Goal: Task Accomplishment & Management: Manage account settings

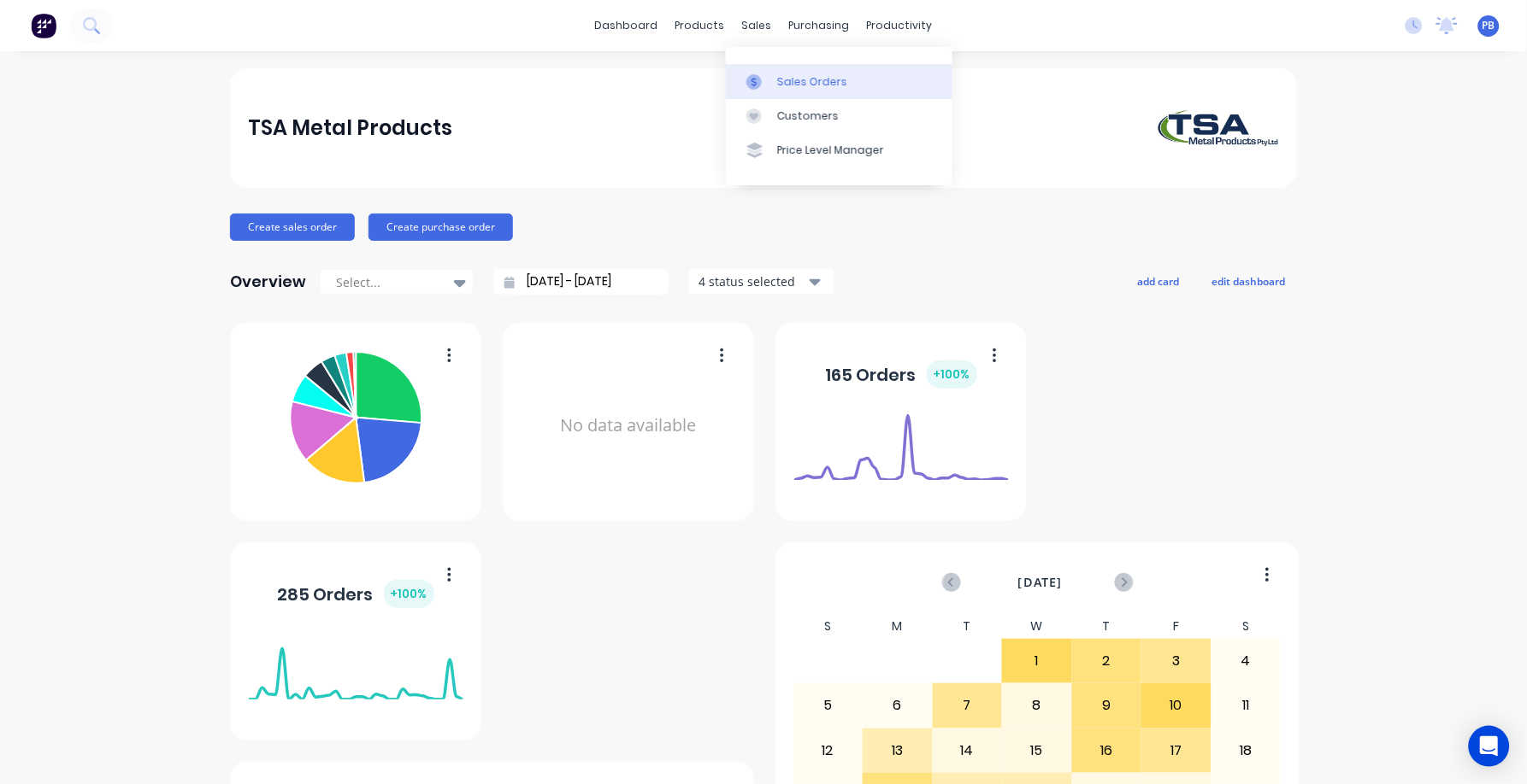
click at [798, 81] on div "Sales Orders" at bounding box center [812, 82] width 70 height 15
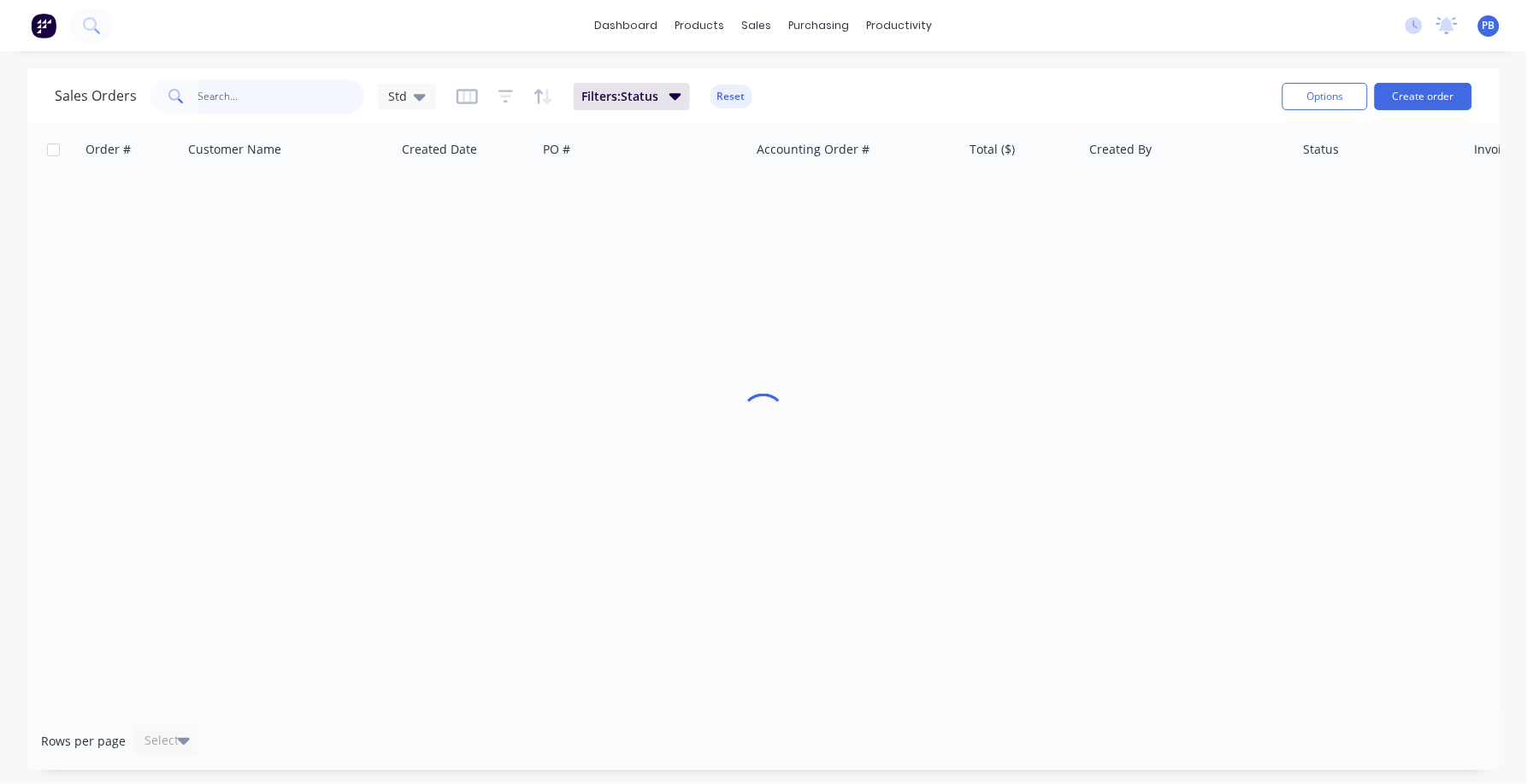
click at [222, 94] on input "text" at bounding box center [282, 97] width 167 height 35
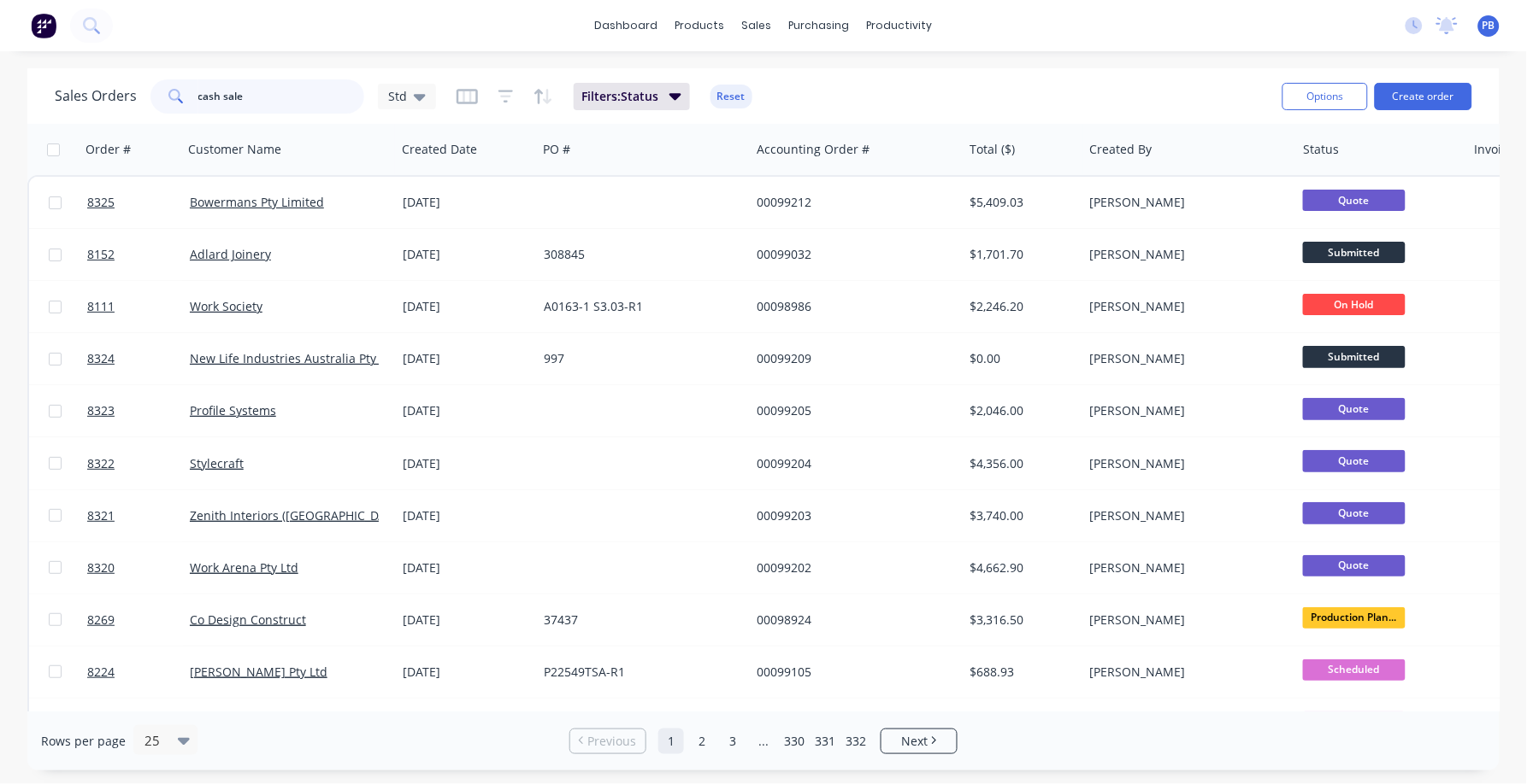
type input "cash sale"
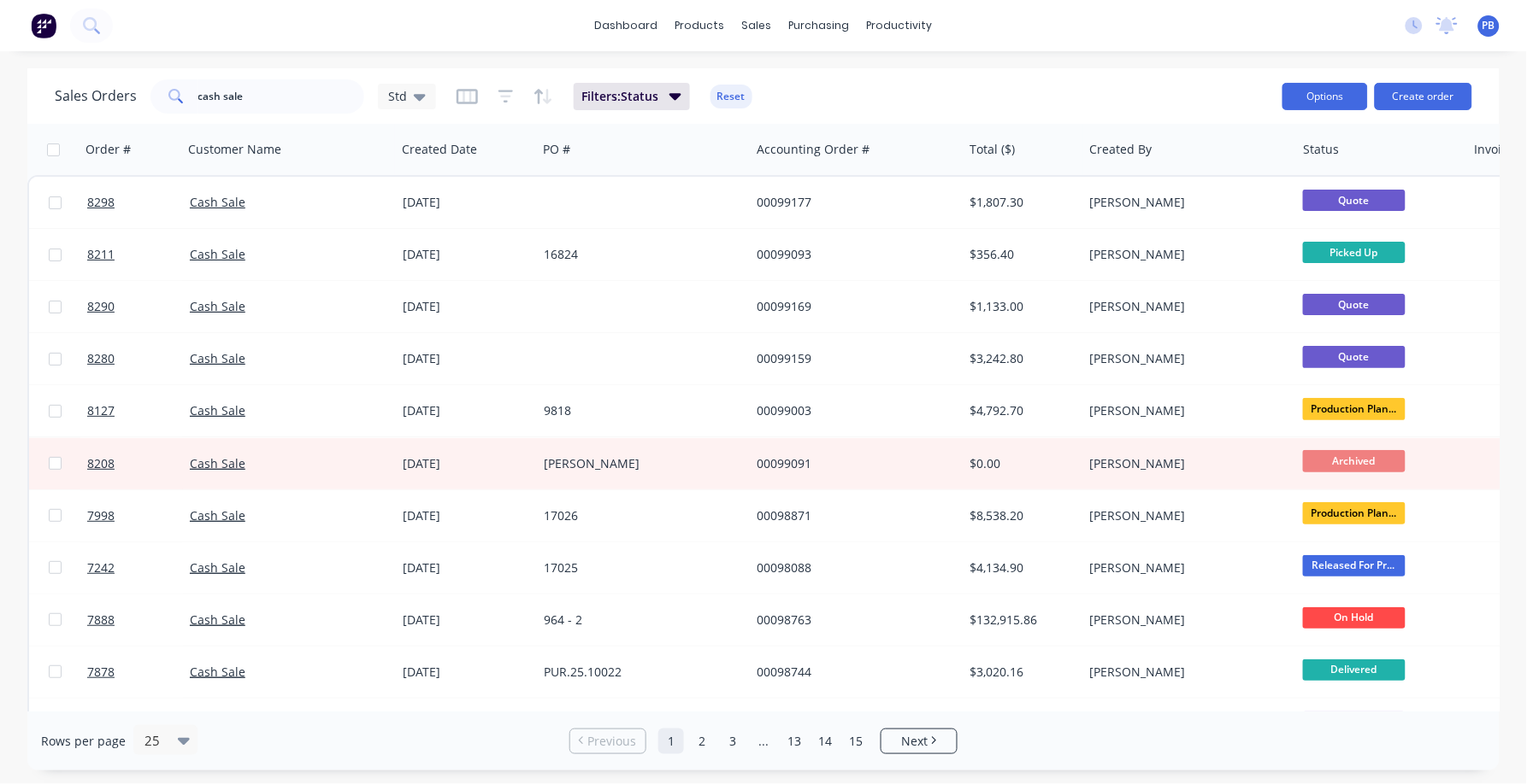
click at [1324, 105] on button "Options" at bounding box center [1325, 97] width 86 height 27
click at [1204, 71] on div "Sales Orders cash sale Std Filters: Status Reset Options Change Status Archive …" at bounding box center [764, 96] width 1472 height 56
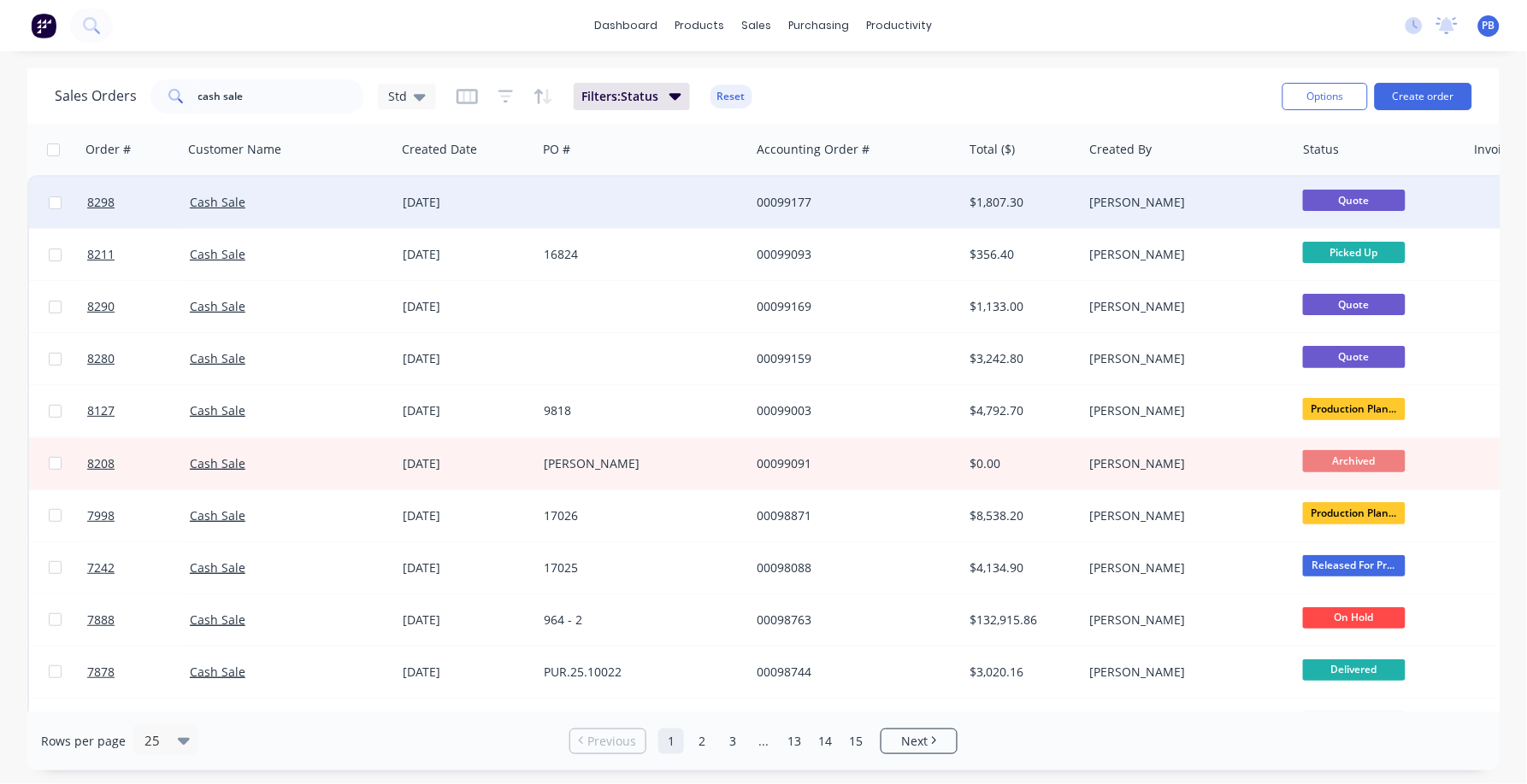
click at [996, 194] on div "$1,807.30" at bounding box center [1020, 202] width 100 height 17
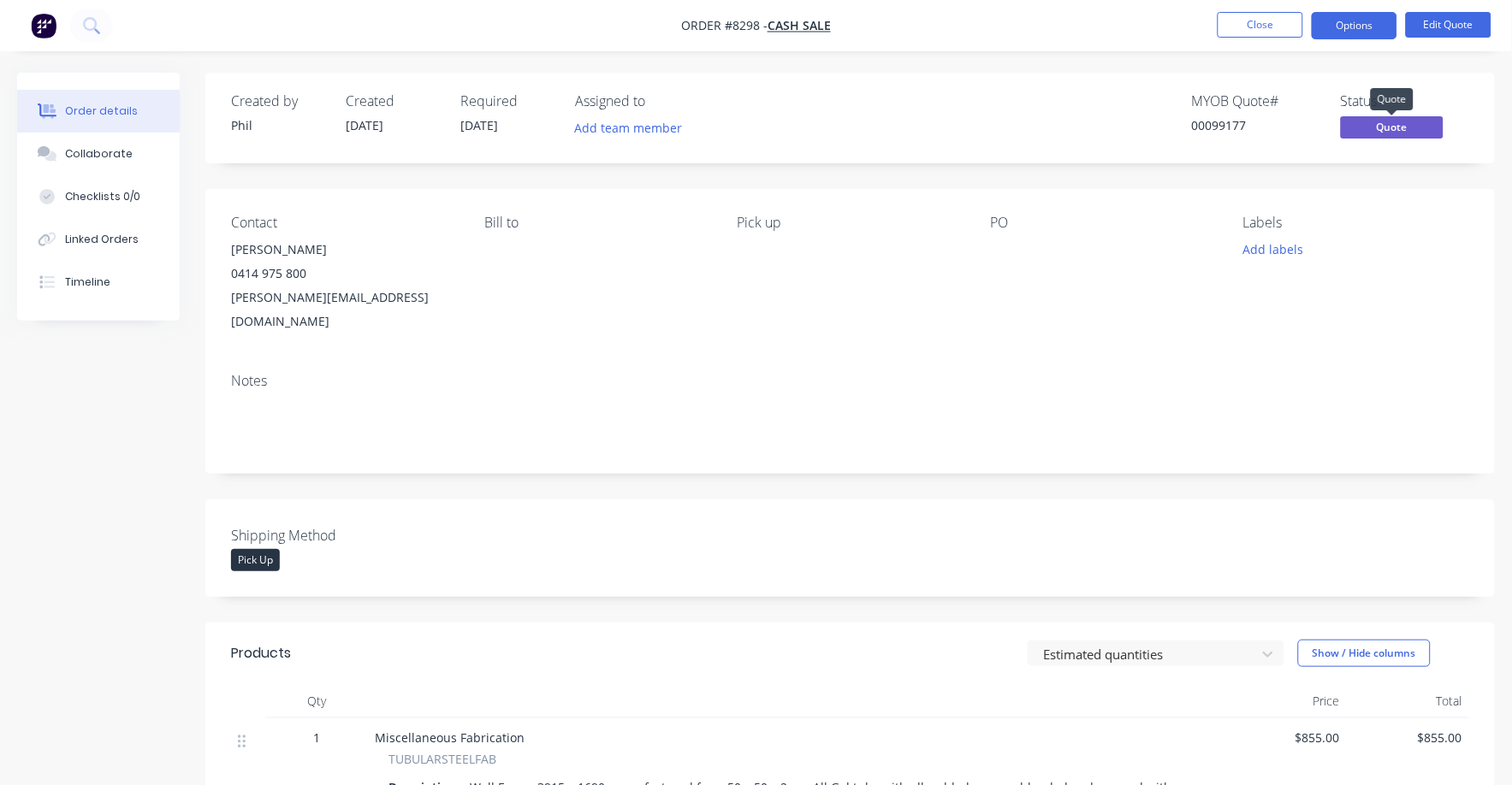
click at [1392, 125] on span "Quote" at bounding box center [1392, 127] width 103 height 21
click at [1449, 24] on button "Edit Quote" at bounding box center [1448, 25] width 86 height 26
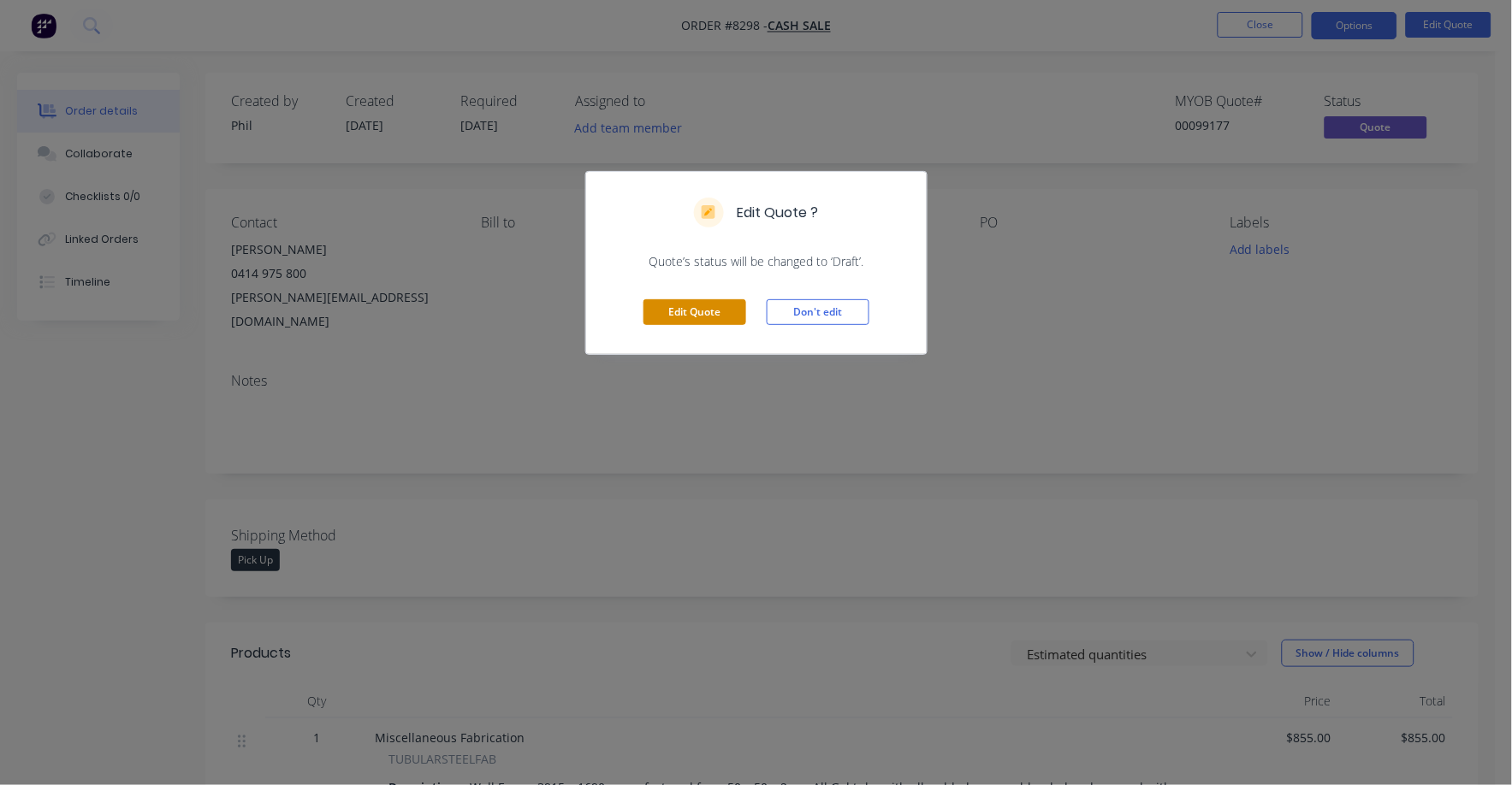
click at [705, 315] on button "Edit Quote" at bounding box center [695, 312] width 103 height 26
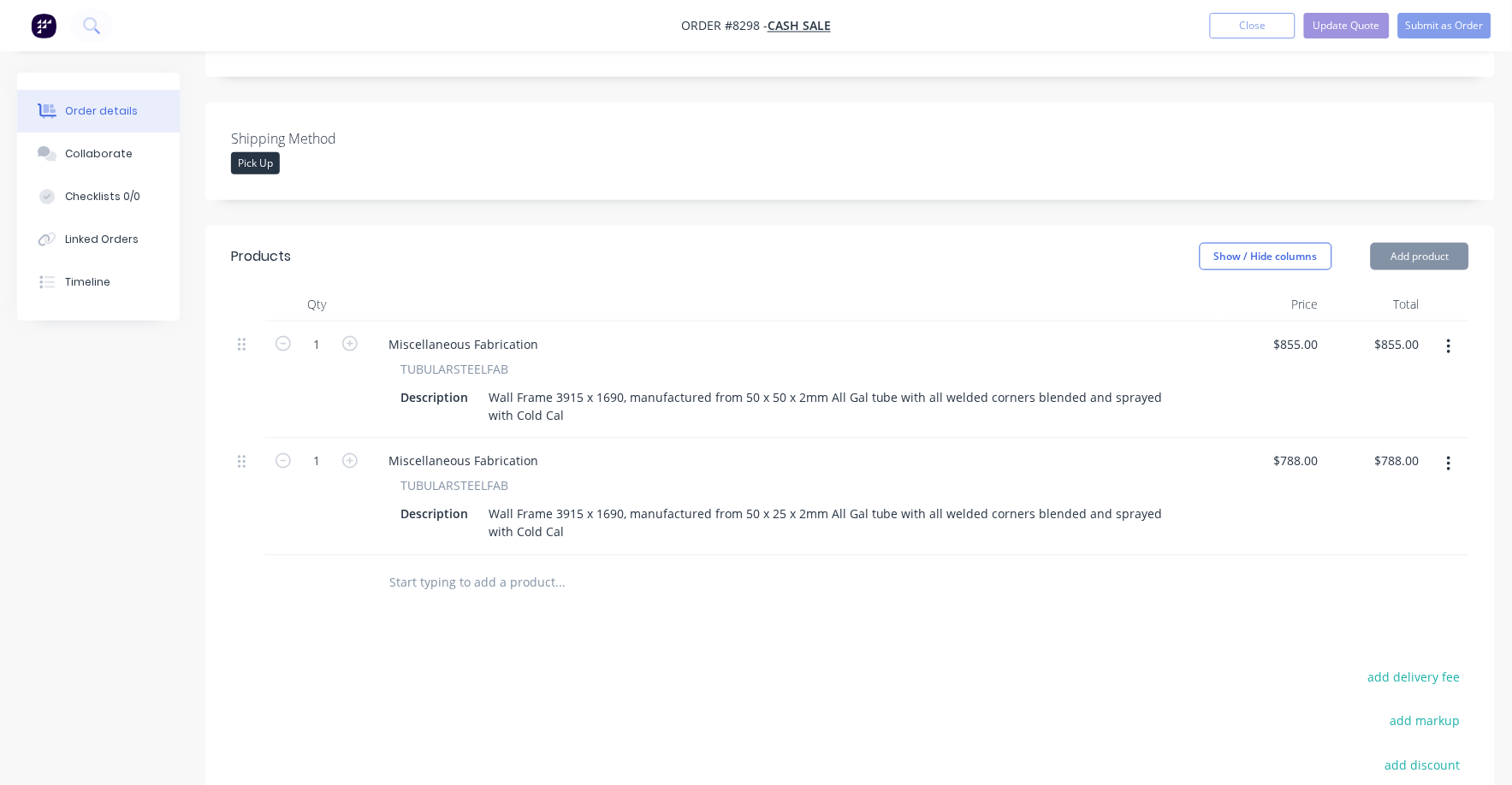
scroll to position [602, 0]
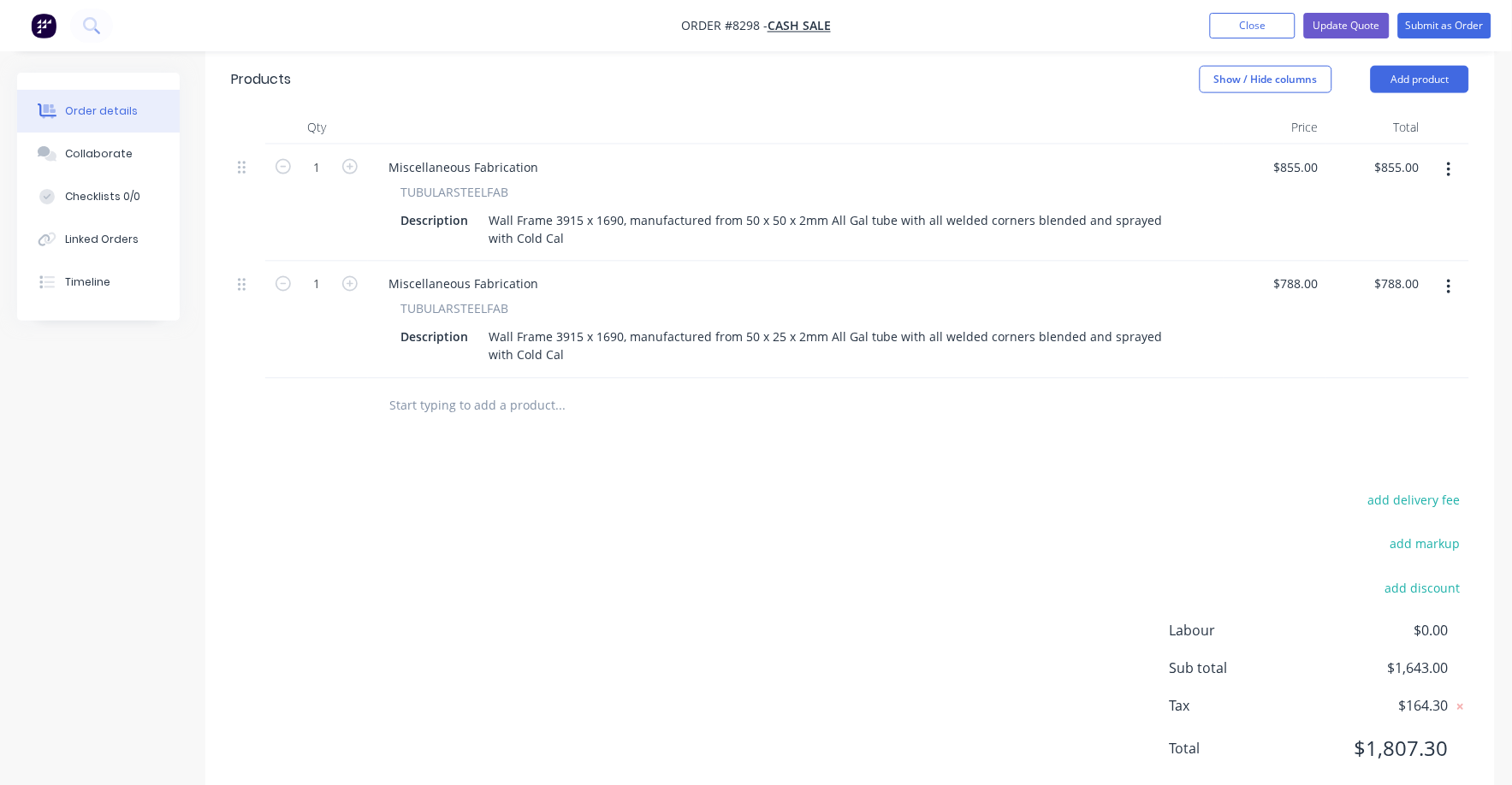
click at [1449, 278] on icon "button" at bounding box center [1449, 287] width 5 height 19
click at [1330, 422] on div "Delete" at bounding box center [1388, 434] width 131 height 25
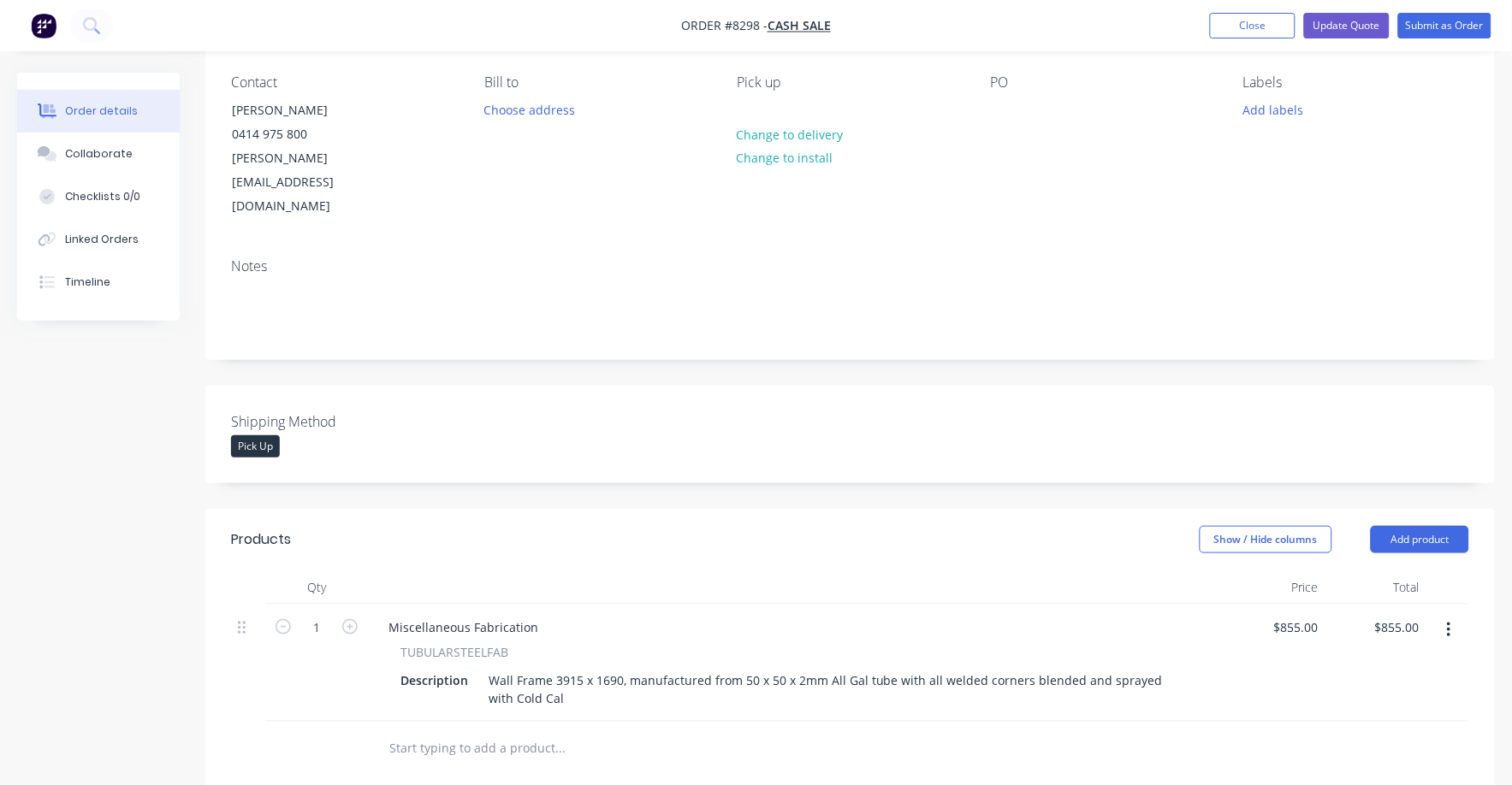
scroll to position [0, 0]
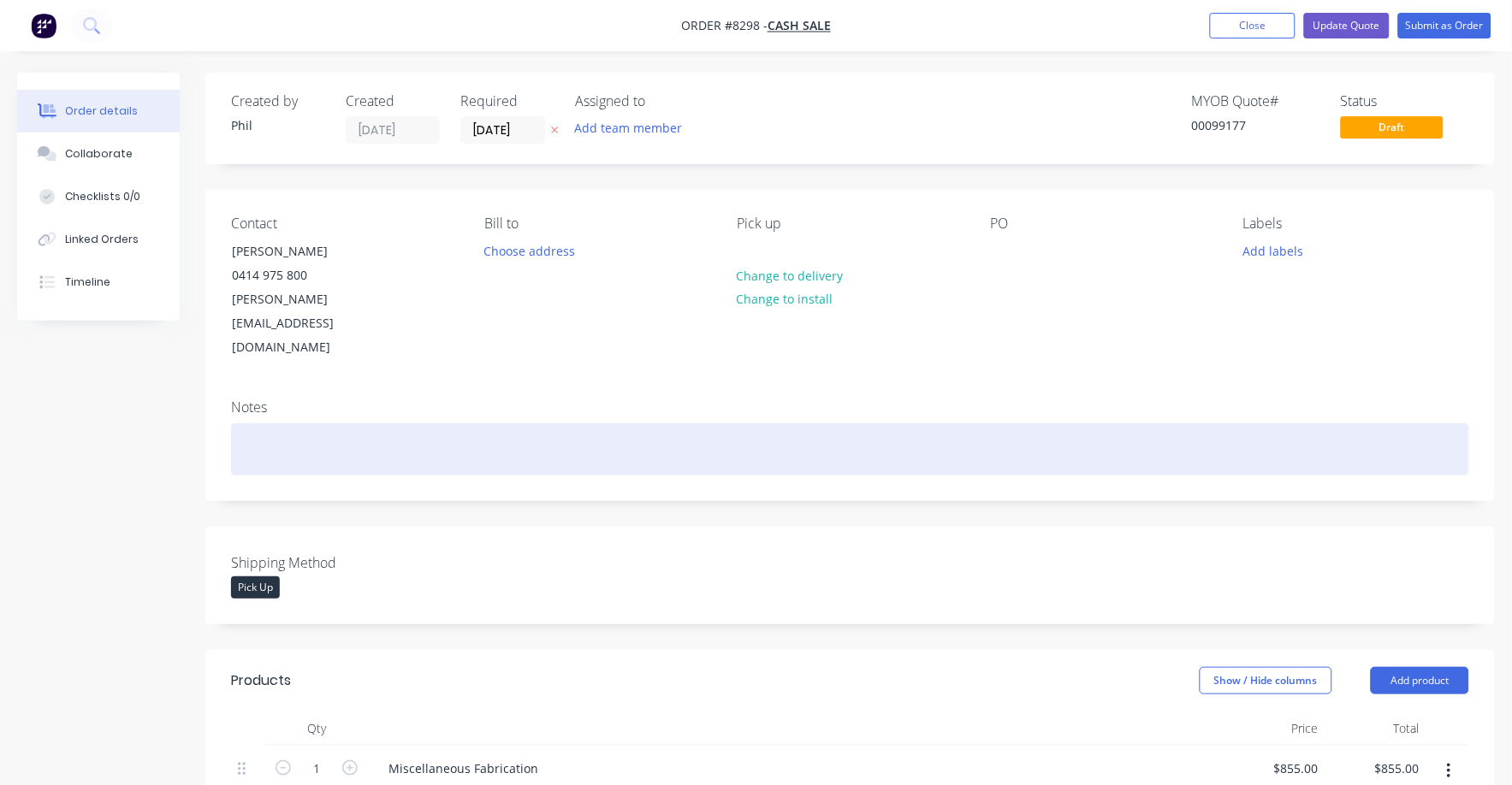
drag, startPoint x: 297, startPoint y: 381, endPoint x: 284, endPoint y: 387, distance: 14.3
click at [295, 423] on div at bounding box center [850, 449] width 1238 height 52
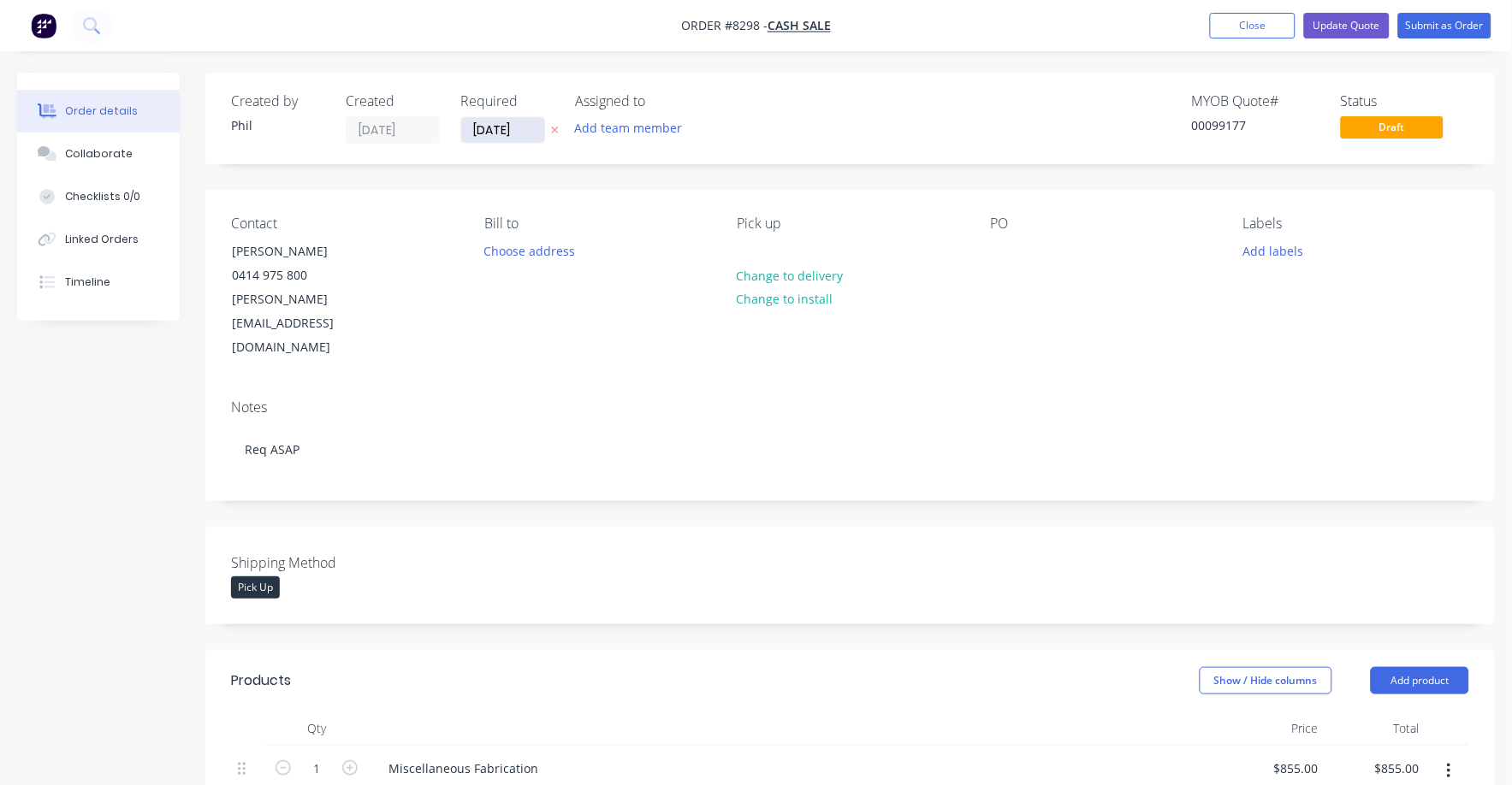
click at [508, 126] on input "[DATE]" at bounding box center [503, 130] width 84 height 26
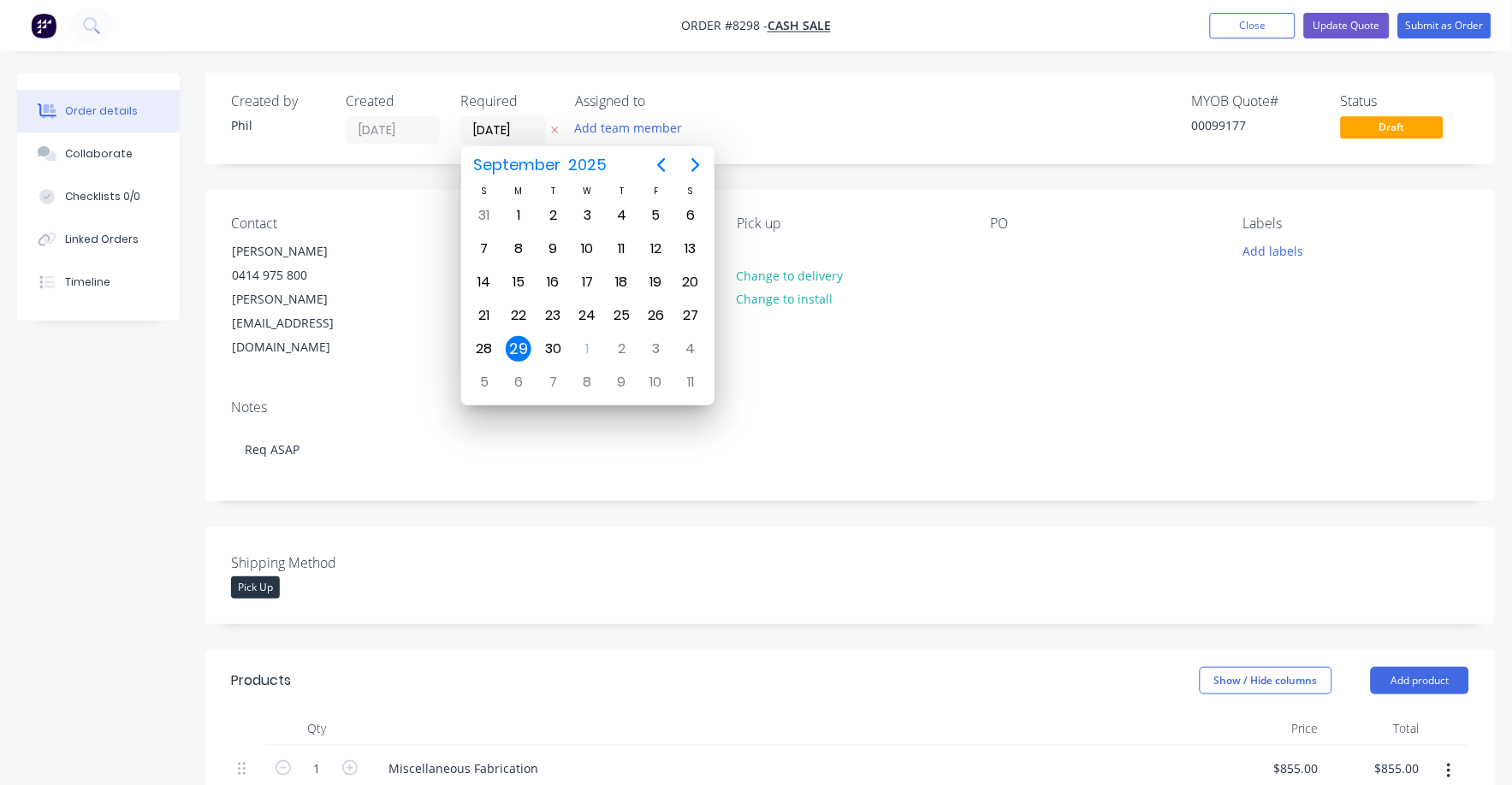
click at [415, 119] on div "Created by [PERSON_NAME] Created [DATE] Required [DATE] Assigned to Add team me…" at bounding box center [488, 118] width 515 height 50
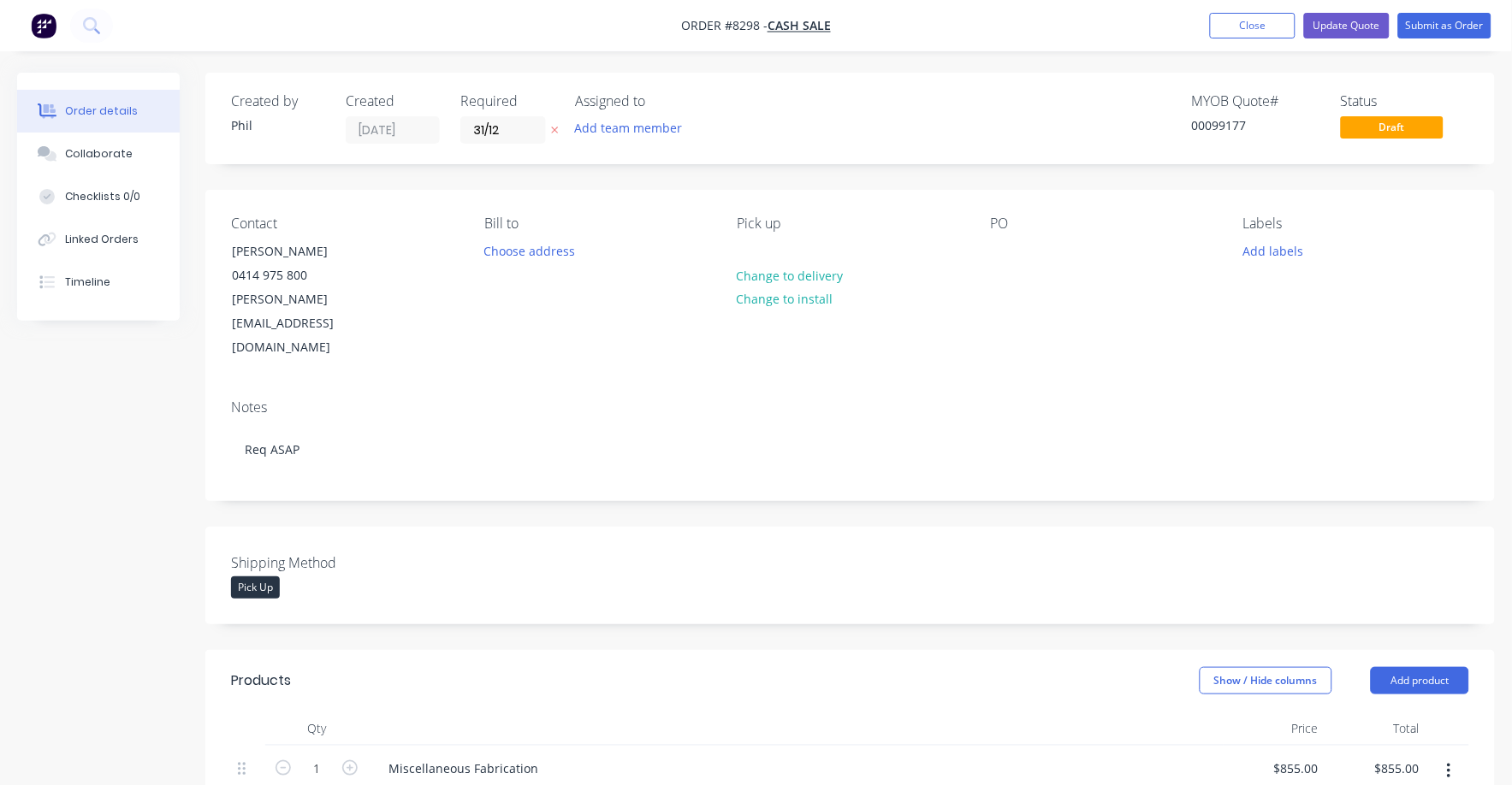
type input "[DATE]"
click at [1012, 252] on div at bounding box center [1004, 251] width 27 height 25
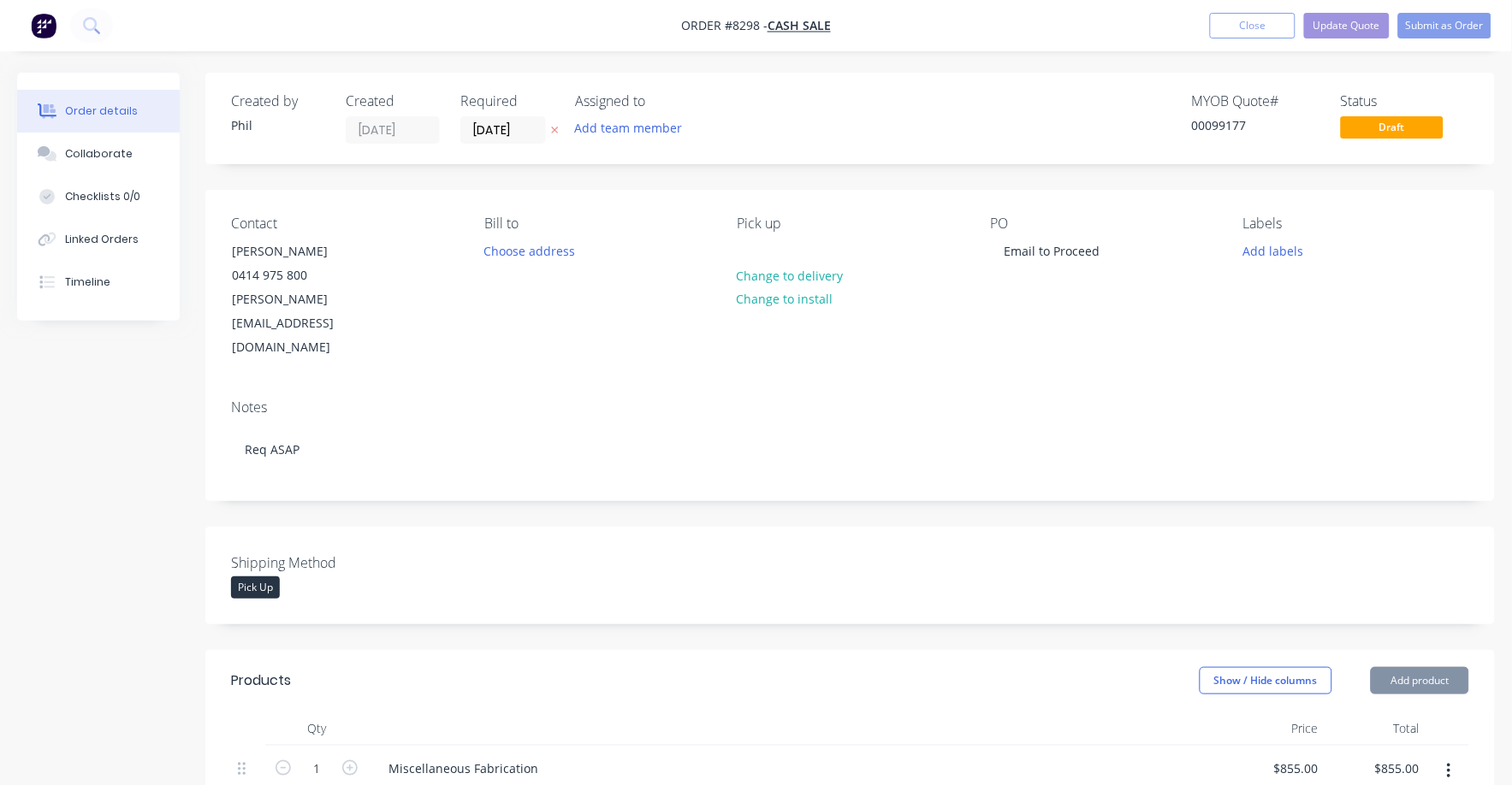
click at [1033, 330] on div "Contact [PERSON_NAME] [PHONE_NUMBER] [PERSON_NAME][EMAIL_ADDRESS][DOMAIN_NAME] …" at bounding box center [850, 287] width 1289 height 196
click at [1295, 251] on button "Add labels" at bounding box center [1273, 250] width 78 height 23
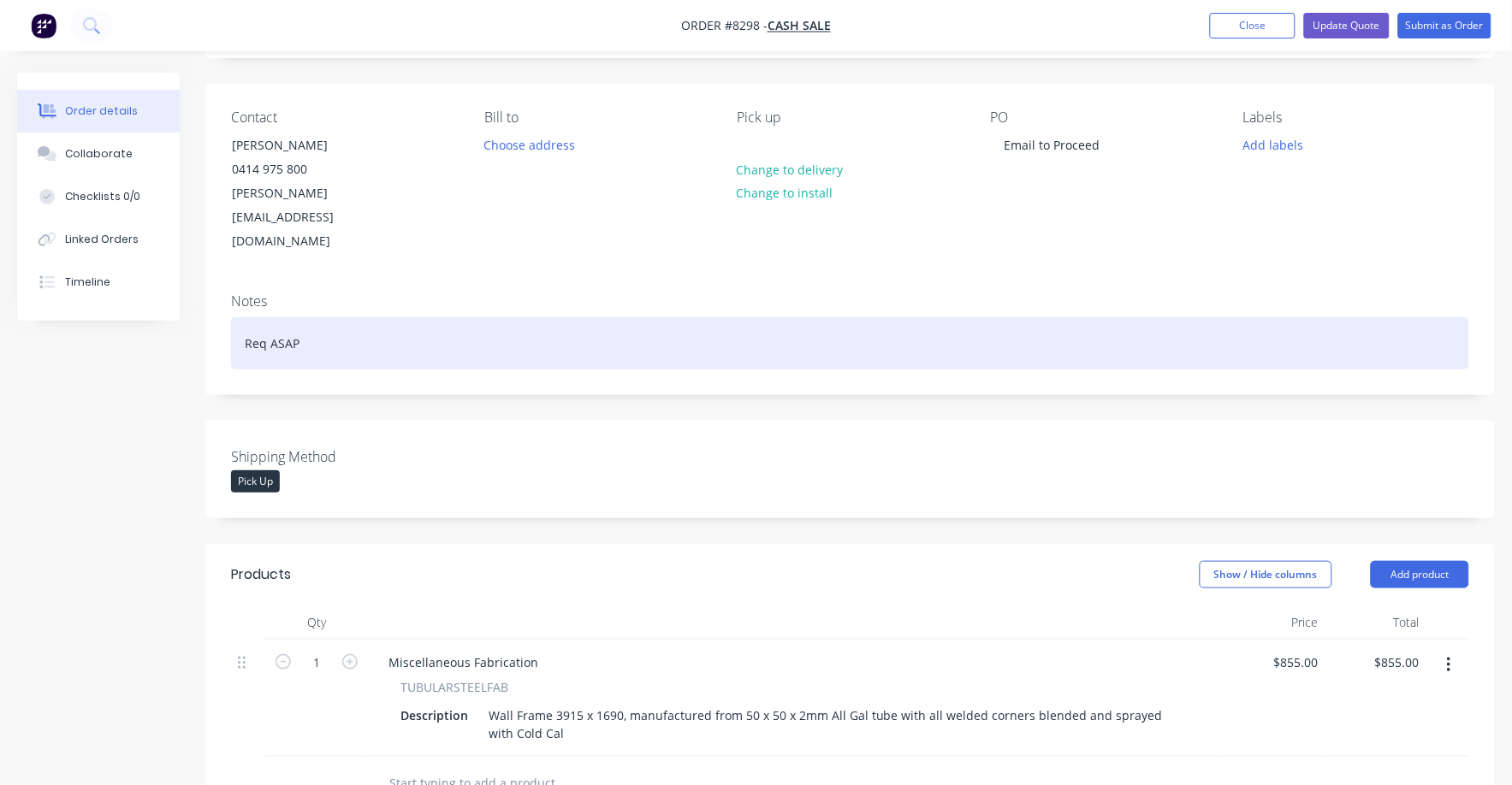
click at [1185, 317] on div "Req ASAP" at bounding box center [850, 343] width 1238 height 52
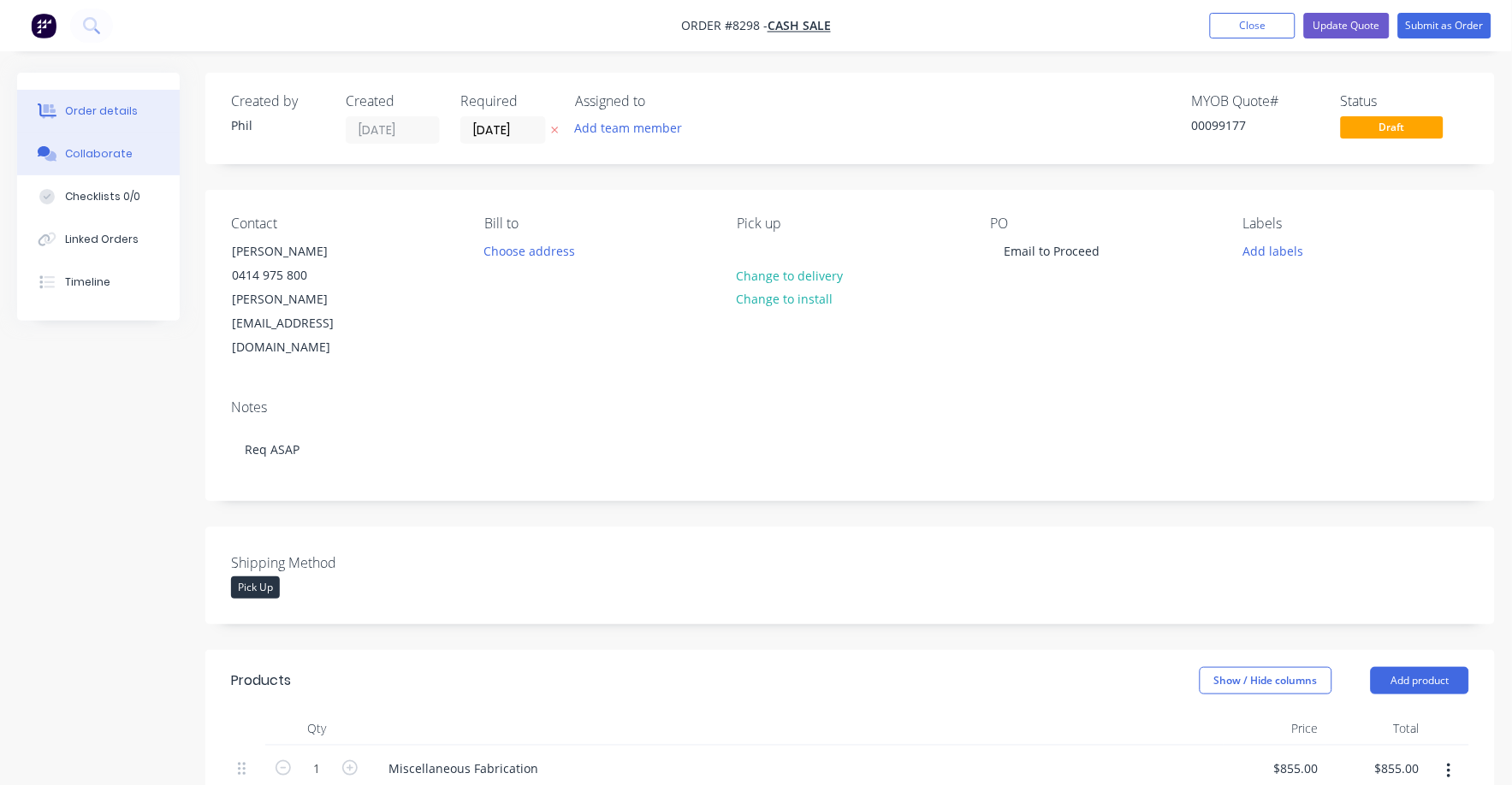
click at [102, 147] on div "Collaborate" at bounding box center [98, 153] width 67 height 15
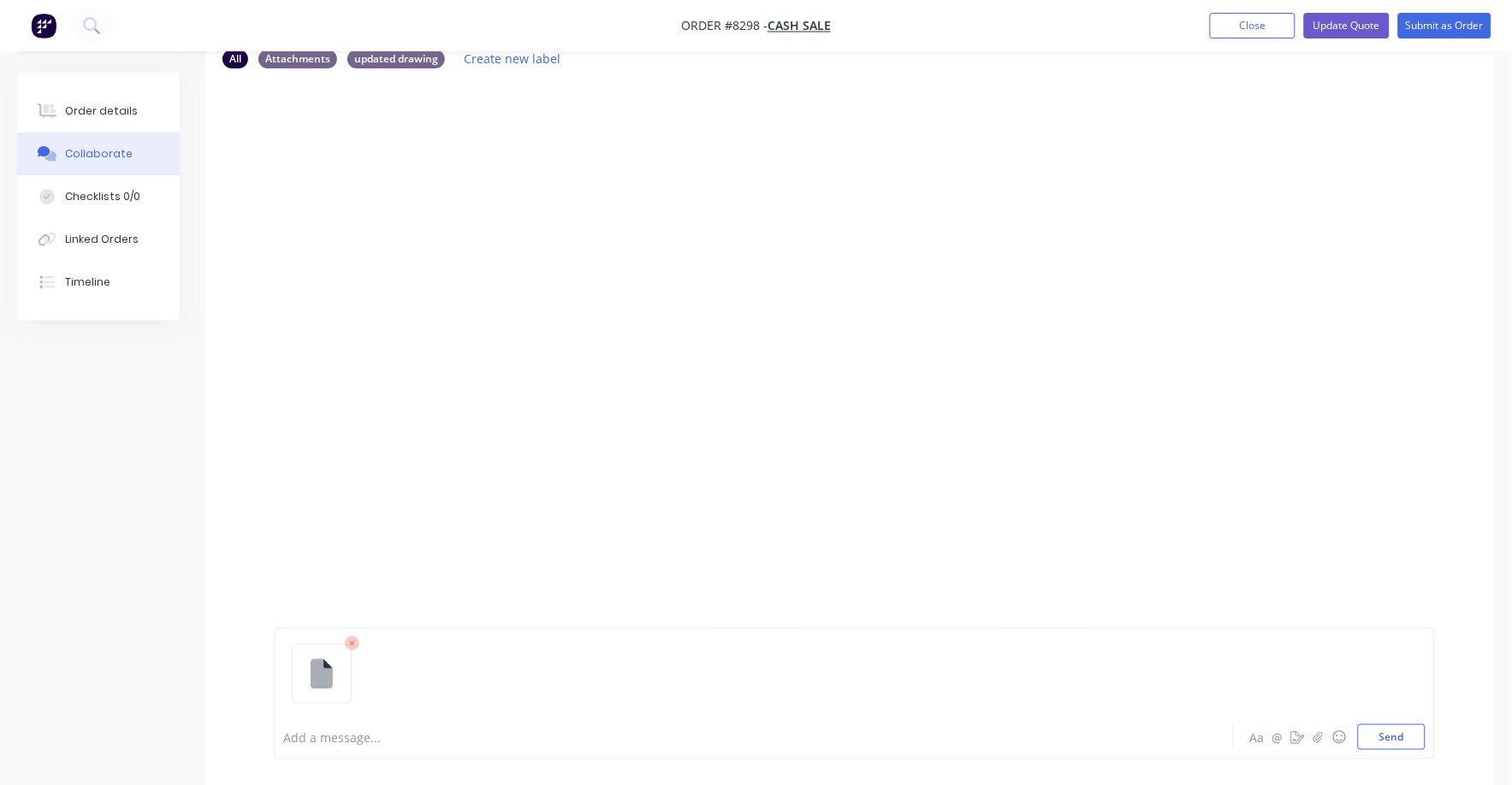
scroll to position [113, 0]
click at [1389, 743] on button "Send" at bounding box center [1392, 738] width 67 height 26
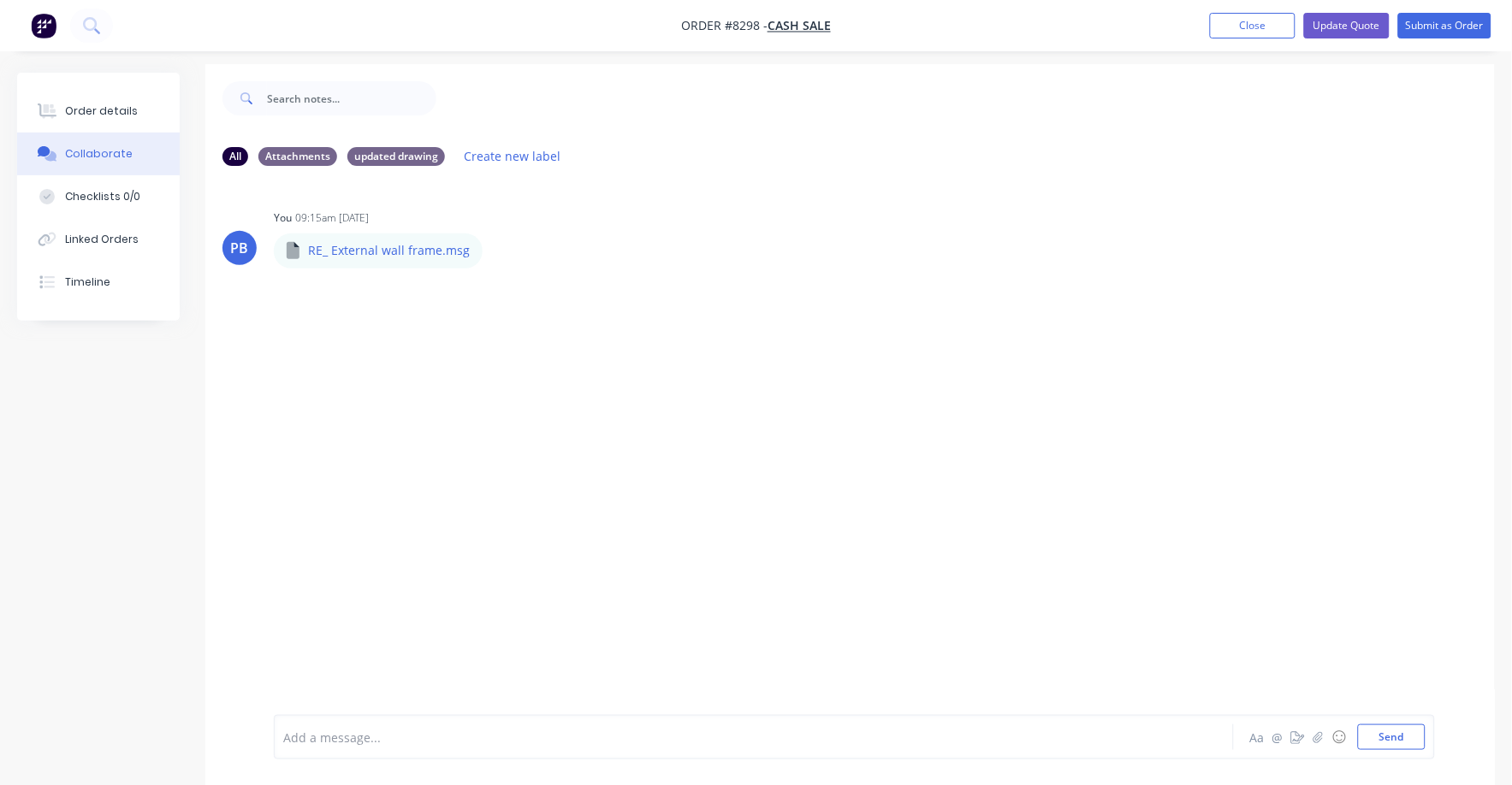
scroll to position [0, 0]
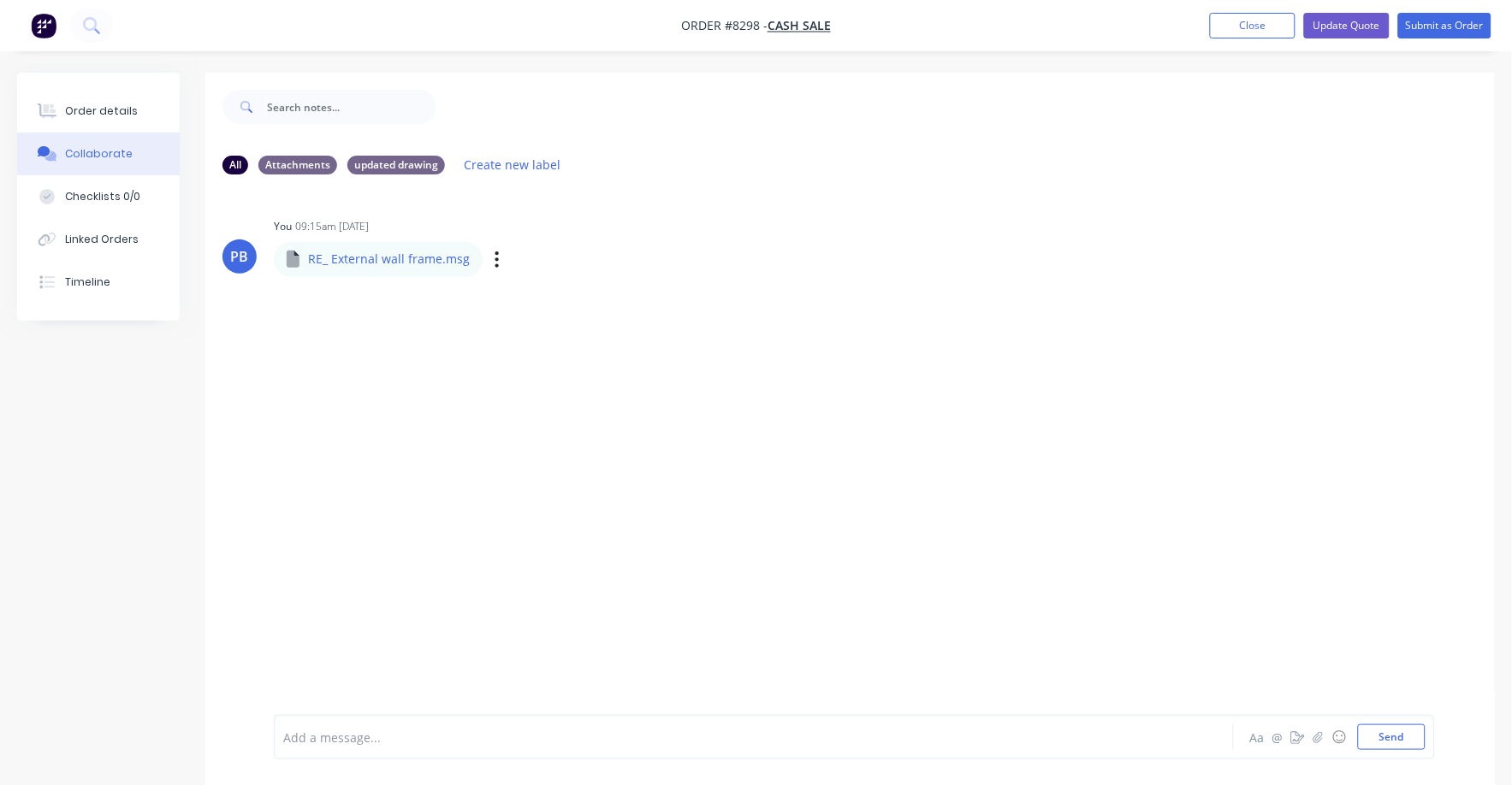
click at [397, 256] on p "RE_ External wall frame.msg" at bounding box center [388, 259] width 161 height 17
click at [63, 103] on button "Order details" at bounding box center [98, 111] width 162 height 43
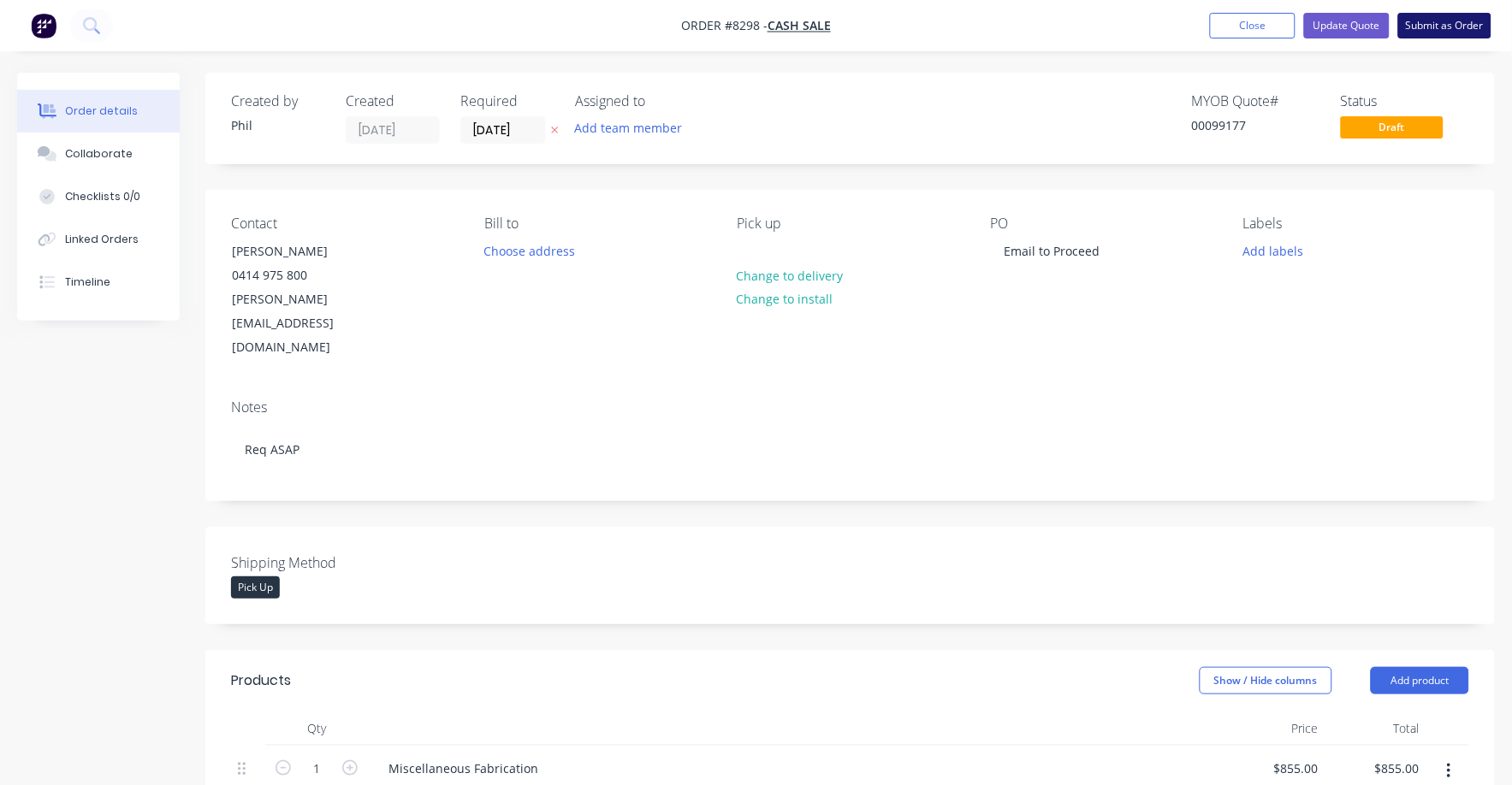
click at [1442, 22] on button "Submit as Order" at bounding box center [1445, 26] width 93 height 26
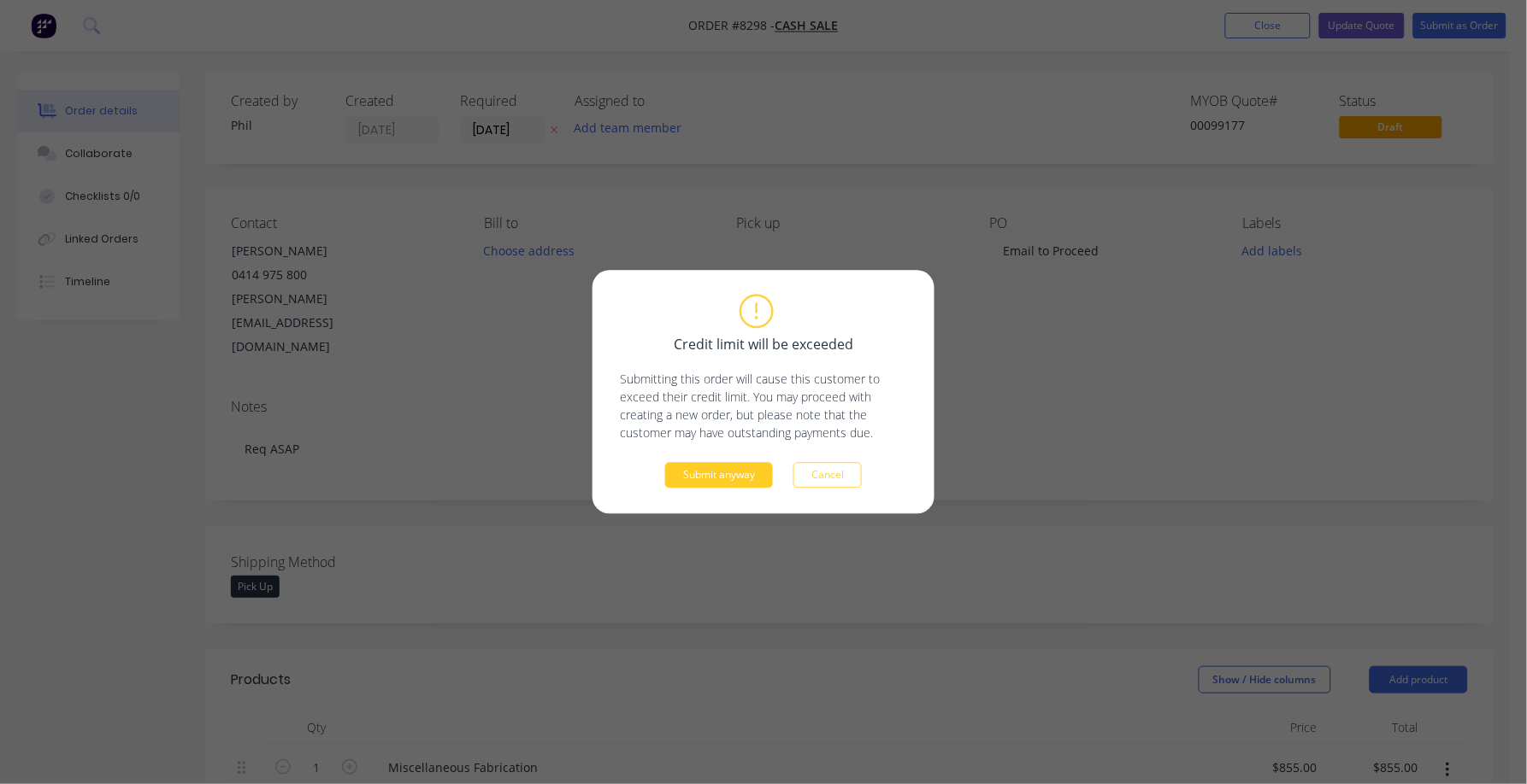
click at [683, 484] on button "Submit anyway" at bounding box center [719, 476] width 108 height 25
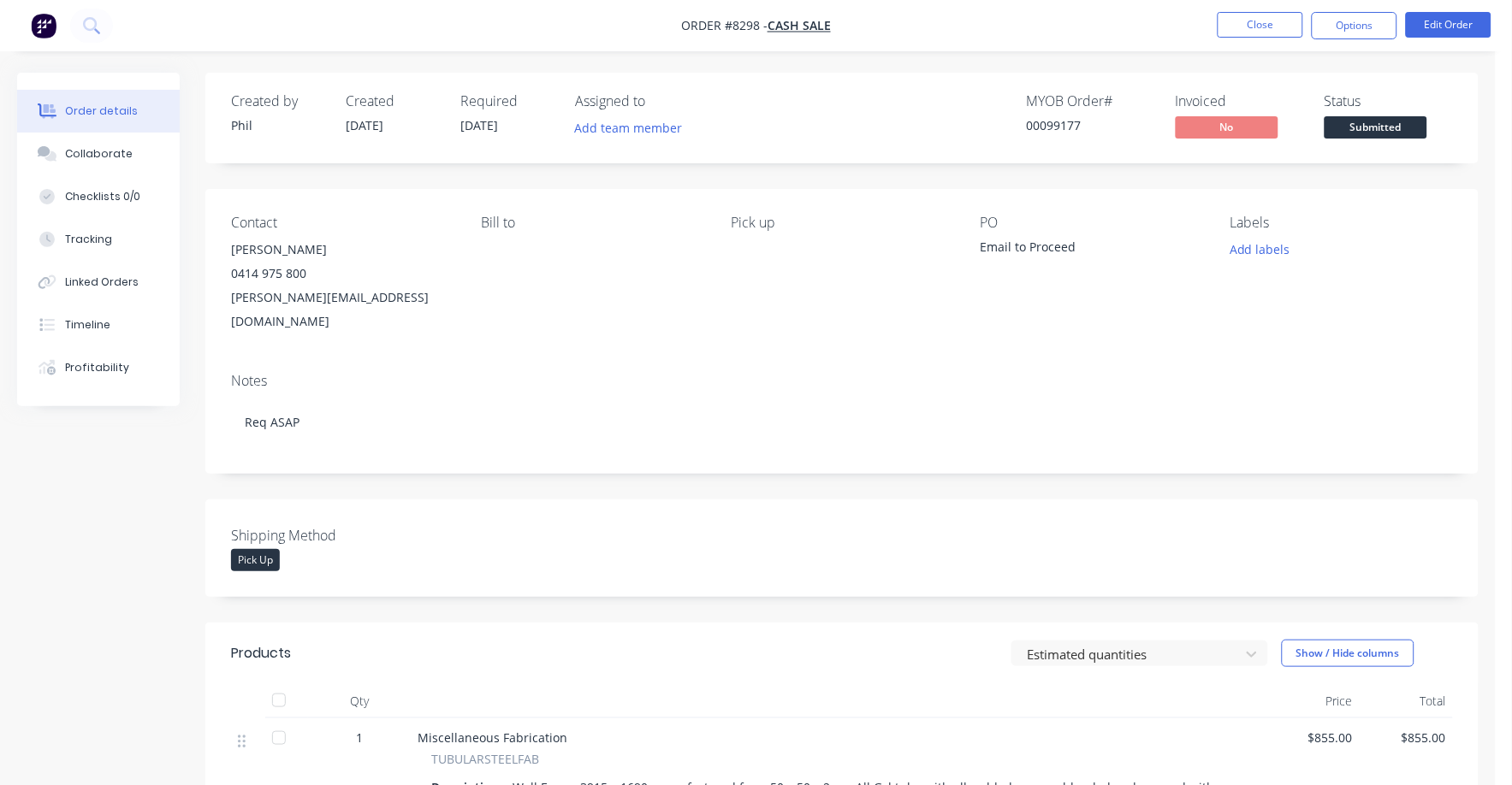
click at [564, 274] on div "Bill to" at bounding box center [592, 274] width 223 height 119
click at [502, 258] on div "Bill to" at bounding box center [592, 274] width 223 height 119
click at [1364, 22] on button "Options" at bounding box center [1354, 26] width 86 height 27
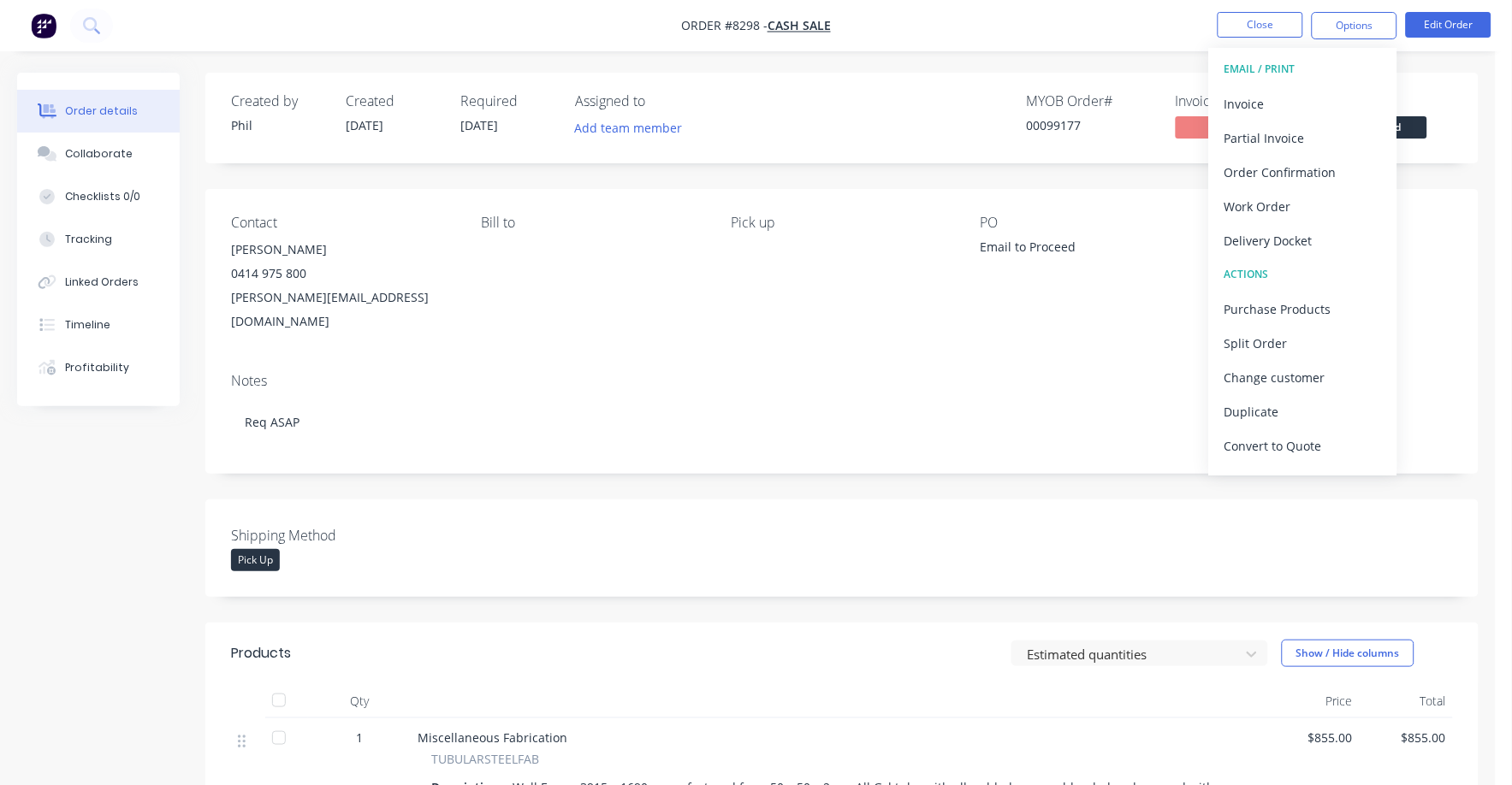
click at [1133, 194] on div "Contact [PERSON_NAME] [PHONE_NUMBER] [PERSON_NAME][EMAIL_ADDRESS][DOMAIN_NAME] …" at bounding box center [842, 274] width 1273 height 170
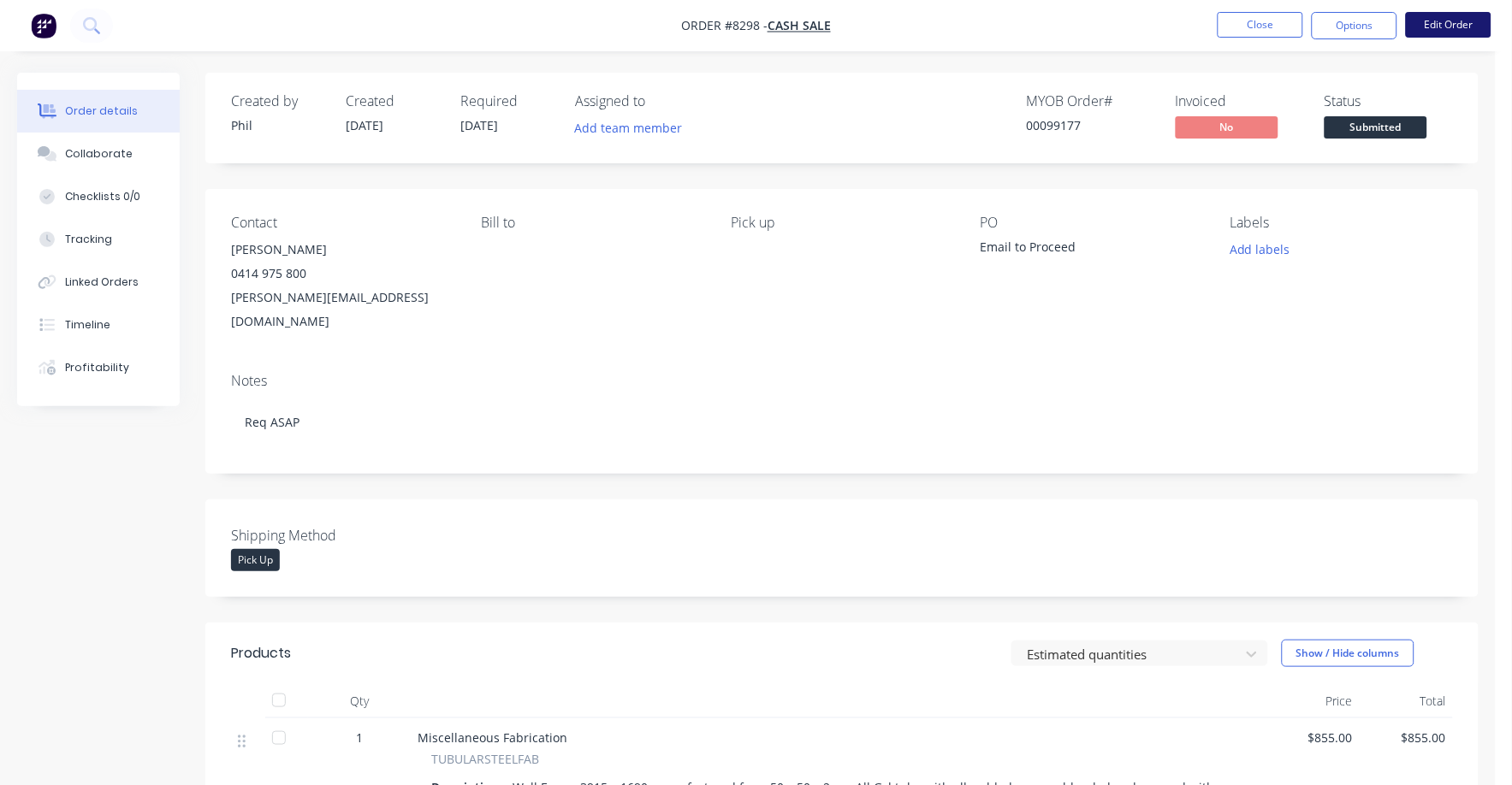
click at [1456, 21] on button "Edit Order" at bounding box center [1448, 25] width 86 height 26
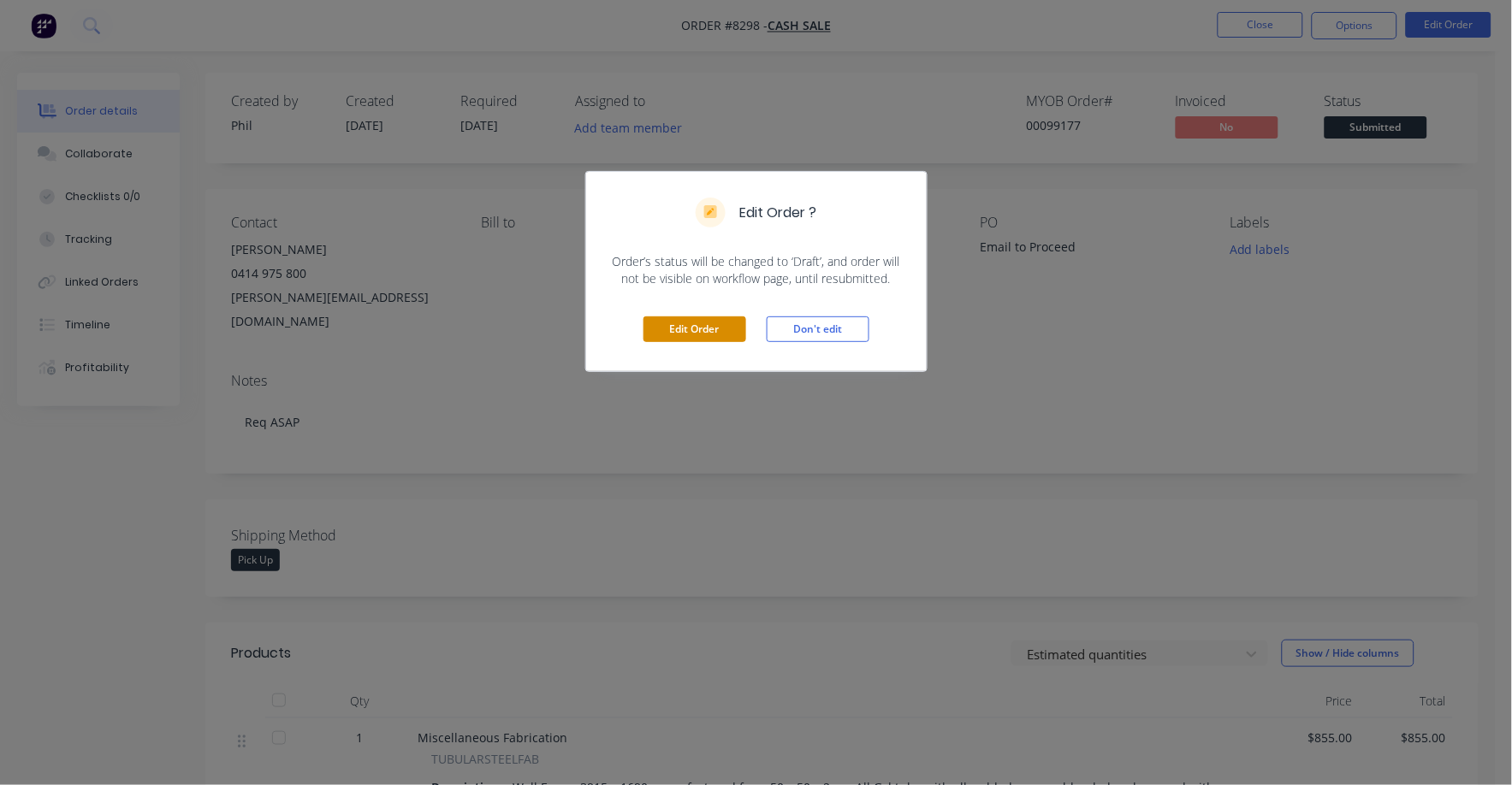
click at [713, 318] on button "Edit Order" at bounding box center [695, 329] width 103 height 26
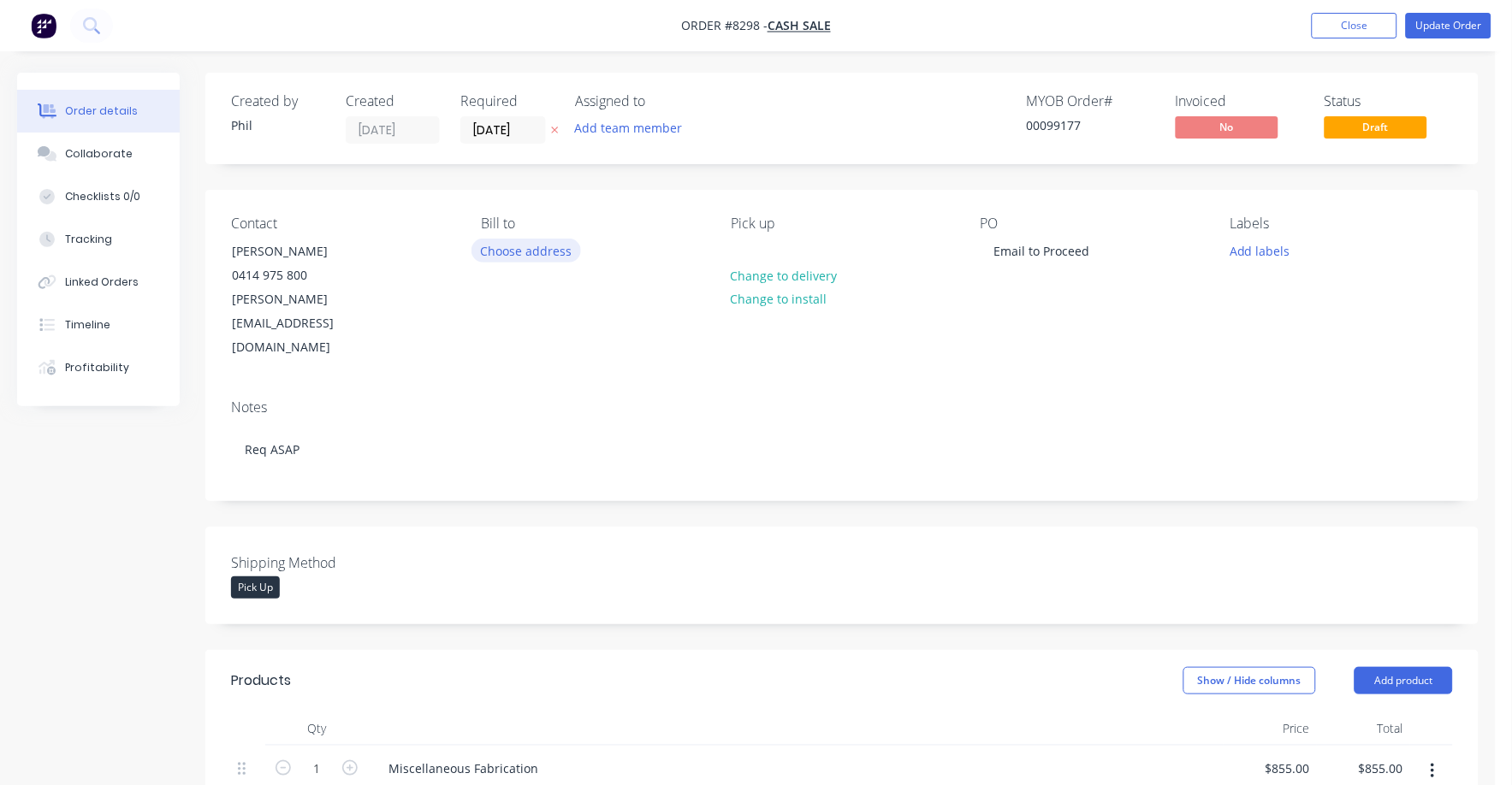
click at [525, 248] on button "Choose address" at bounding box center [526, 250] width 109 height 23
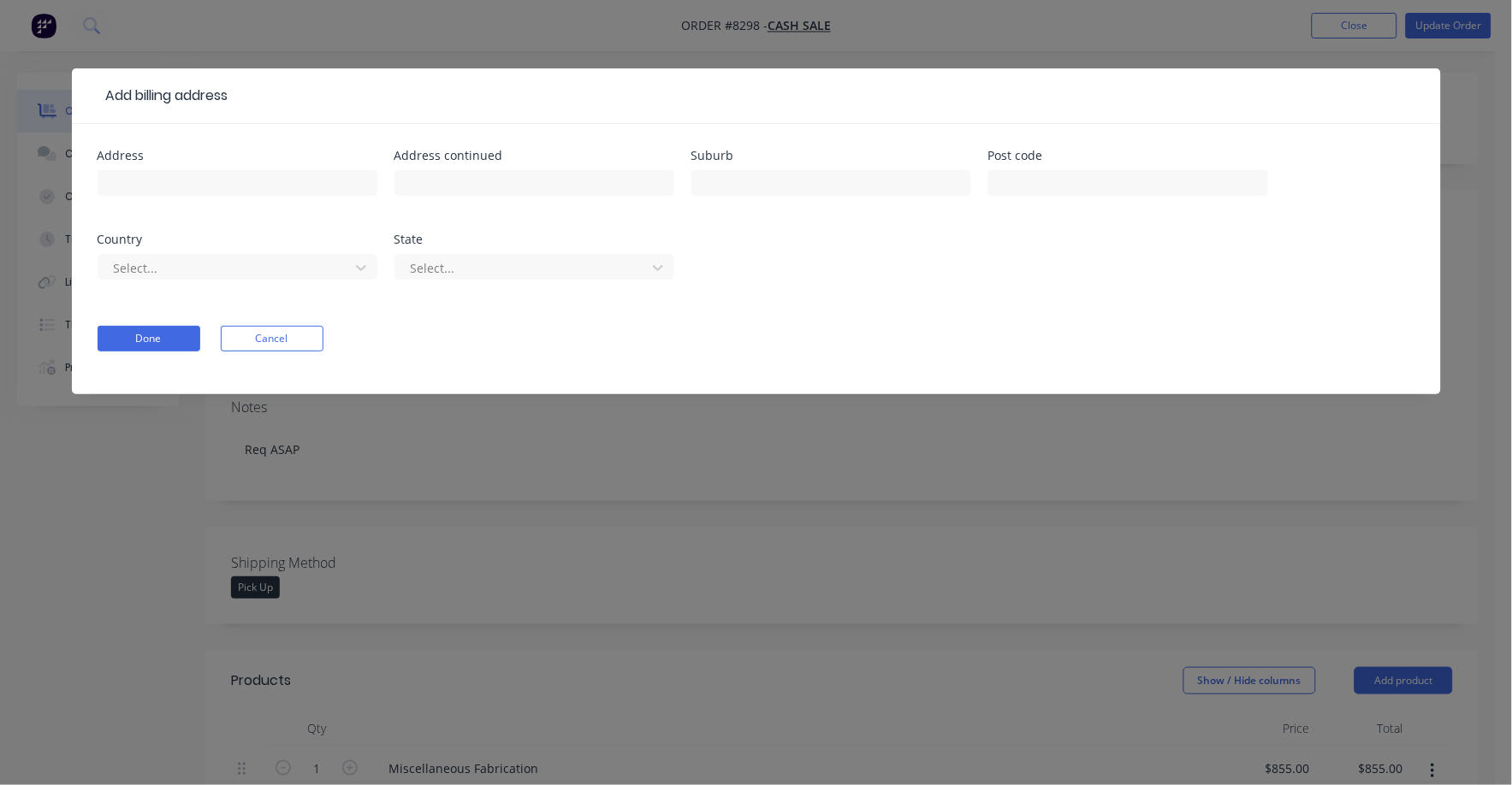
click at [1197, 45] on div "Add billing address Address Address continued Suburb Post code Country Select..…" at bounding box center [756, 392] width 1512 height 785
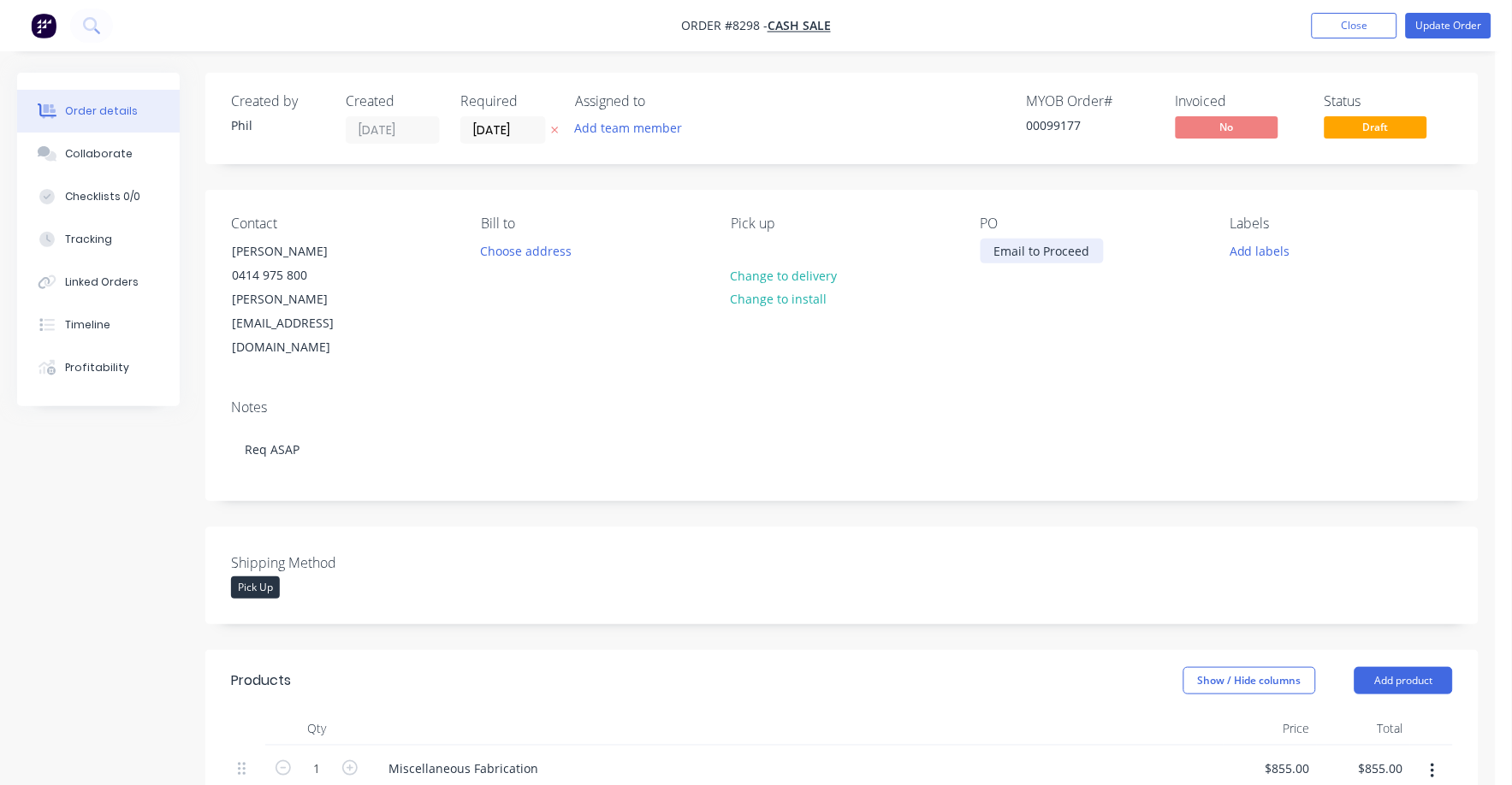
click at [991, 246] on div "Email to Proceed" at bounding box center [1041, 251] width 123 height 25
drag, startPoint x: 985, startPoint y: 249, endPoint x: 1120, endPoint y: 246, distance: 135.0
click at [1120, 246] on div "PO Email to Proceed" at bounding box center [1092, 287] width 223 height 145
click at [1041, 386] on div "Notes Req ASAP" at bounding box center [842, 443] width 1273 height 115
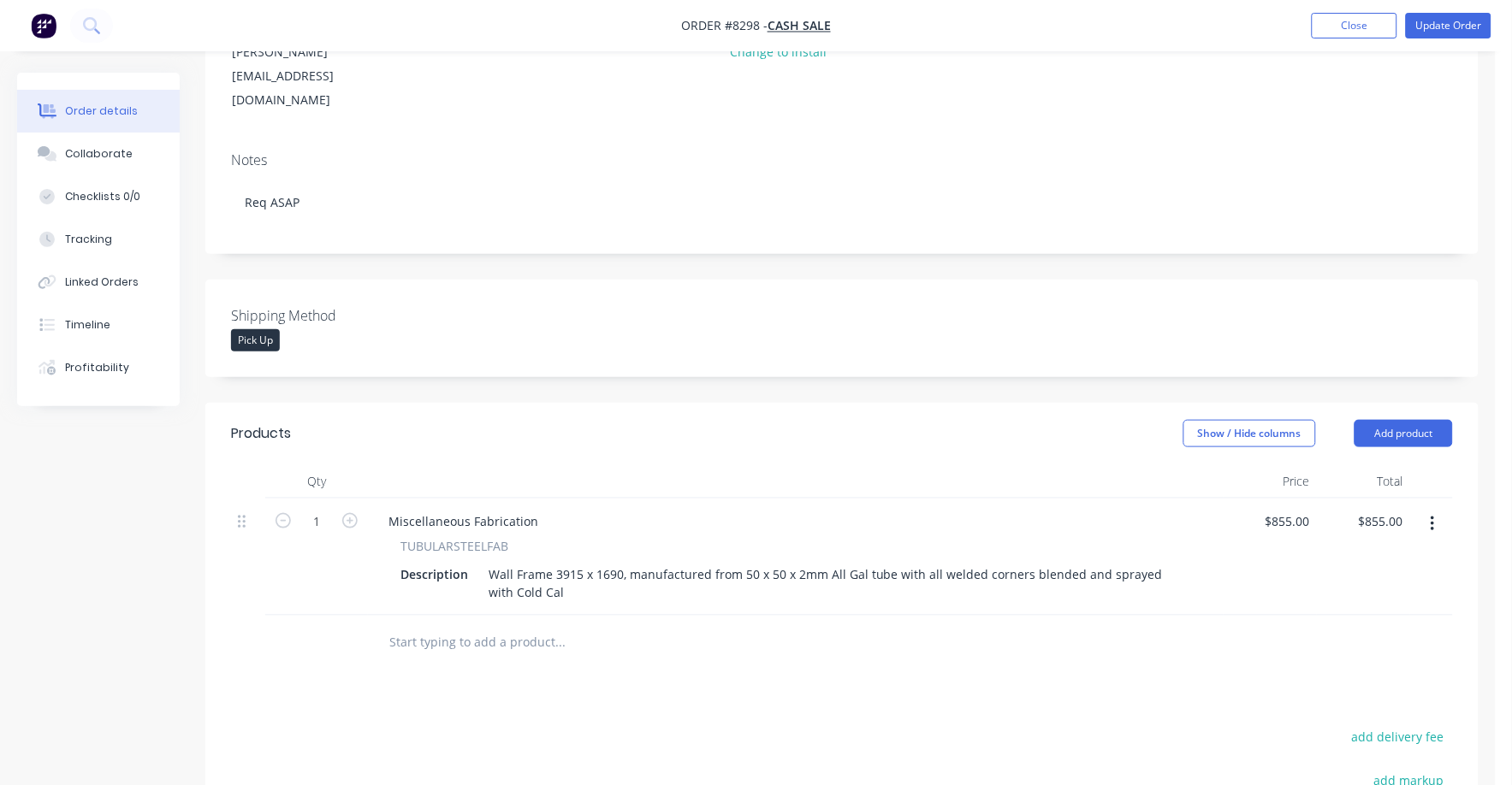
scroll to position [321, 0]
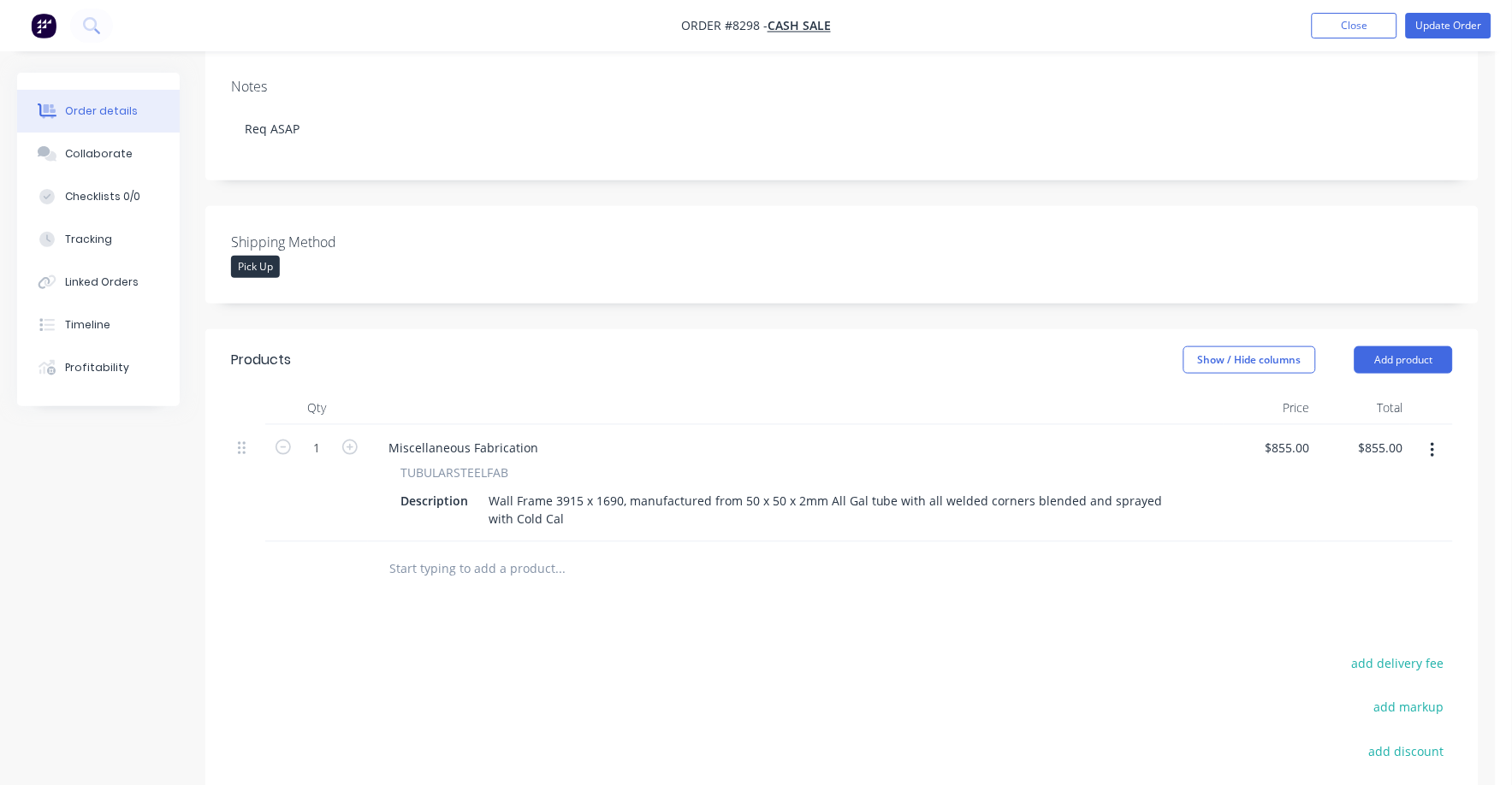
click at [523, 553] on input "text" at bounding box center [559, 570] width 342 height 35
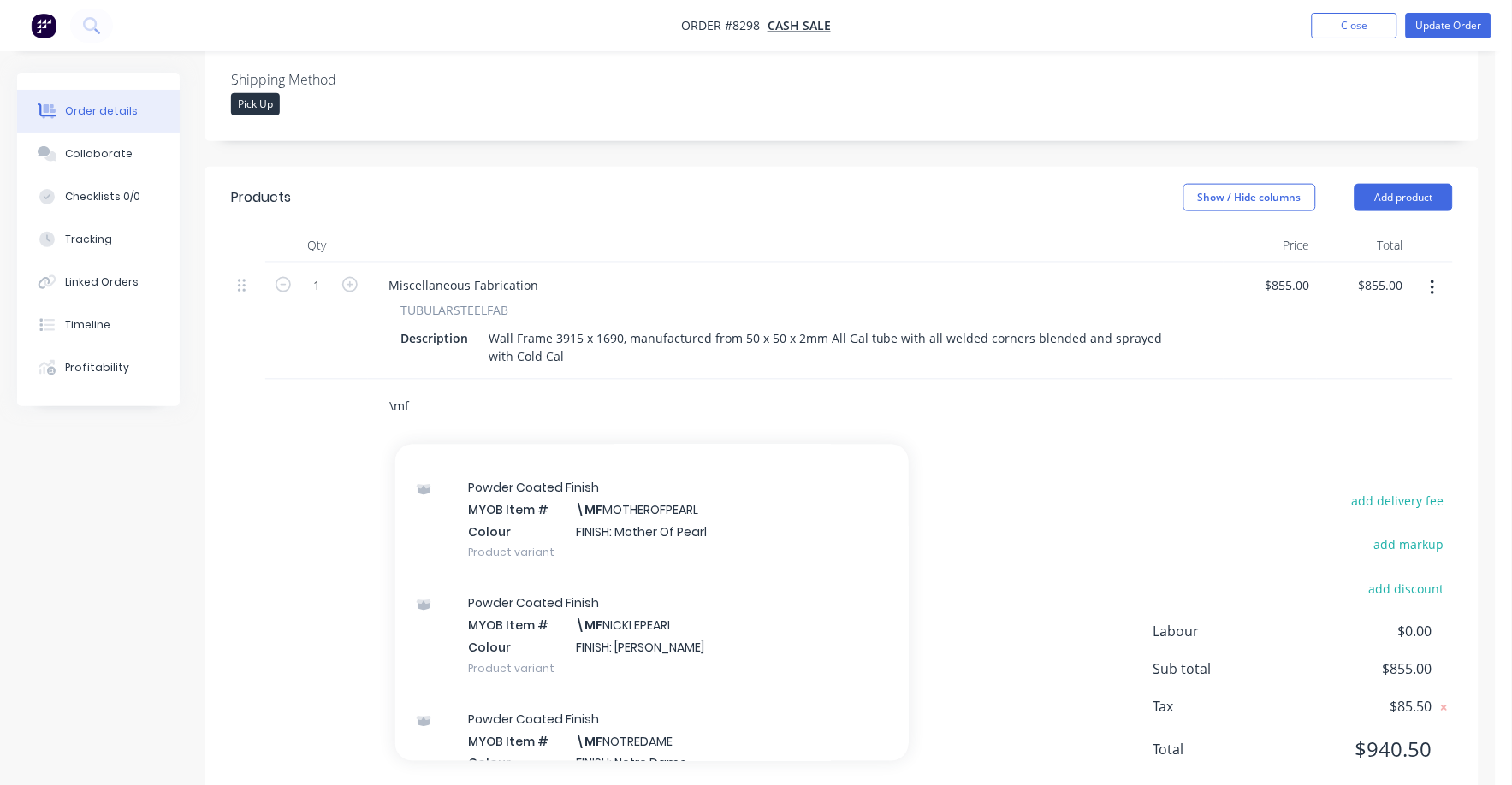
scroll to position [5025, 0]
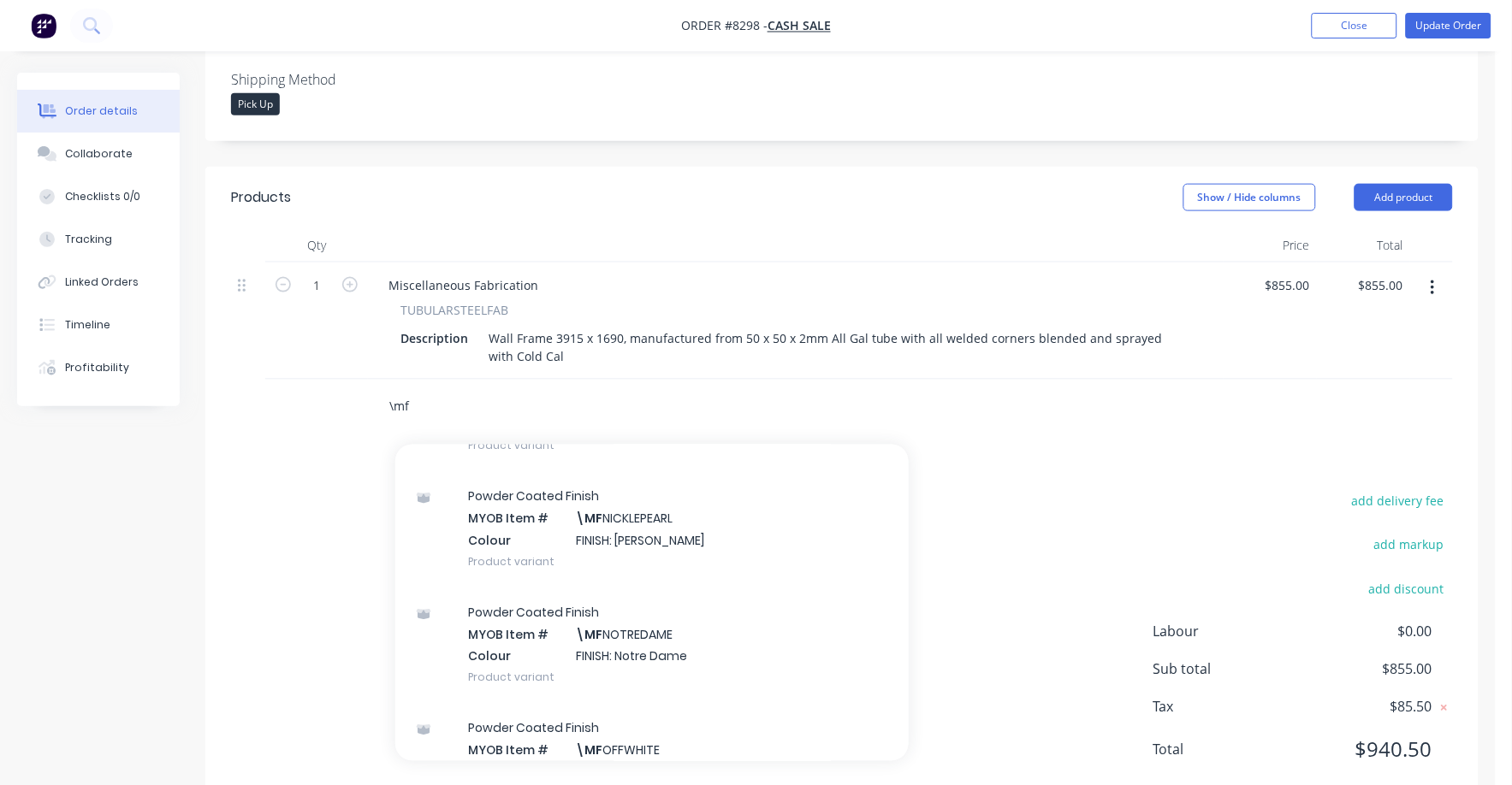
type input "\mf"
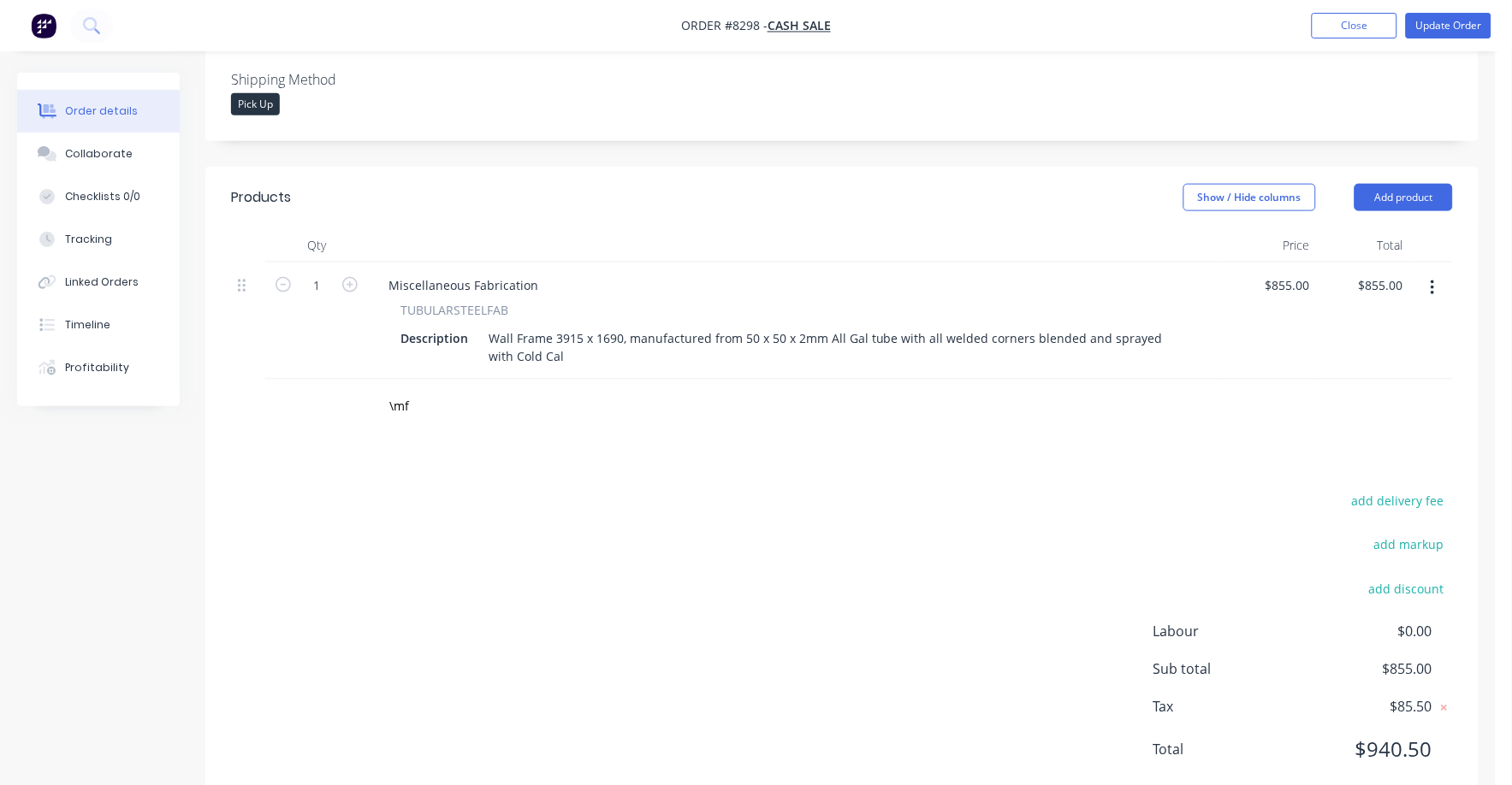
click at [323, 491] on div "add delivery fee add markup add discount Labour $0.00 Sub total $855.00 Tax $85…" at bounding box center [842, 636] width 1222 height 293
click at [425, 390] on input "\mf" at bounding box center [559, 408] width 342 height 35
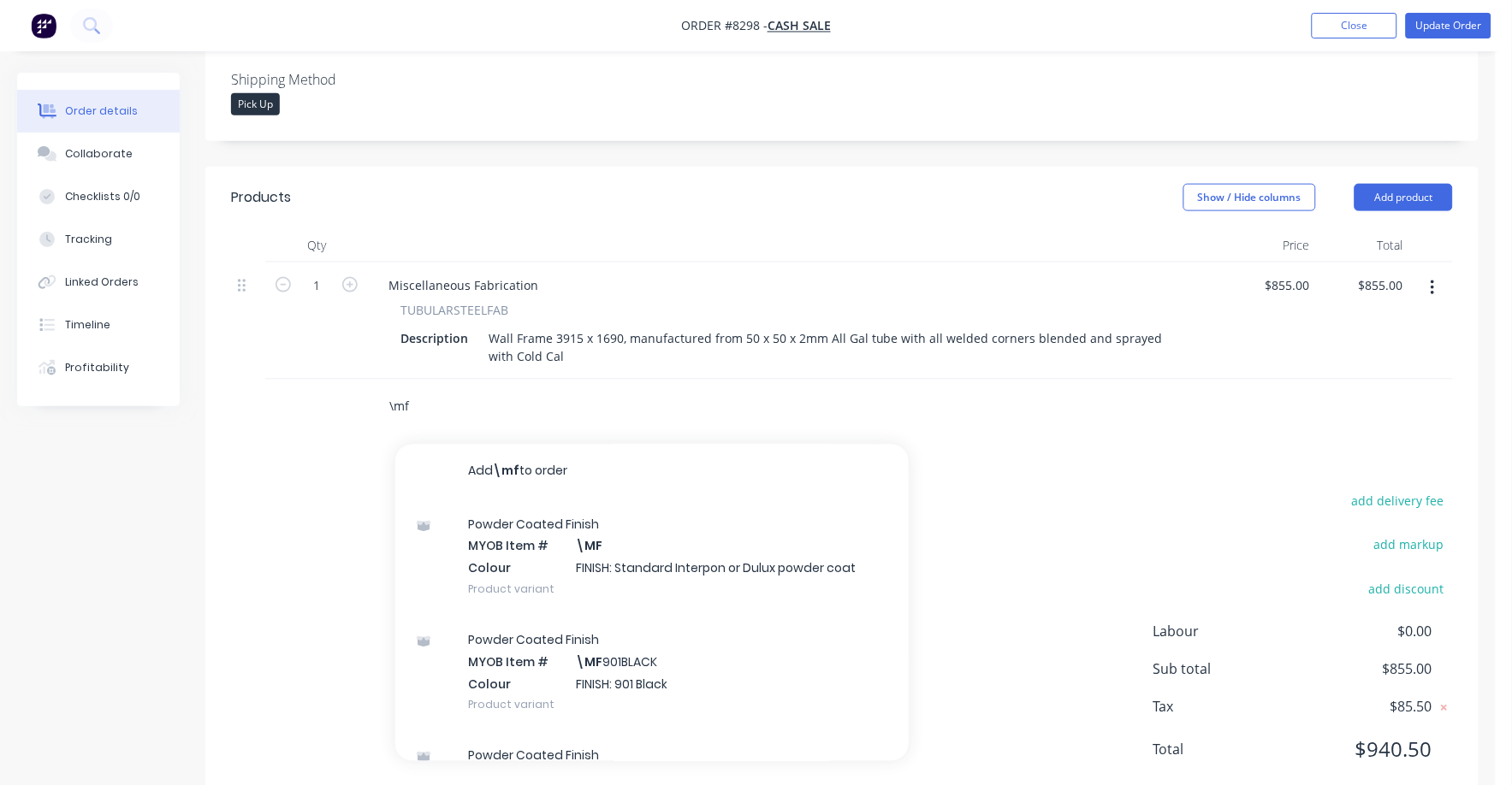
drag, startPoint x: 450, startPoint y: 352, endPoint x: 350, endPoint y: 352, distance: 100.0
click at [350, 380] on div "\mf Add \mf to order Powder Coated Finish MYOB Item # \MF Colour FINISH: Standa…" at bounding box center [842, 408] width 1222 height 56
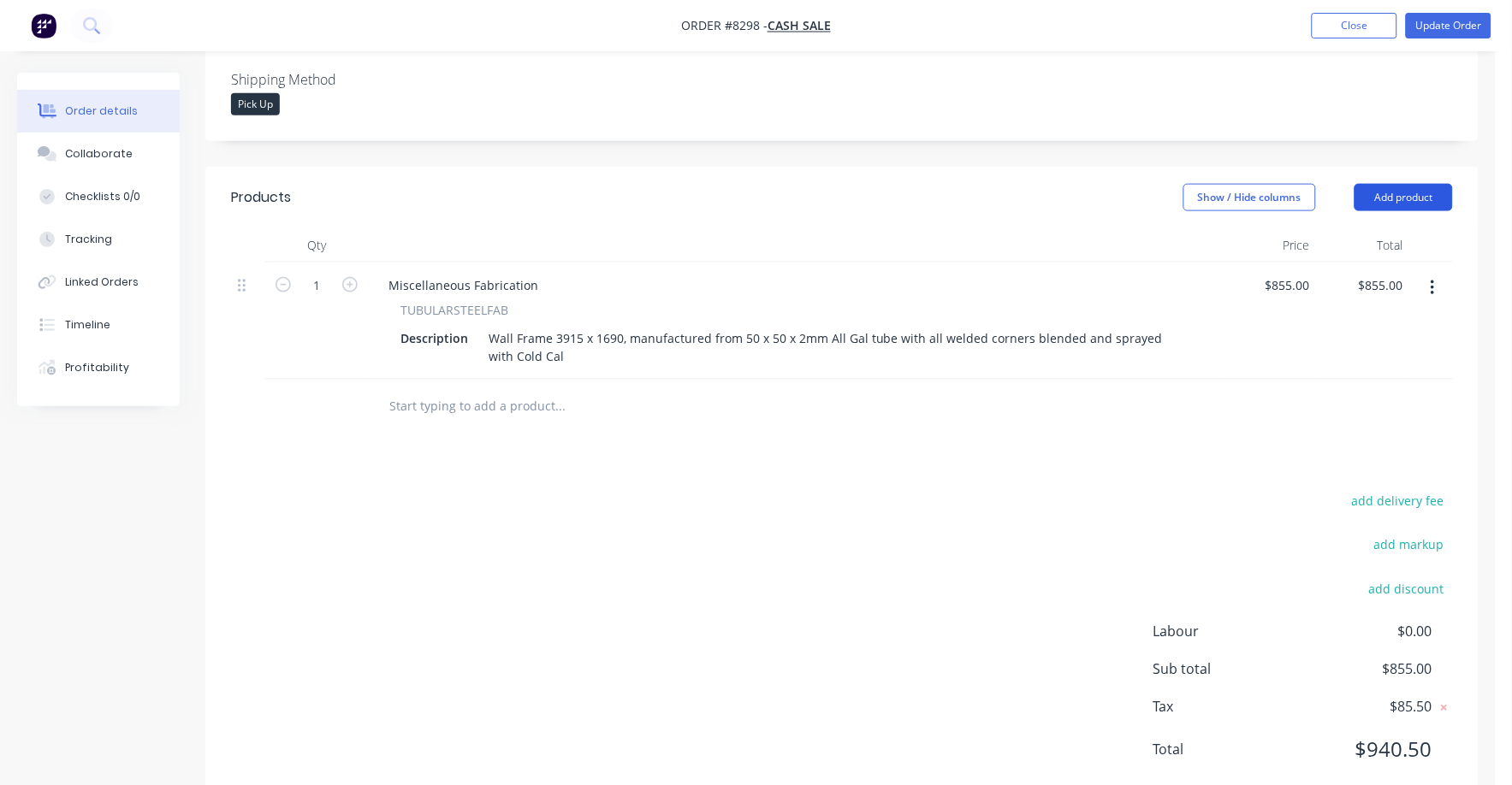
click at [1417, 184] on button "Add product" at bounding box center [1403, 198] width 98 height 27
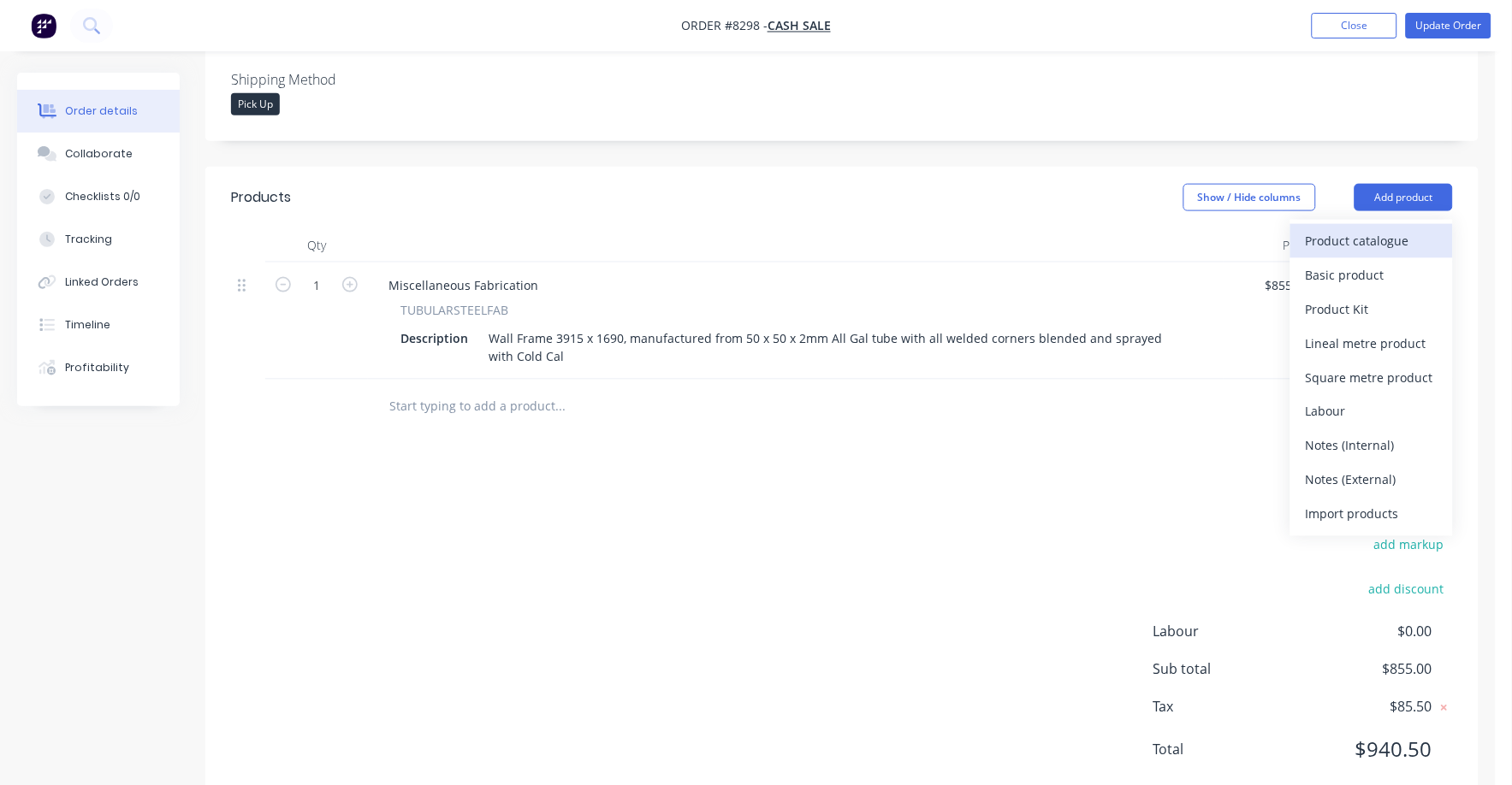
click at [1363, 229] on div "Product catalogue" at bounding box center [1372, 241] width 131 height 25
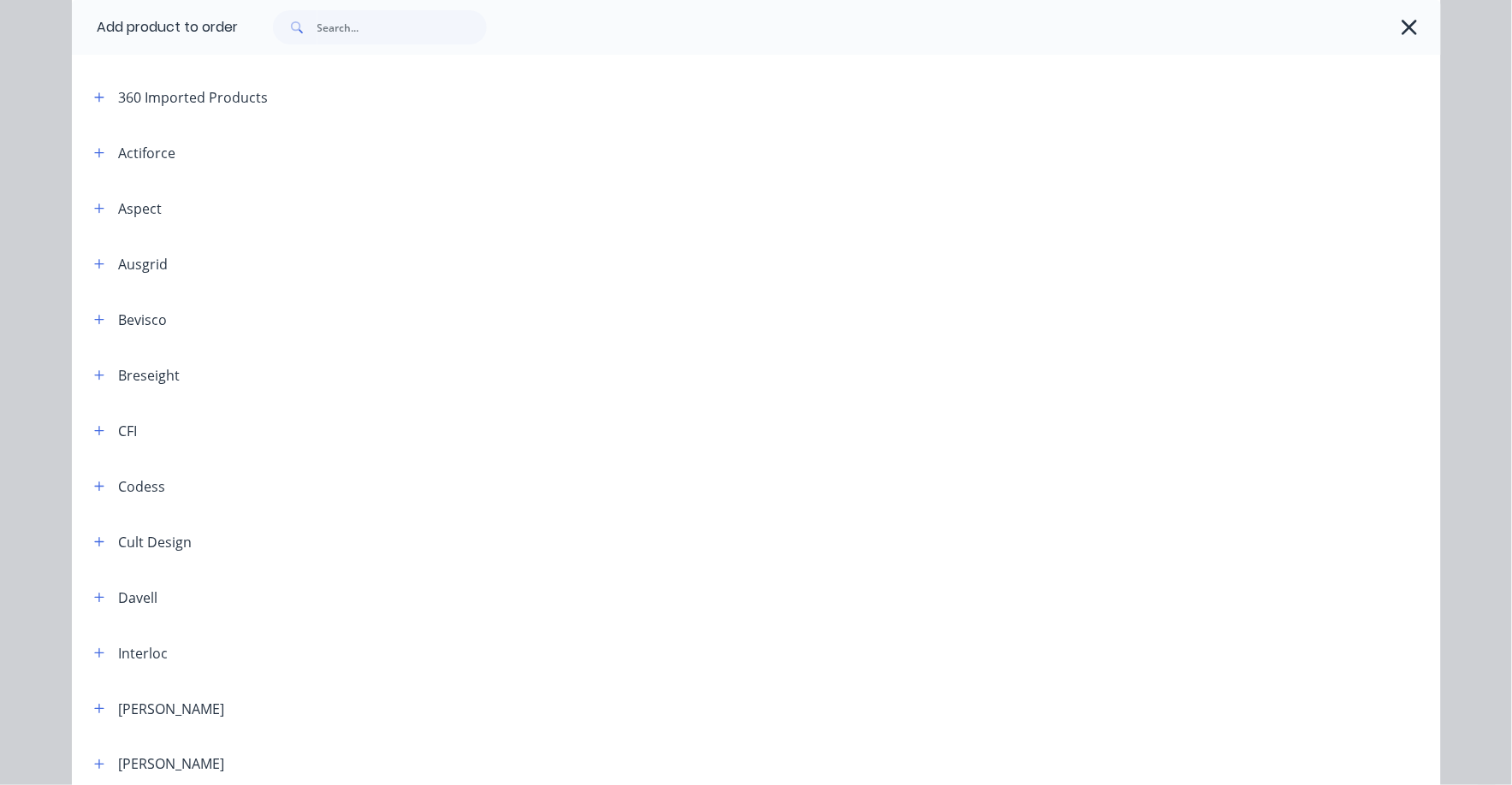
scroll to position [0, 0]
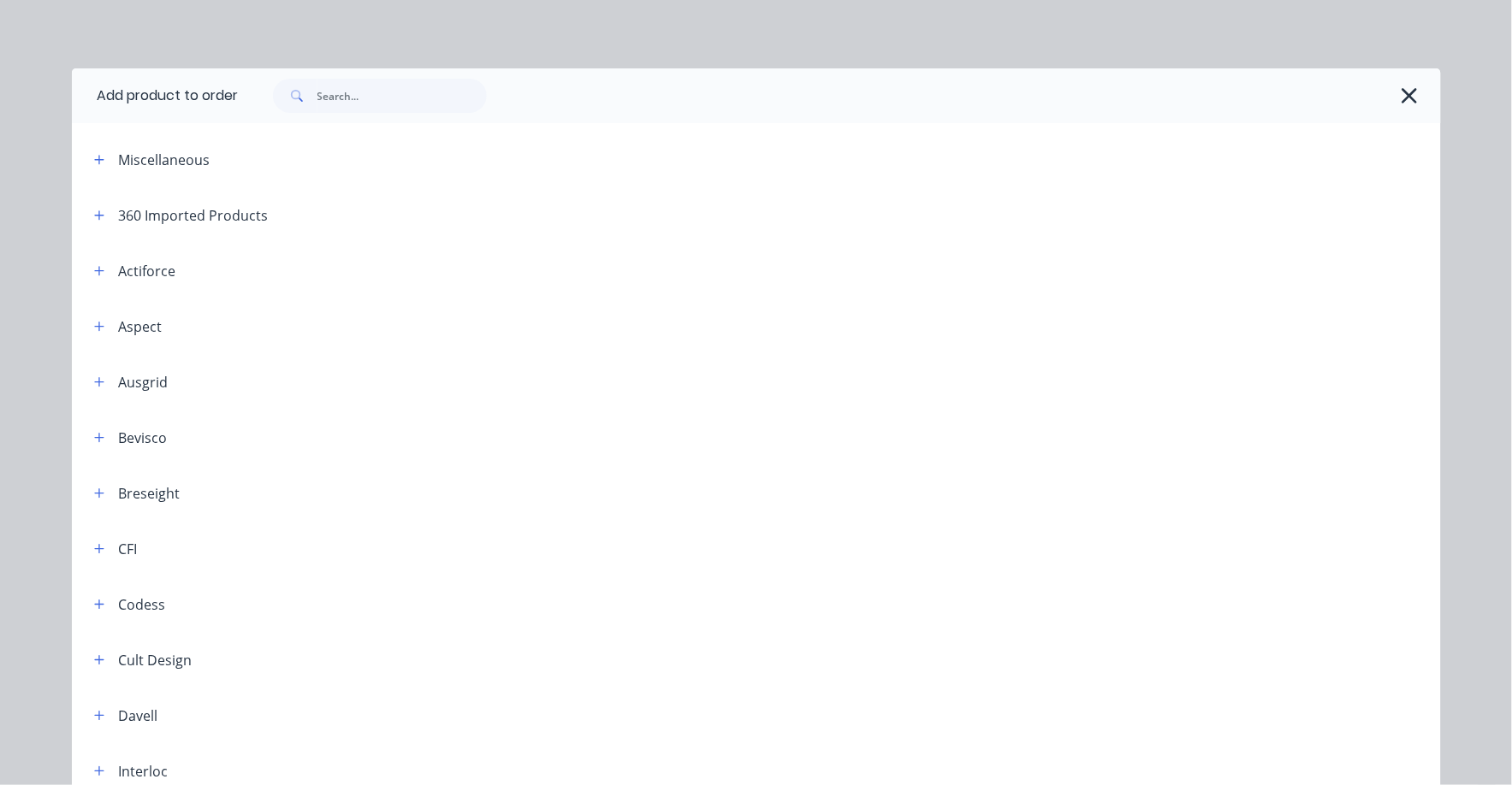
click at [166, 169] on div "Miscellaneous" at bounding box center [164, 160] width 91 height 21
drag, startPoint x: 75, startPoint y: 161, endPoint x: 83, endPoint y: 160, distance: 8.1
click at [80, 160] on div "Miscellaneous" at bounding box center [225, 159] width 291 height 21
click at [94, 160] on icon "button" at bounding box center [98, 160] width 10 height 12
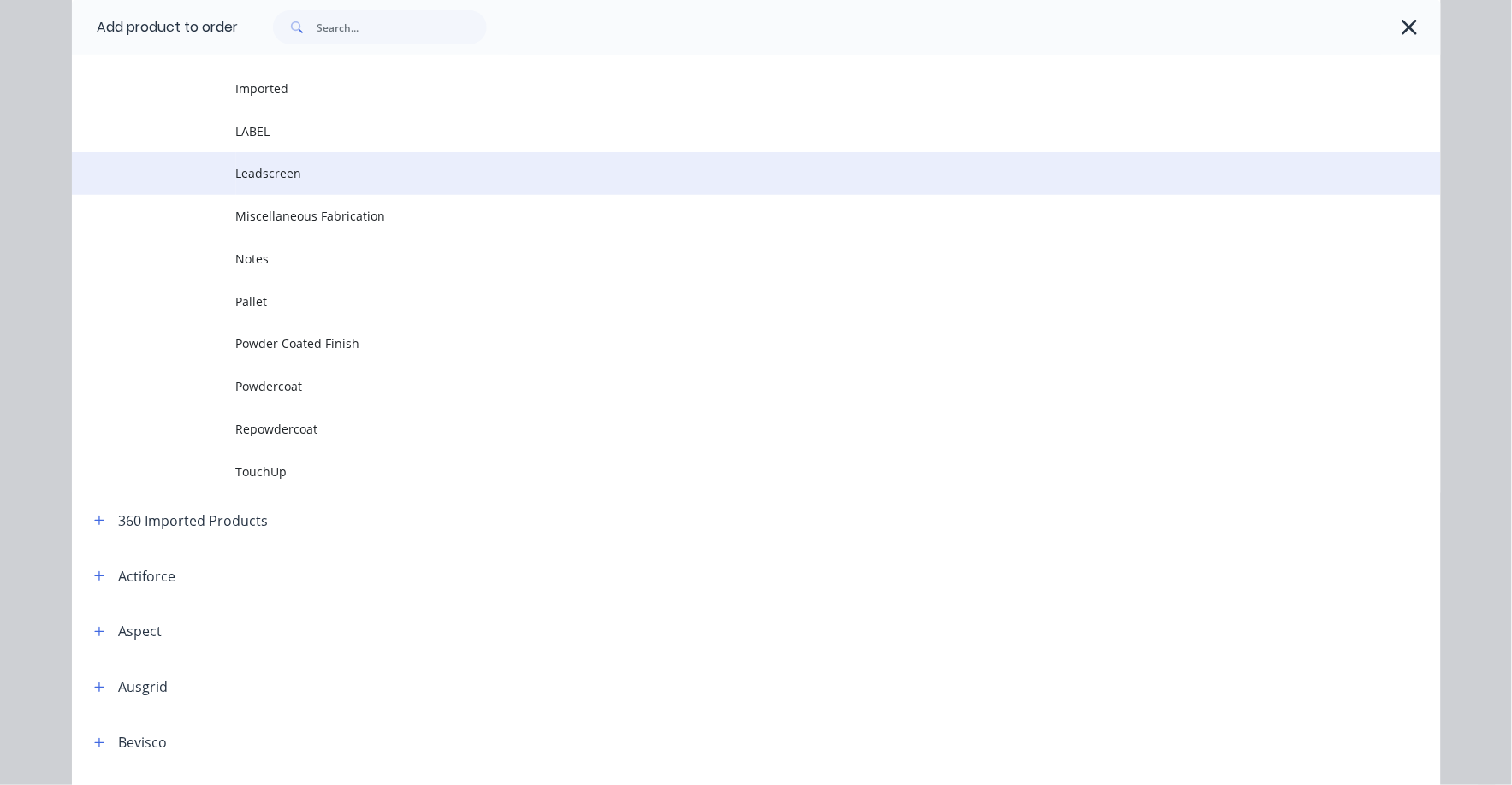
scroll to position [213, 0]
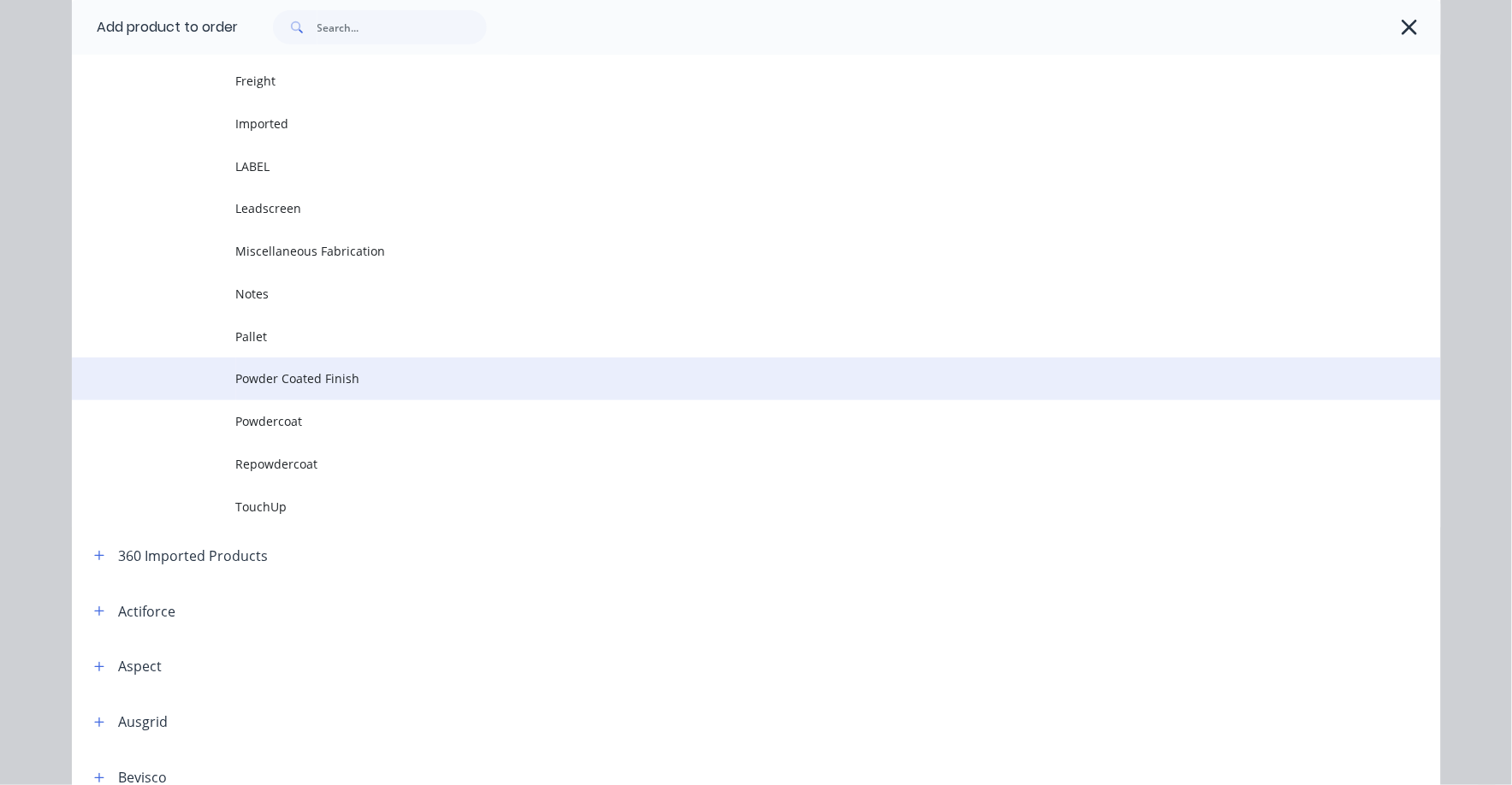
click at [301, 374] on span "Powder Coated Finish" at bounding box center [718, 378] width 963 height 18
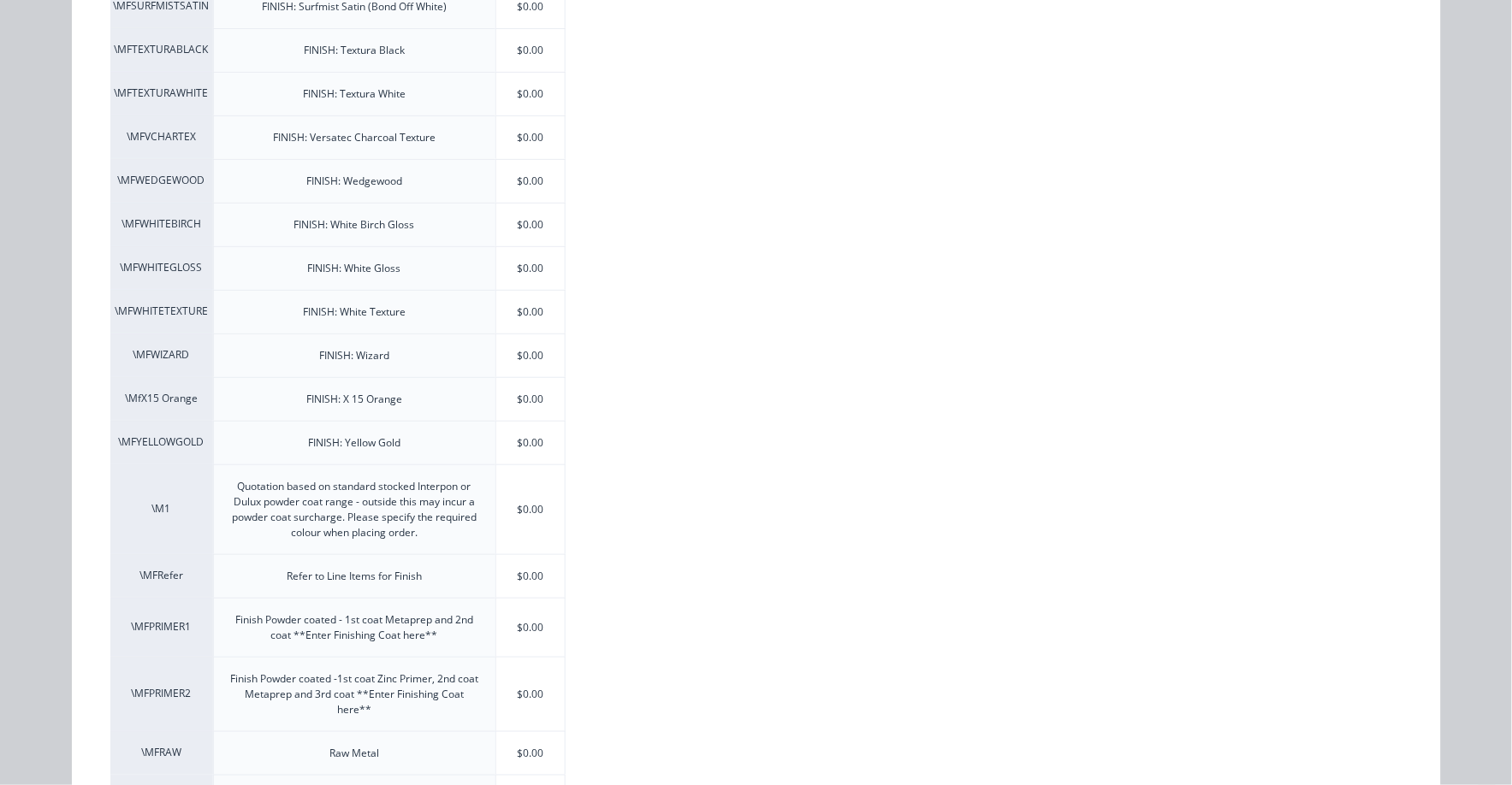
scroll to position [3741, 0]
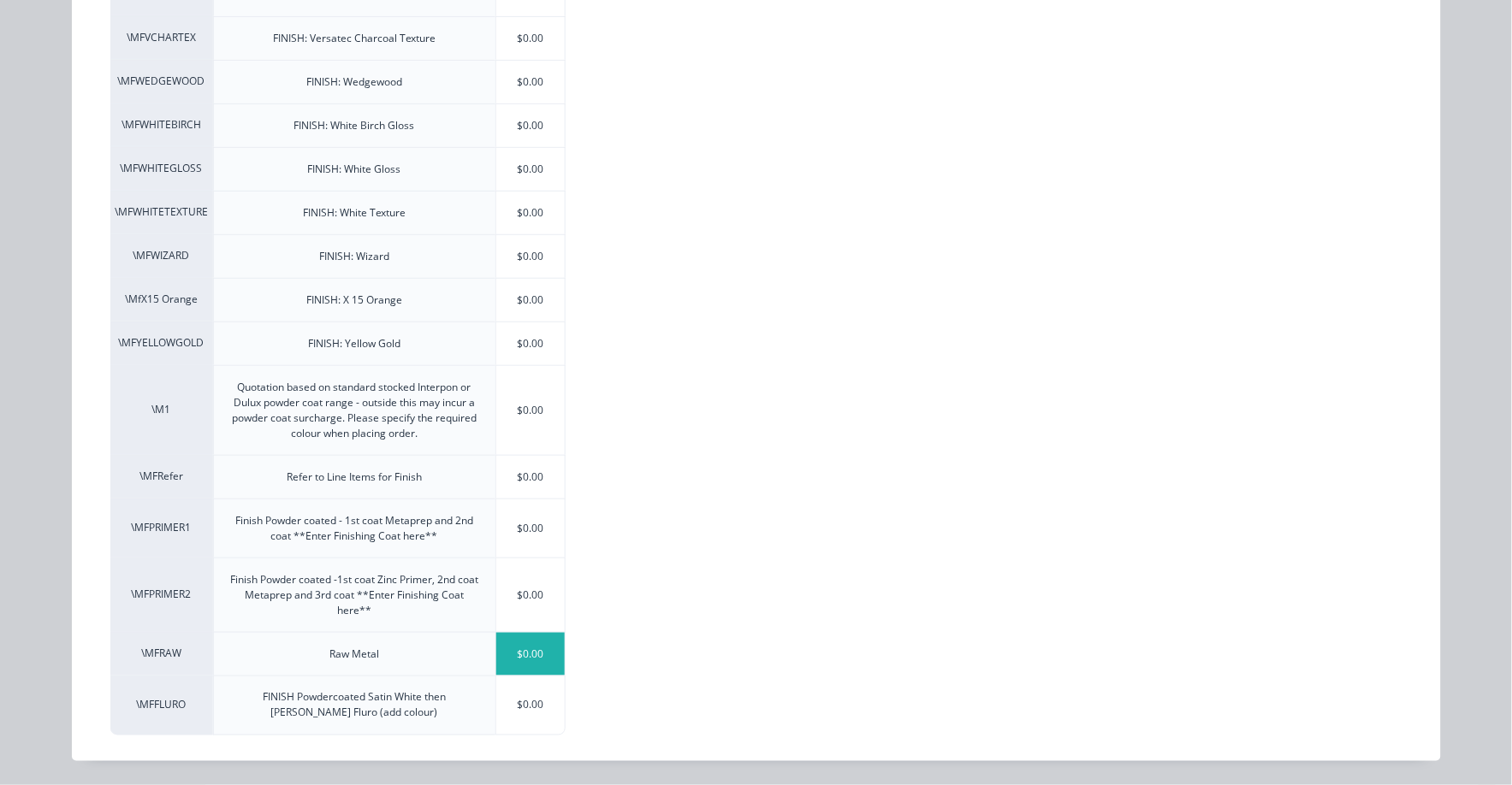
click at [524, 660] on div "$0.00" at bounding box center [531, 654] width 69 height 43
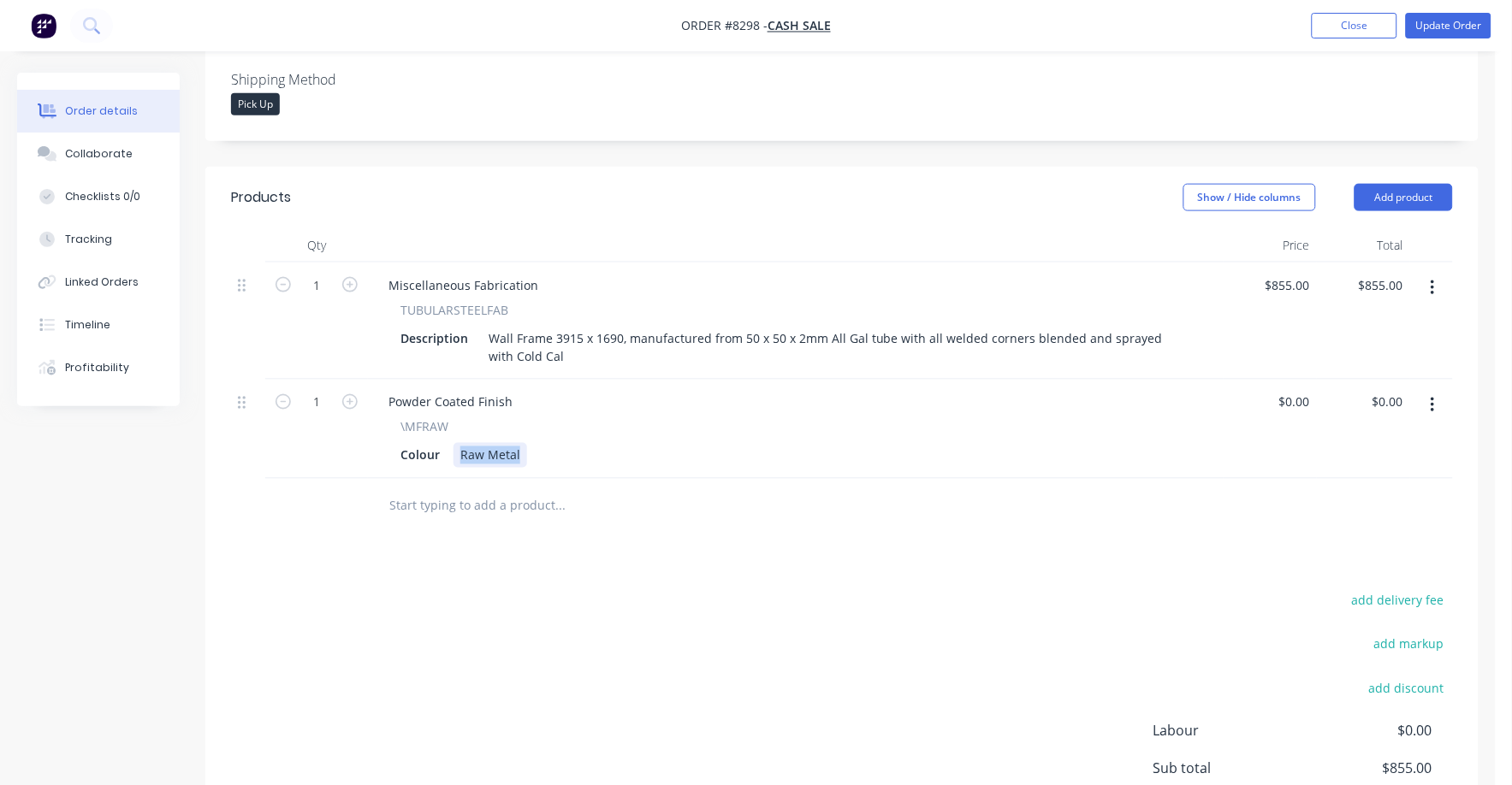
drag, startPoint x: 457, startPoint y: 406, endPoint x: 557, endPoint y: 399, distance: 100.2
click at [557, 443] on div "Colour Raw Metal" at bounding box center [792, 455] width 797 height 25
click at [607, 443] on div "Colour Galvanized Tube Finish" at bounding box center [792, 455] width 797 height 25
click at [645, 512] on div "Products Show / Hide columns Add product Qty Price Total 1 Miscellaneous Fabric…" at bounding box center [842, 537] width 1273 height 740
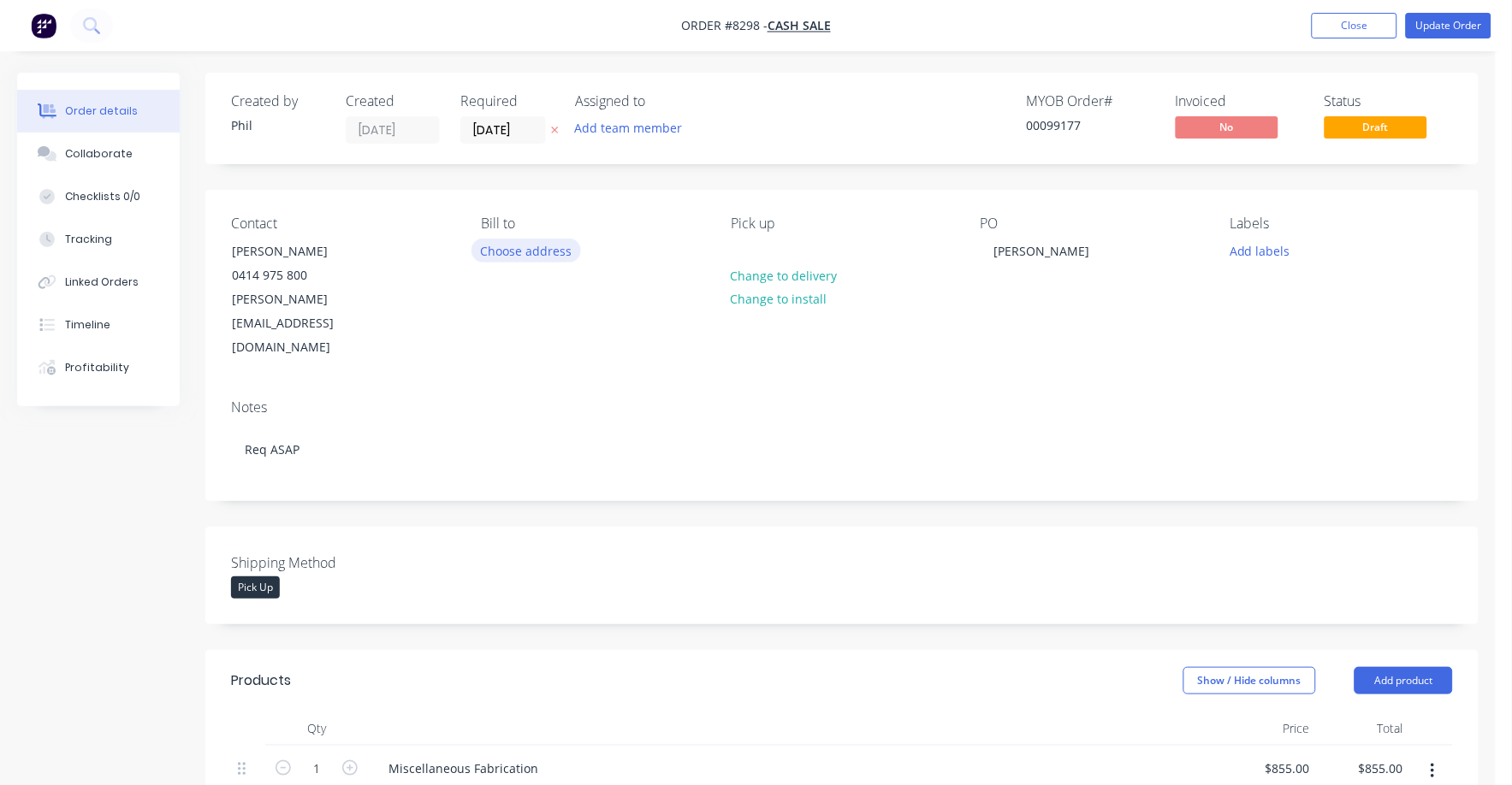
click at [533, 246] on button "Choose address" at bounding box center [526, 250] width 109 height 23
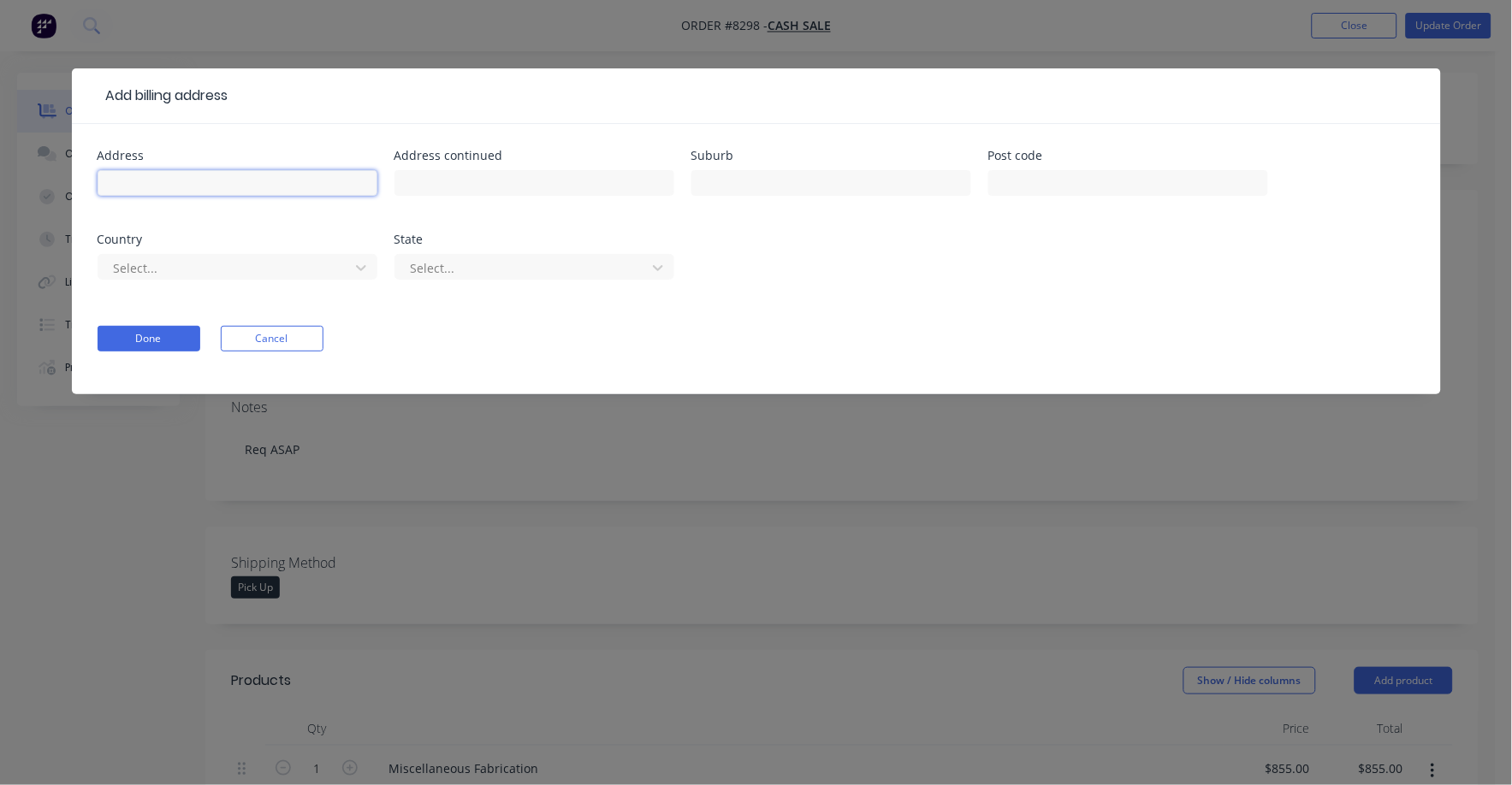
click at [147, 179] on input "text" at bounding box center [237, 183] width 280 height 26
type input "D"
type input "[PERSON_NAME] Pty Ltd"
click at [170, 336] on button "Done" at bounding box center [149, 338] width 103 height 26
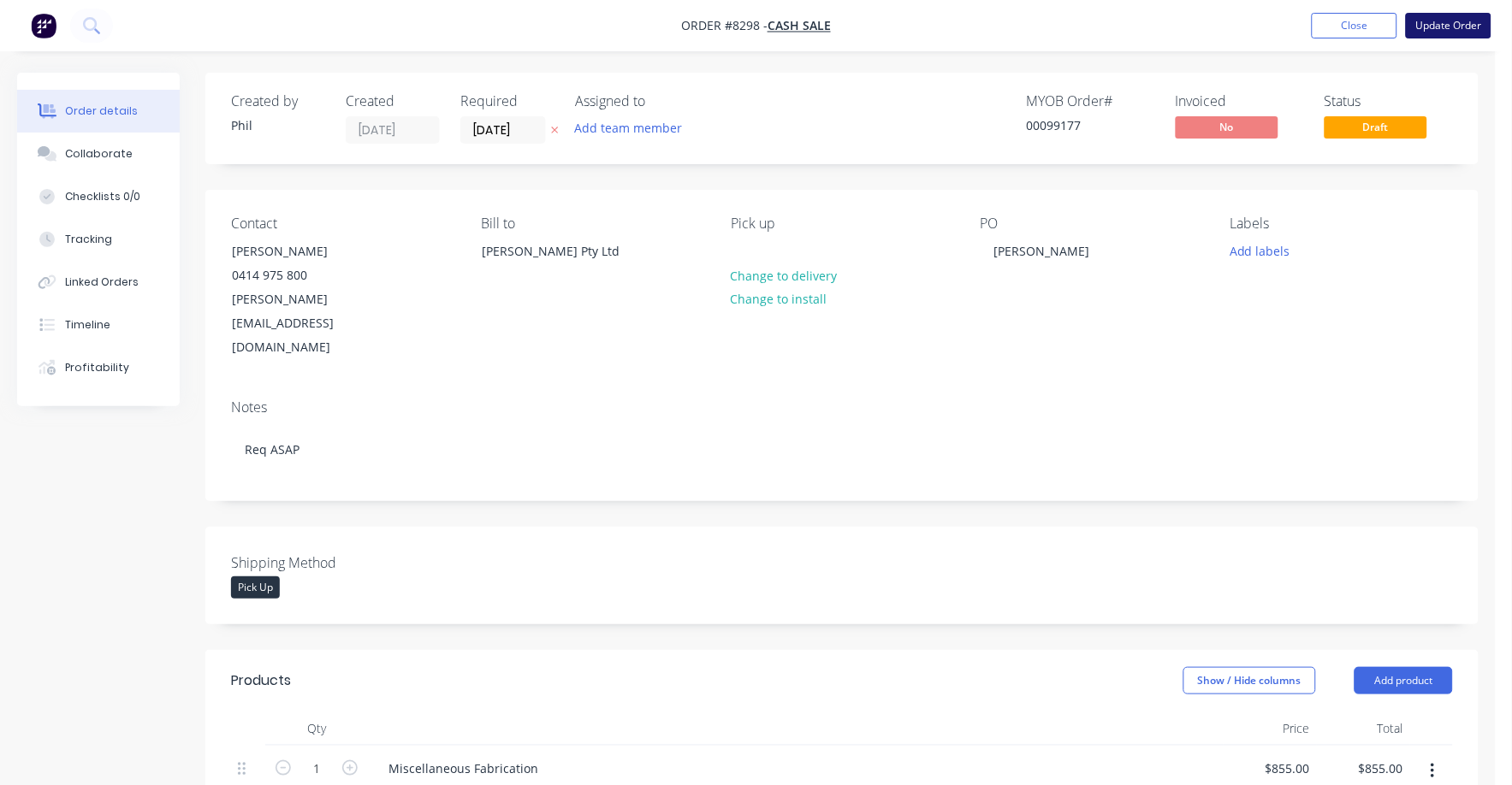
click at [1453, 26] on button "Update Order" at bounding box center [1448, 26] width 86 height 26
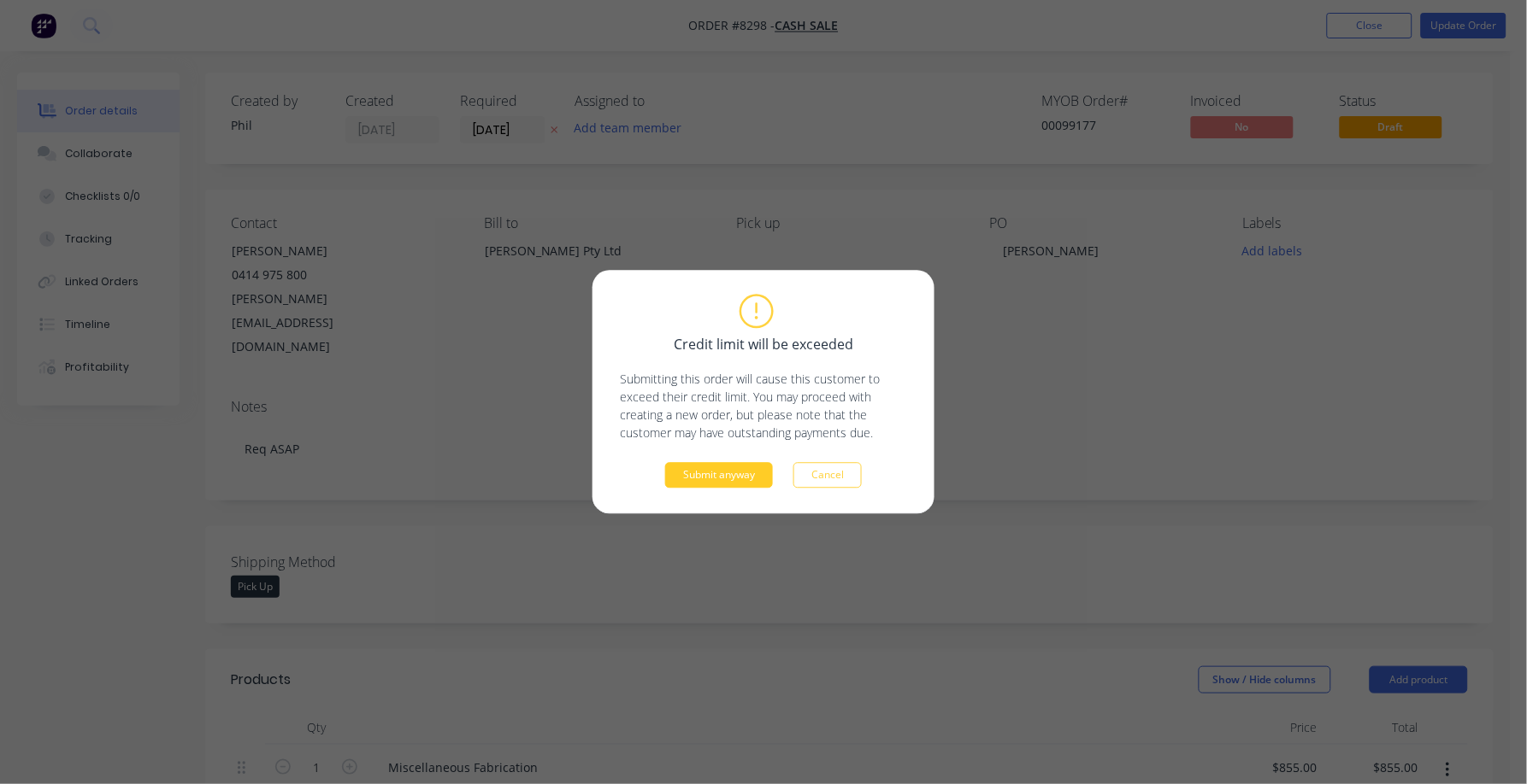
click at [718, 484] on button "Submit anyway" at bounding box center [719, 476] width 108 height 25
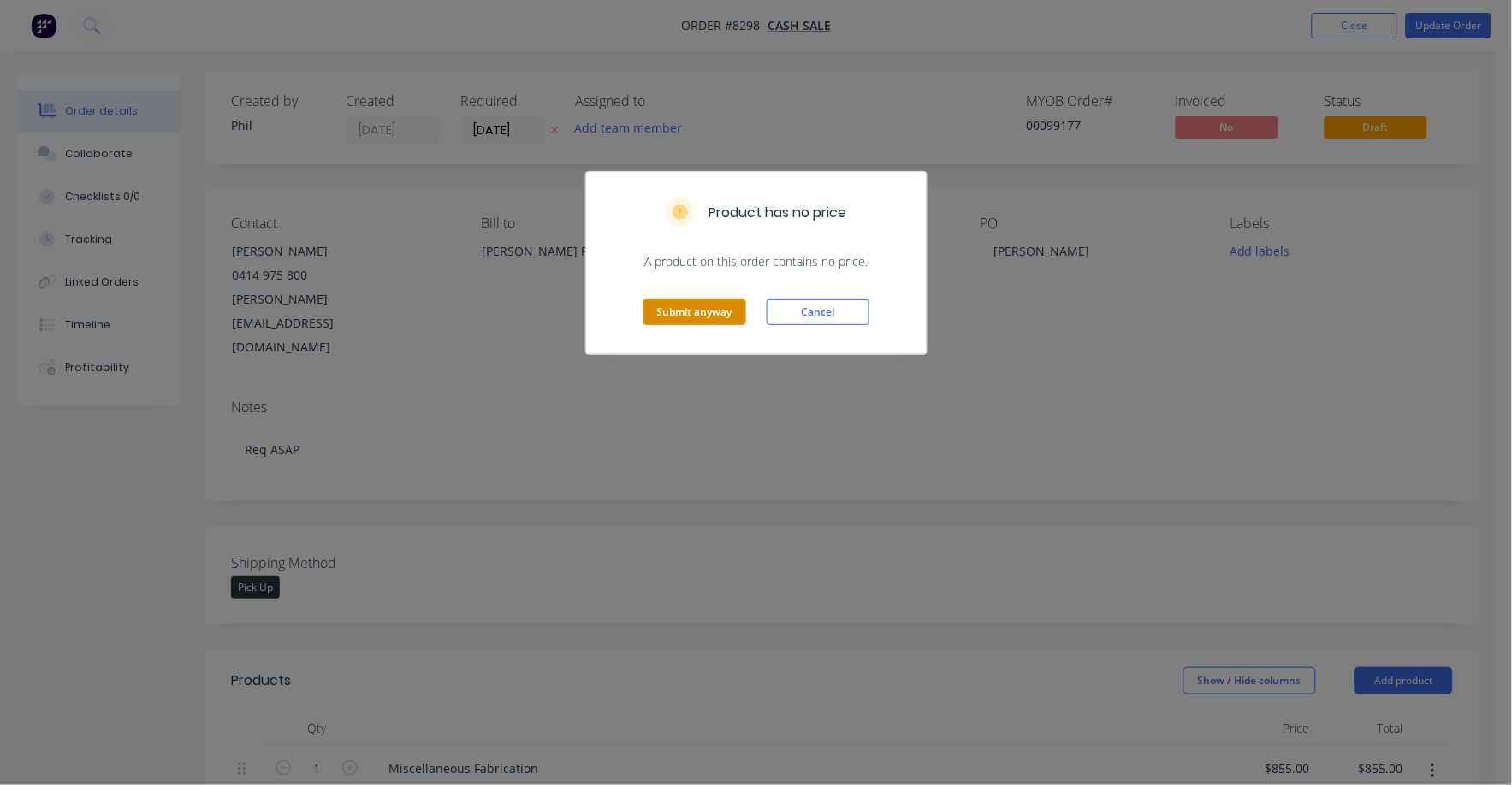
click at [699, 306] on button "Submit anyway" at bounding box center [695, 312] width 103 height 26
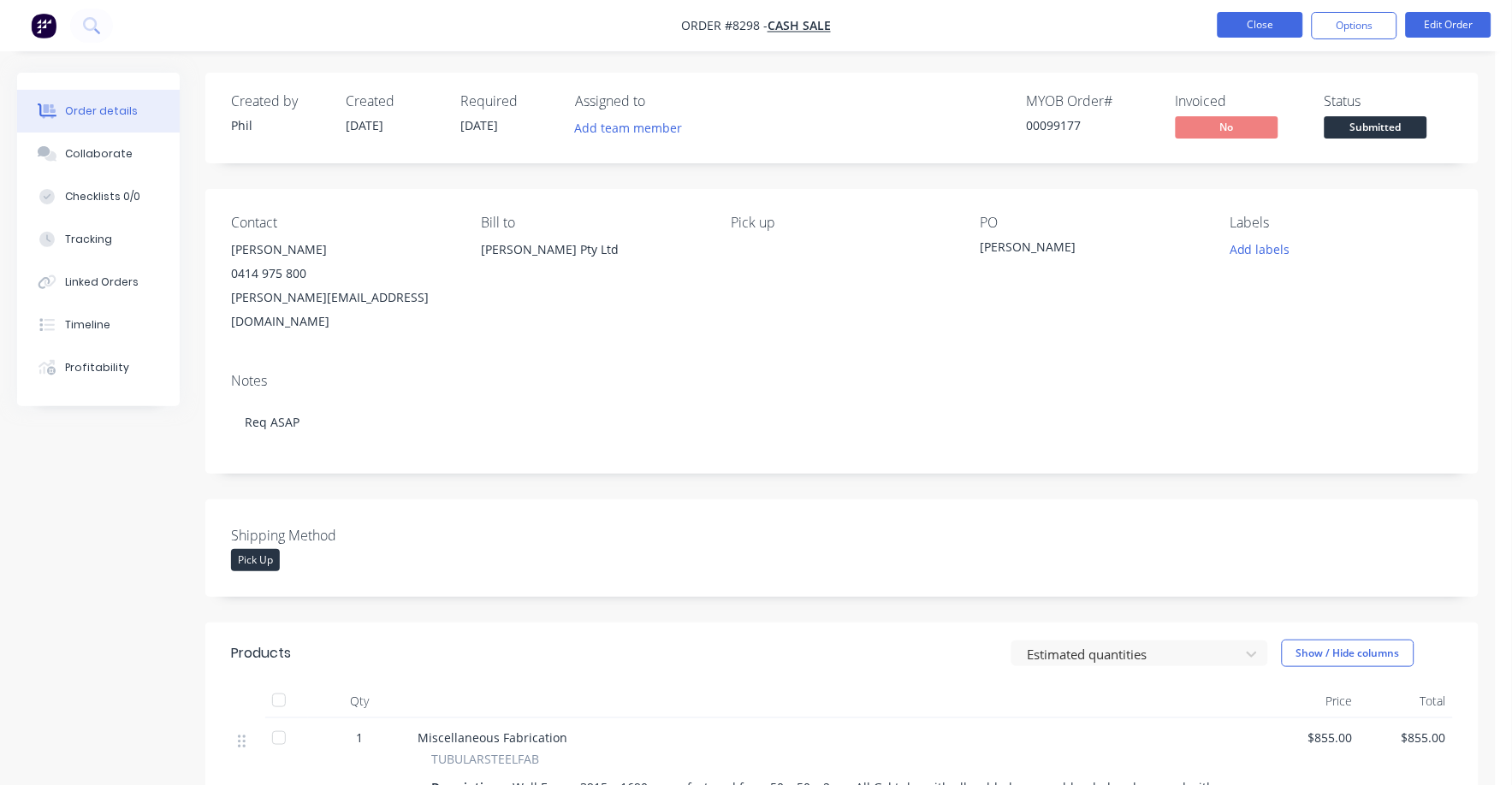
click at [1257, 21] on button "Close" at bounding box center [1260, 25] width 86 height 26
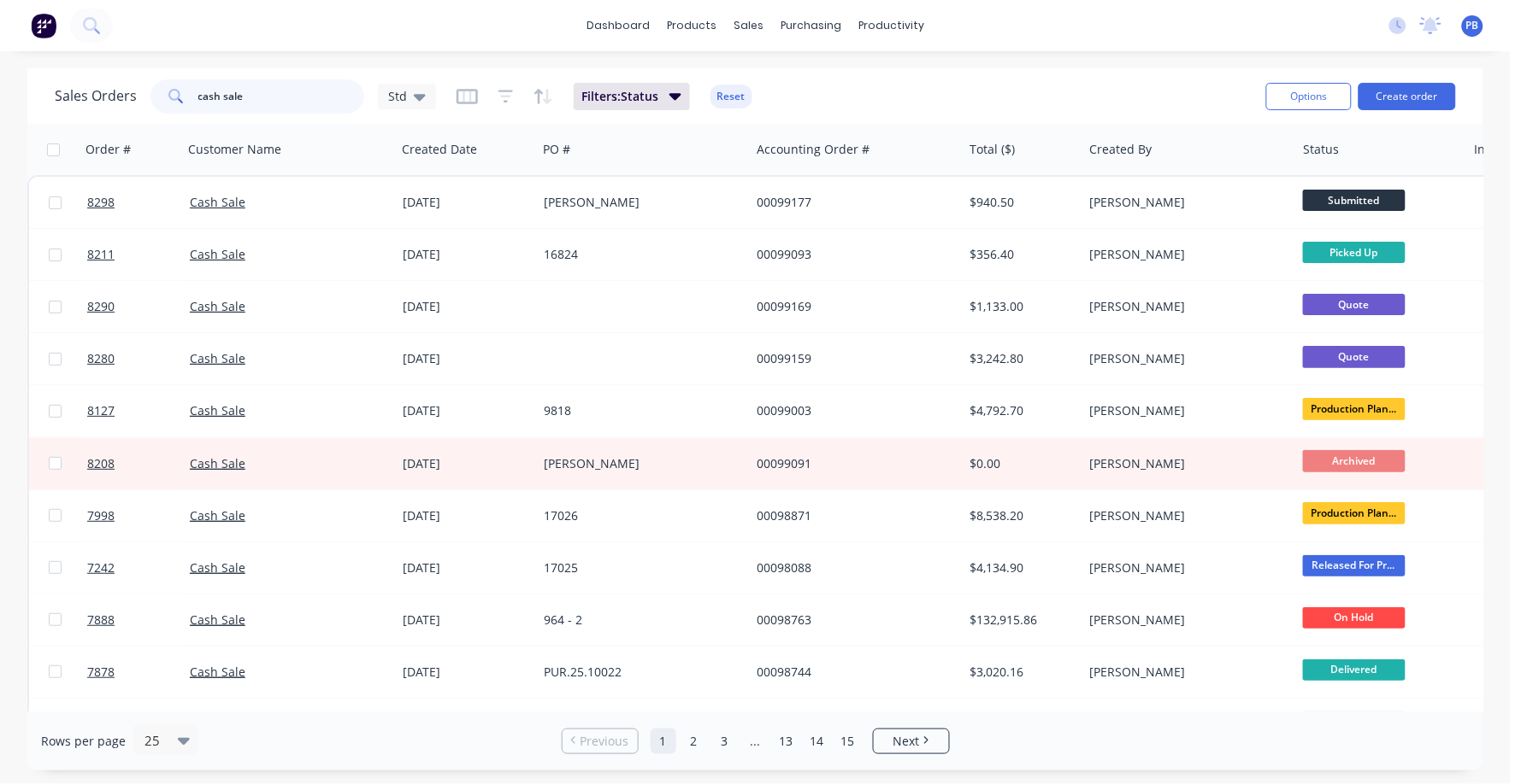
drag, startPoint x: 253, startPoint y: 95, endPoint x: 143, endPoint y: 78, distance: 111.3
click at [143, 79] on div "Sales Orders cash sale Std" at bounding box center [245, 97] width 381 height 35
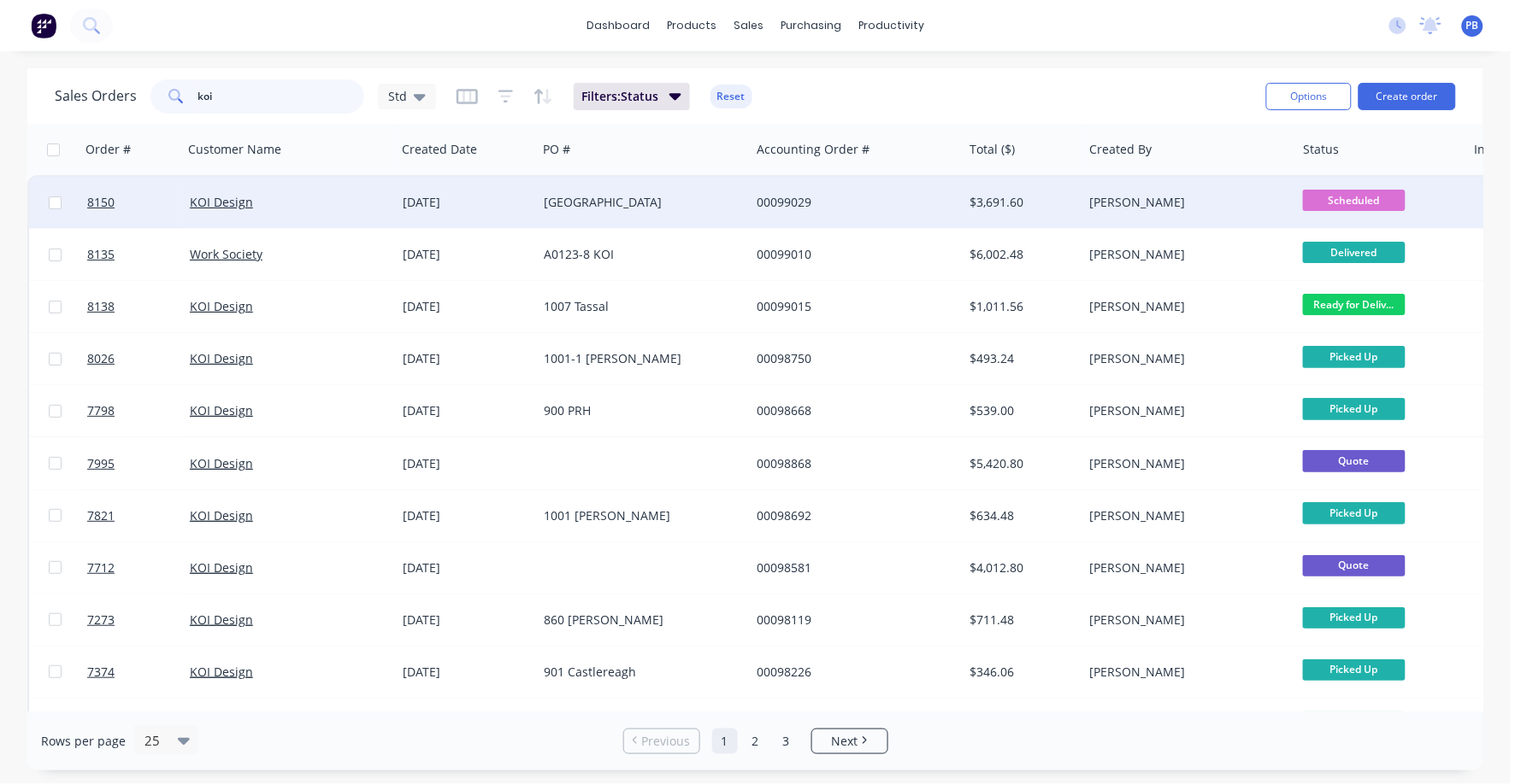
type input "koi"
click at [611, 201] on div "[GEOGRAPHIC_DATA]" at bounding box center [639, 202] width 190 height 17
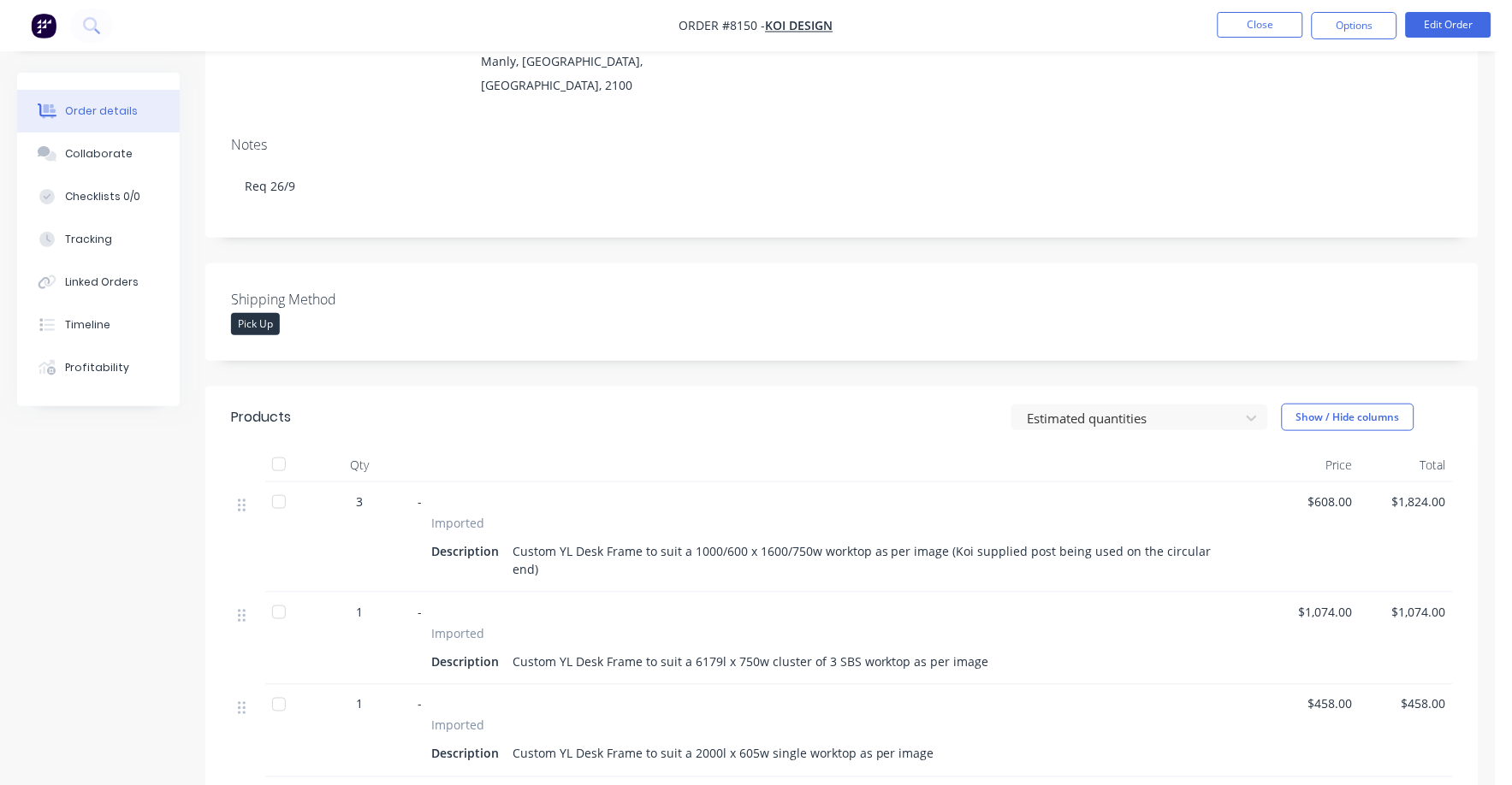
scroll to position [213, 0]
click at [102, 144] on button "Collaborate" at bounding box center [98, 153] width 162 height 43
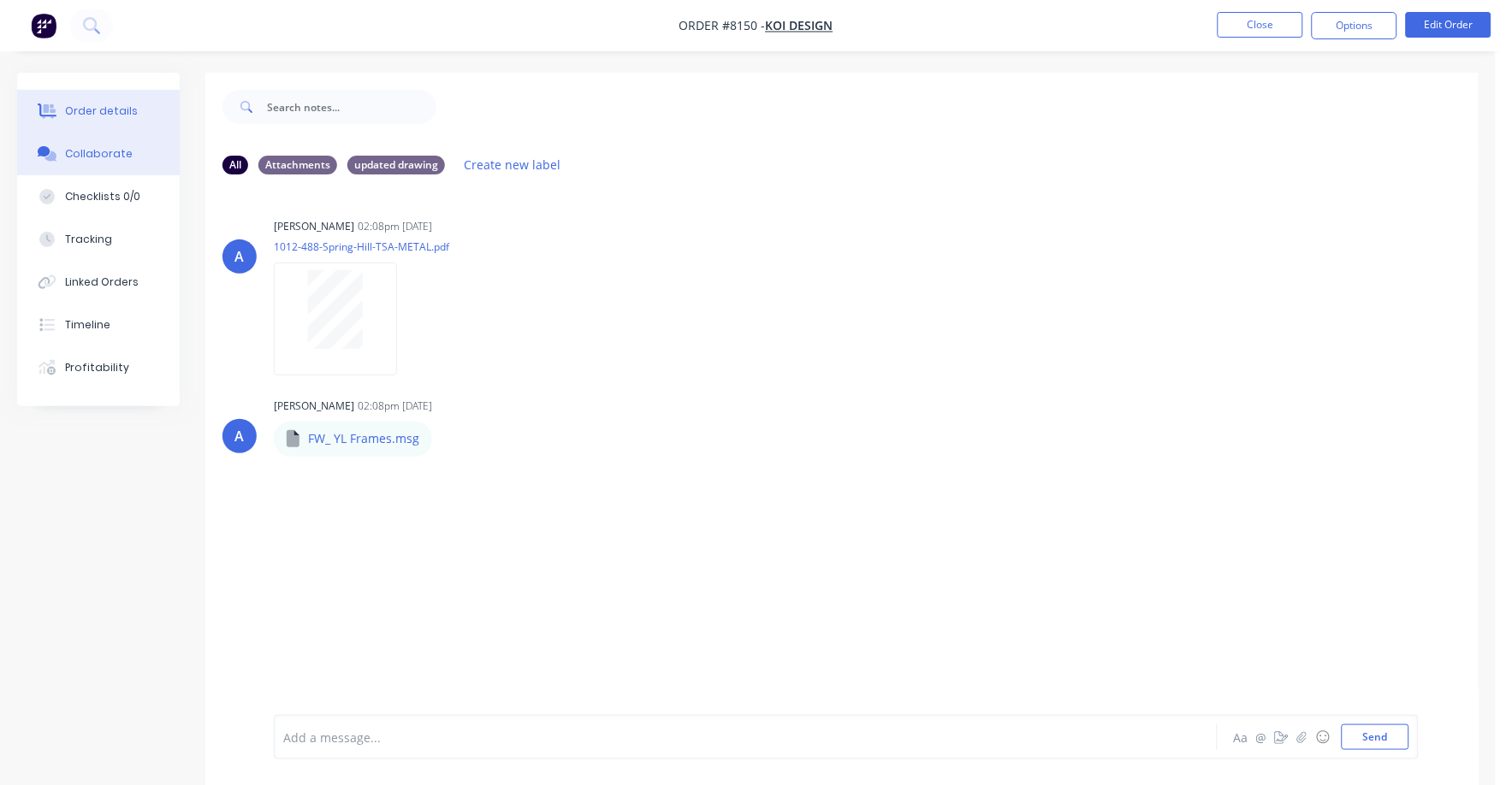
click at [114, 104] on div "Order details" at bounding box center [101, 111] width 73 height 15
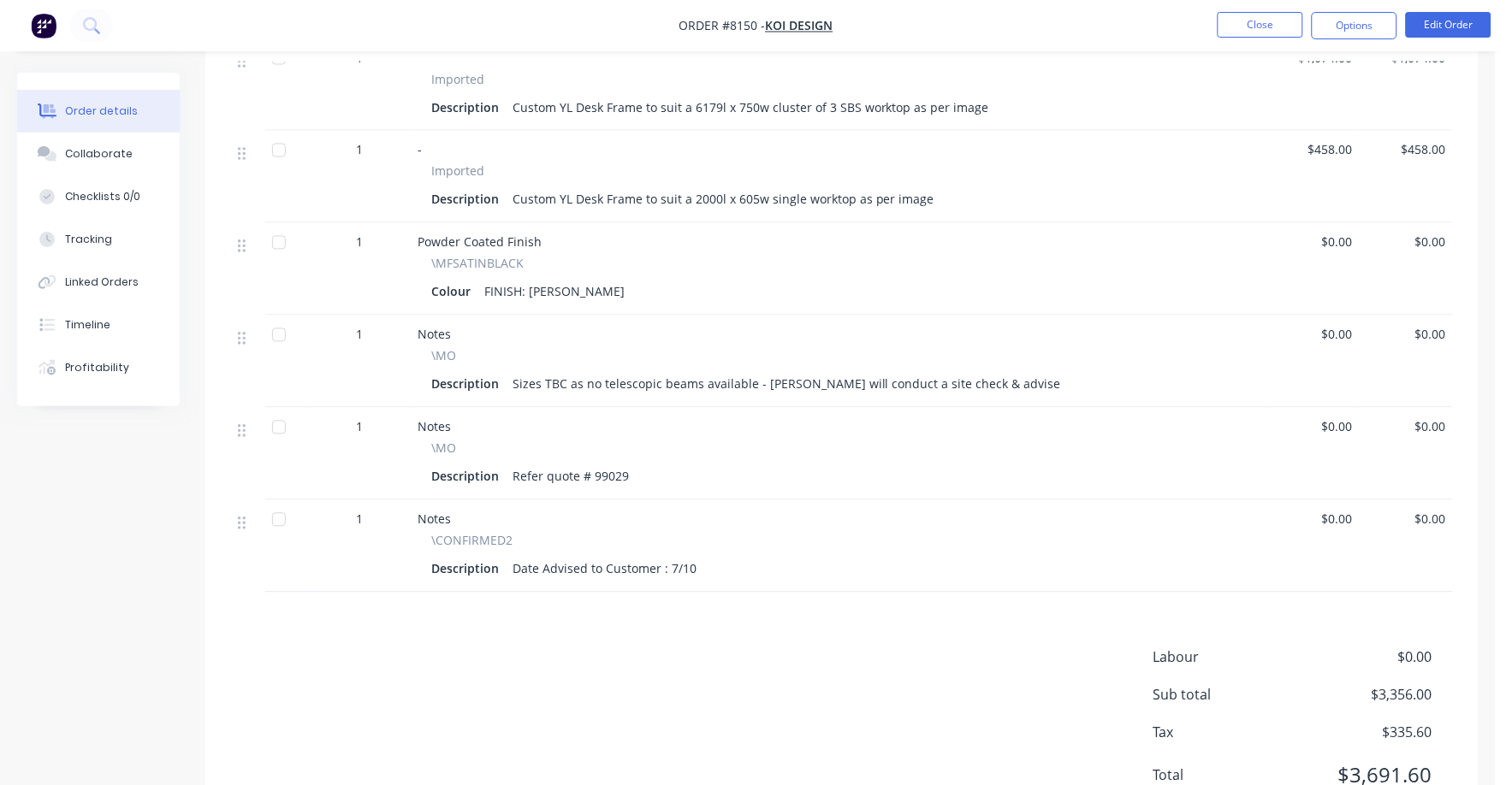
scroll to position [503, 0]
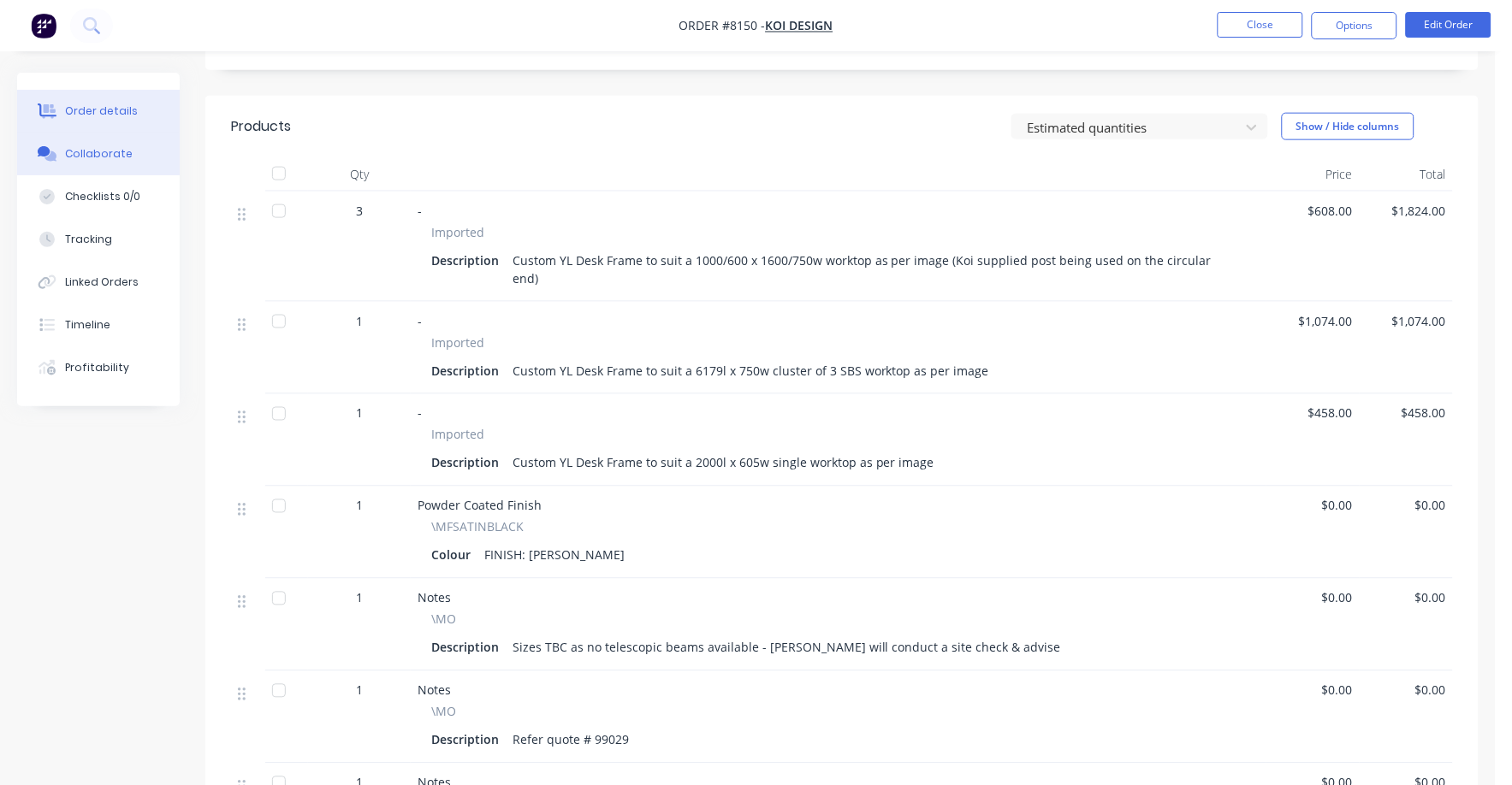
click at [102, 150] on div "Collaborate" at bounding box center [98, 153] width 67 height 15
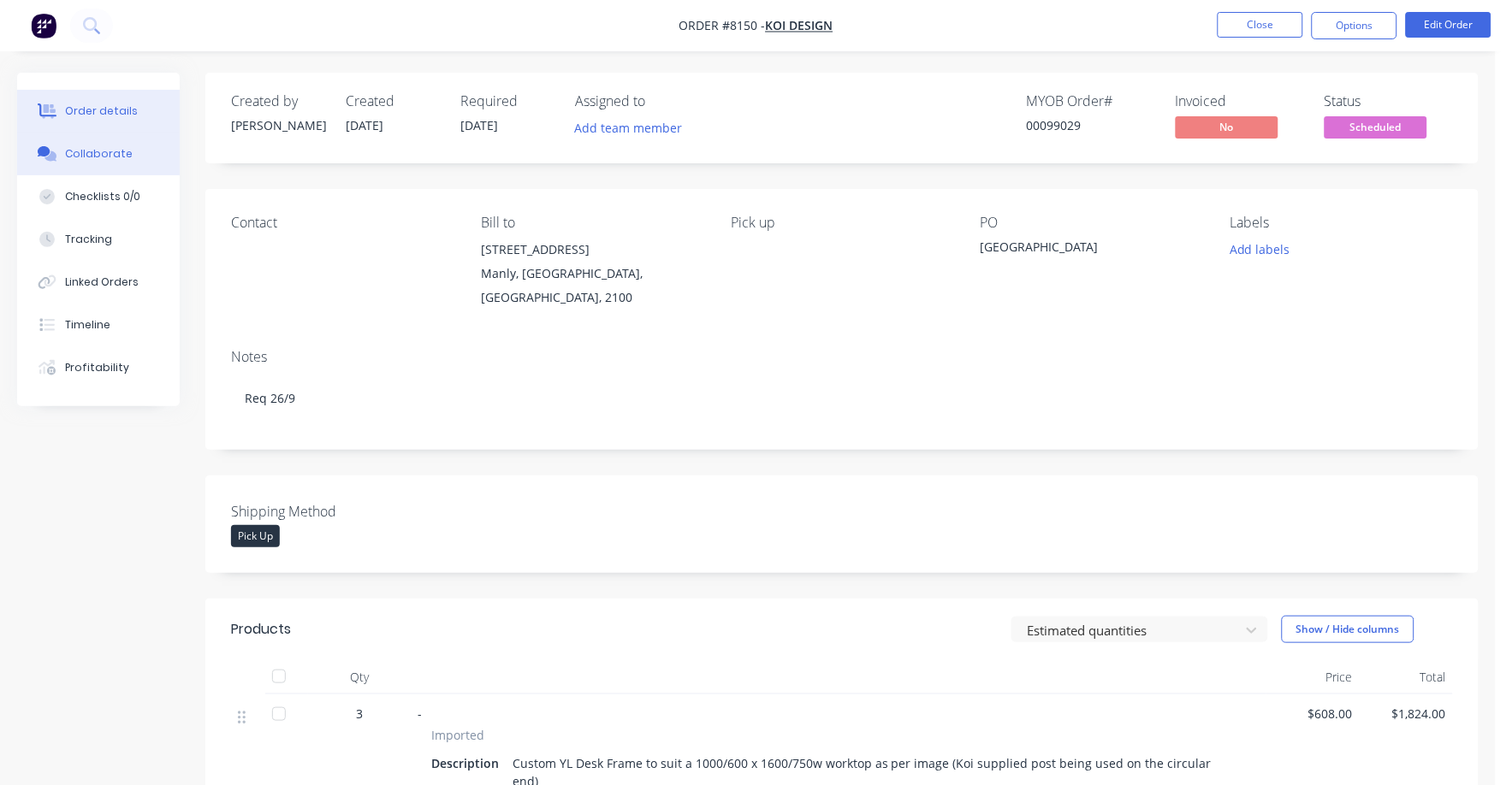
click at [102, 150] on div "Collaborate" at bounding box center [98, 153] width 67 height 15
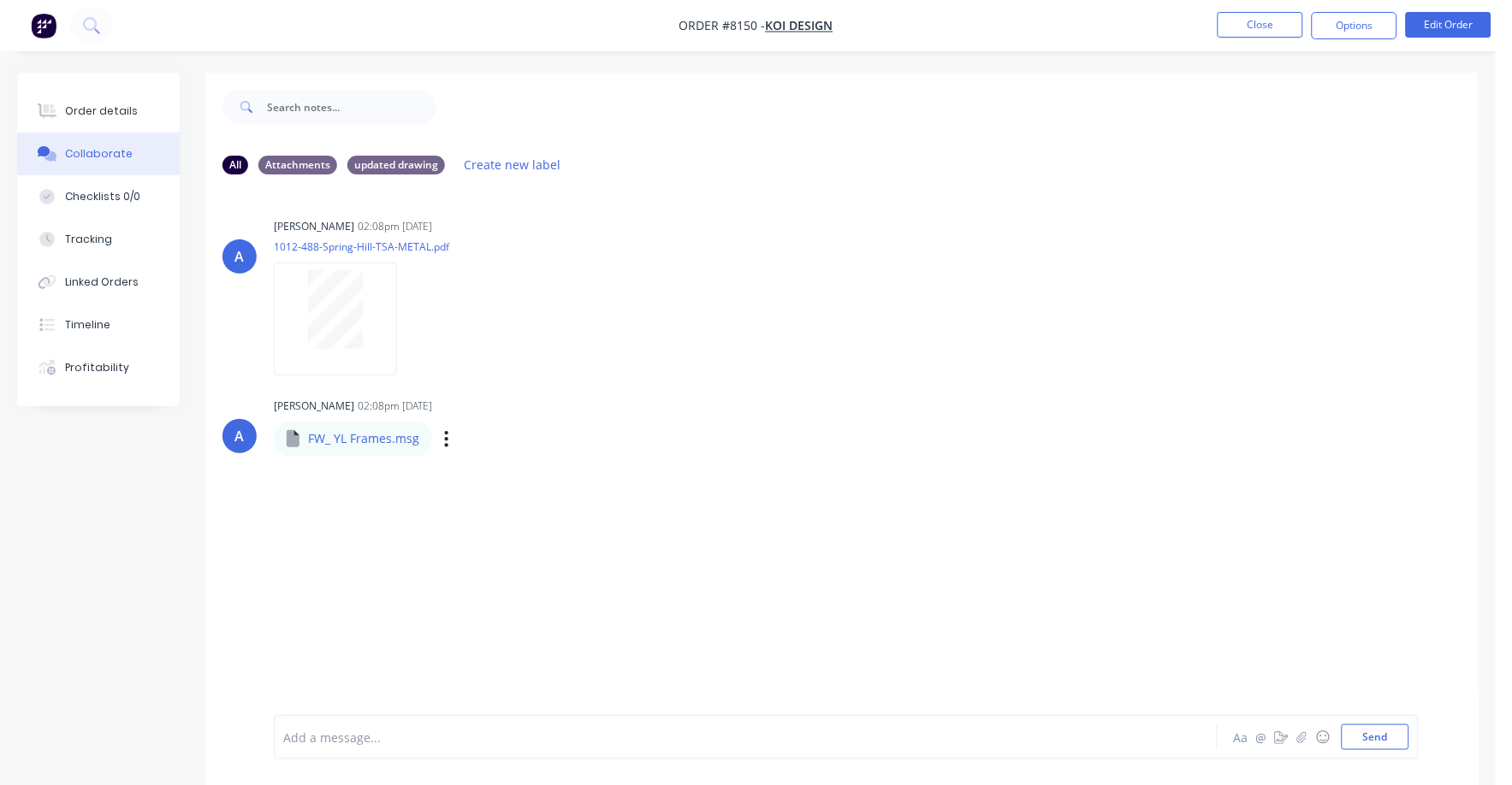
click at [450, 441] on div "Labels Download" at bounding box center [534, 439] width 192 height 25
click at [445, 443] on icon "button" at bounding box center [447, 439] width 4 height 15
click at [479, 477] on div "A [PERSON_NAME] 02:08pm [DATE] 1012-488-Spring-Hill-TSA-METAL.pdf Labels Downlo…" at bounding box center [842, 451] width 1273 height 527
click at [450, 443] on div "Labels Download" at bounding box center [534, 439] width 192 height 25
click at [446, 446] on icon "button" at bounding box center [447, 439] width 4 height 15
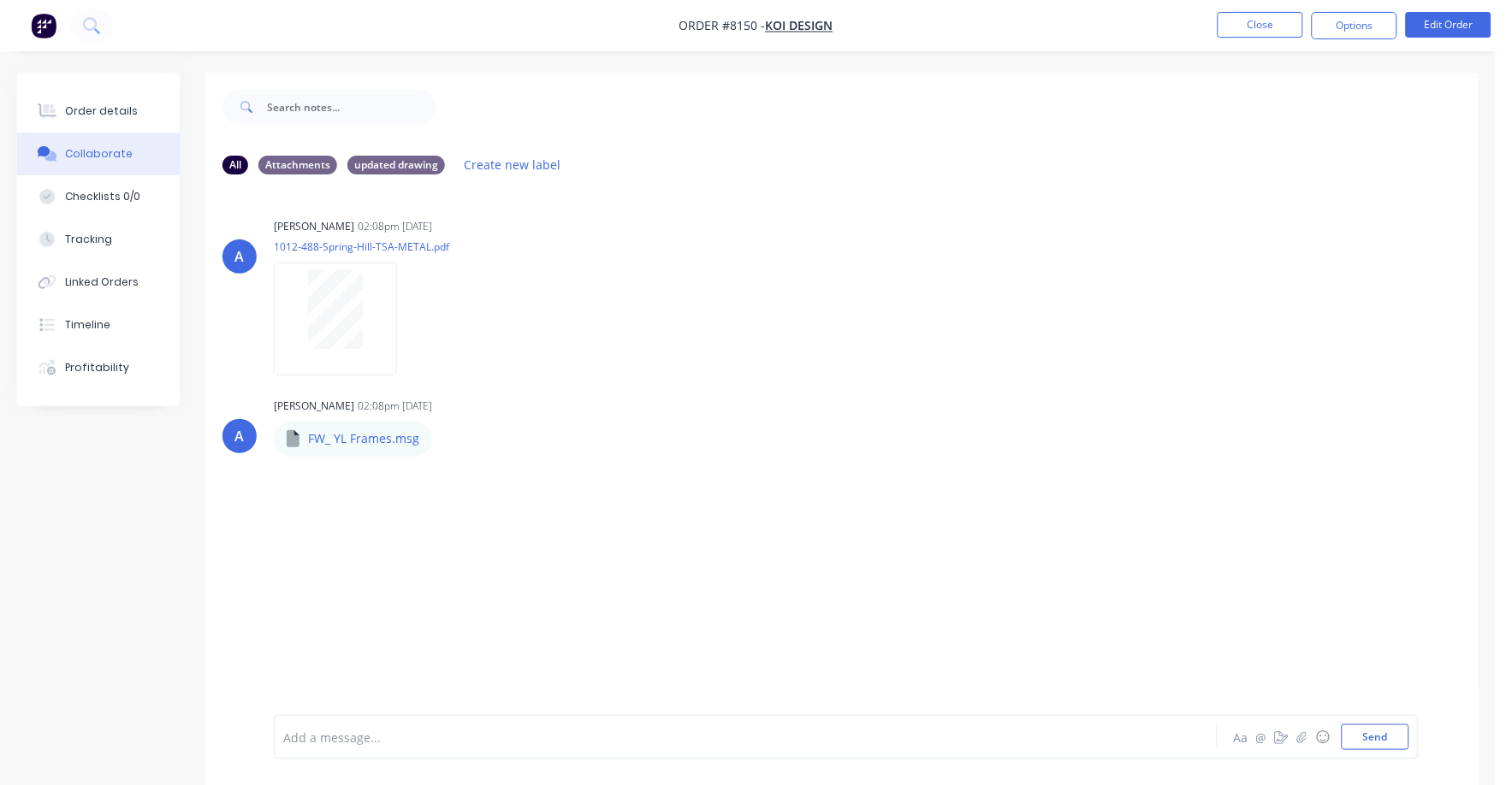
click at [473, 472] on div "A [PERSON_NAME] 02:08pm [DATE] 1012-488-Spring-Hill-TSA-METAL.pdf Labels Downlo…" at bounding box center [842, 451] width 1273 height 527
click at [446, 443] on icon "button" at bounding box center [447, 439] width 4 height 15
click at [499, 475] on button "Download" at bounding box center [559, 484] width 192 height 38
click at [76, 108] on div "Order details" at bounding box center [101, 111] width 73 height 15
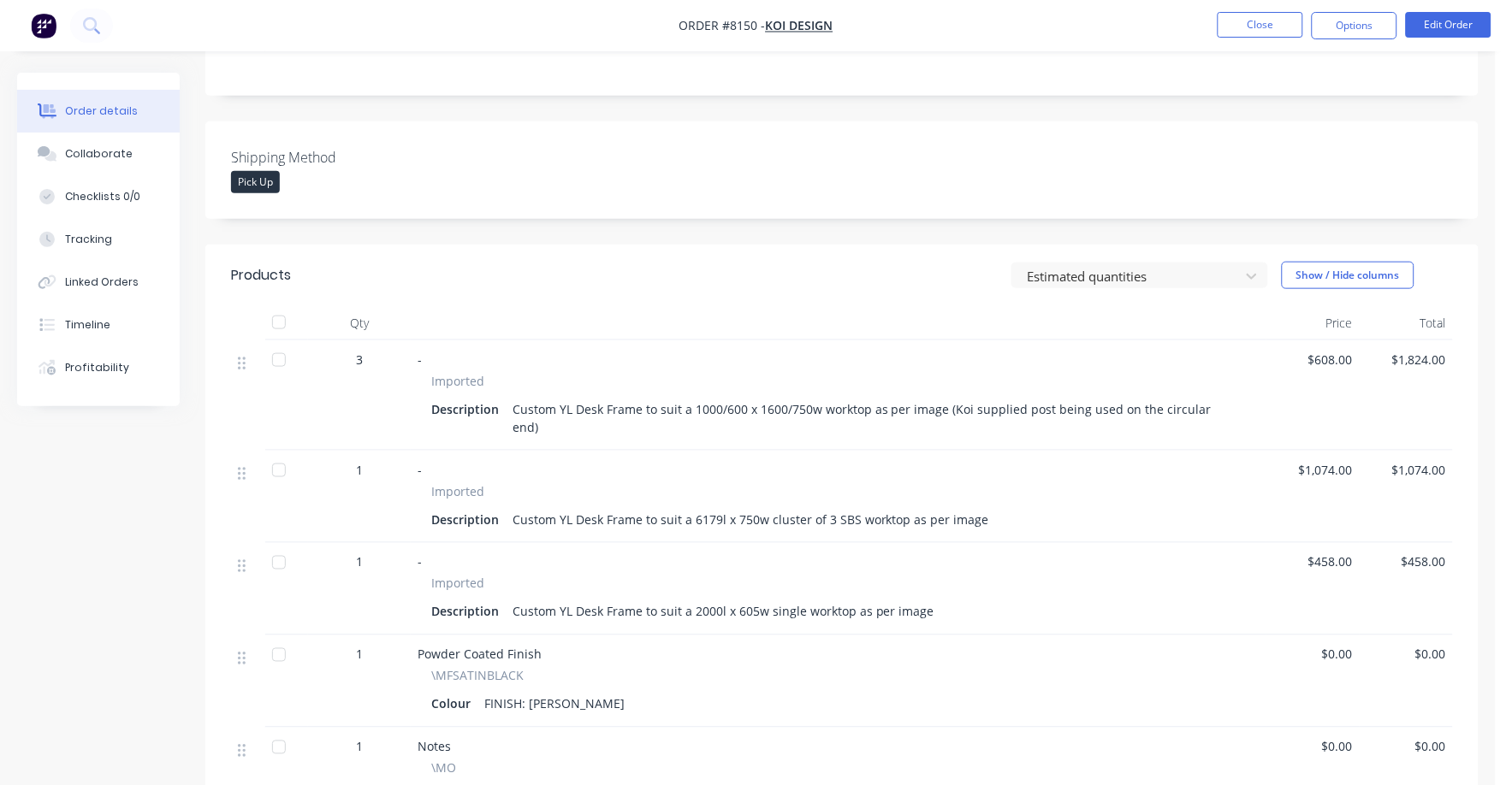
scroll to position [321, 0]
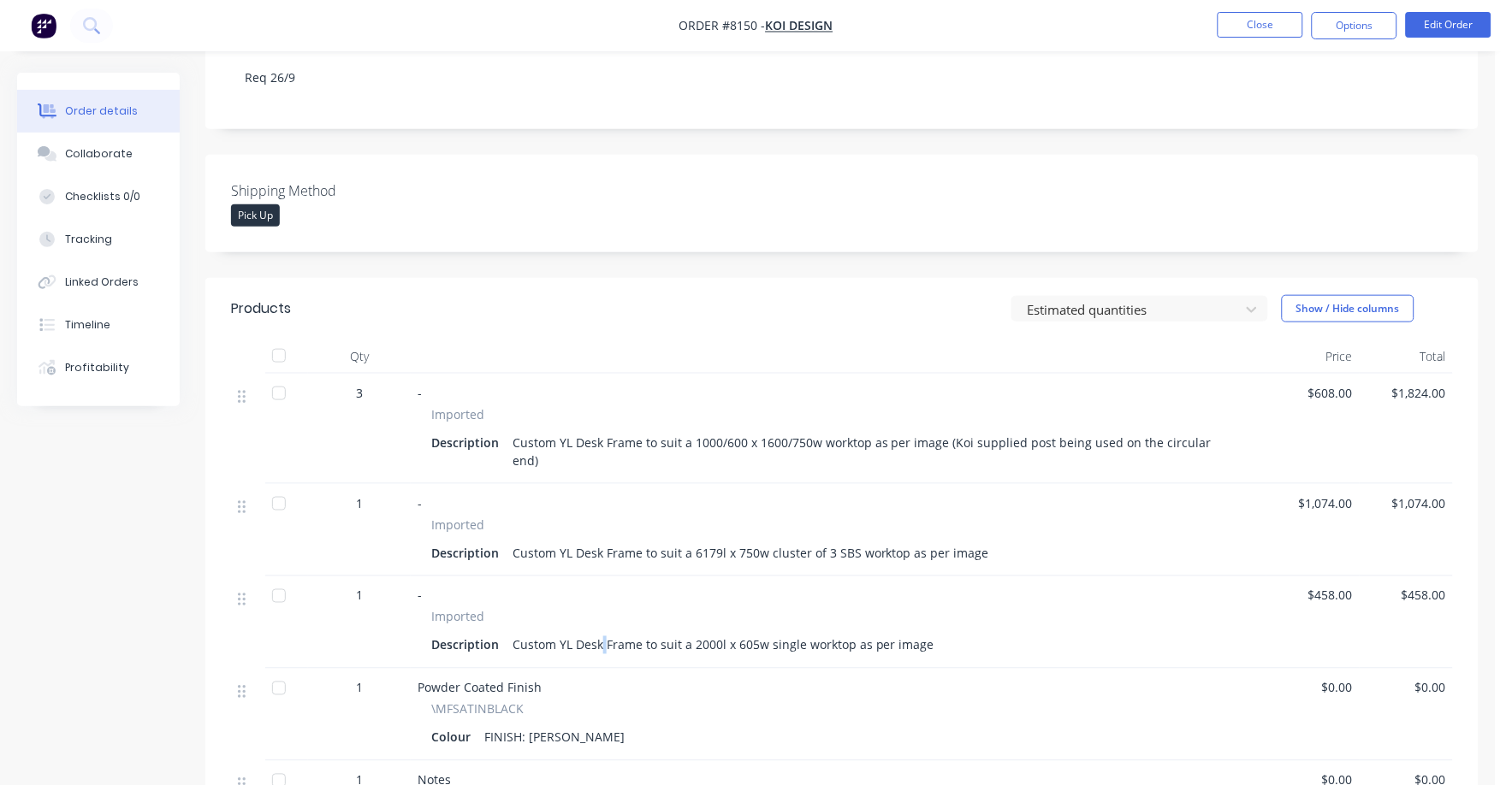
drag, startPoint x: 852, startPoint y: 748, endPoint x: 603, endPoint y: 649, distance: 268.0
click at [603, 649] on div "- Imported Description Custom YL Desk Frame to suit a 2000l x 605w single workt…" at bounding box center [838, 622] width 855 height 92
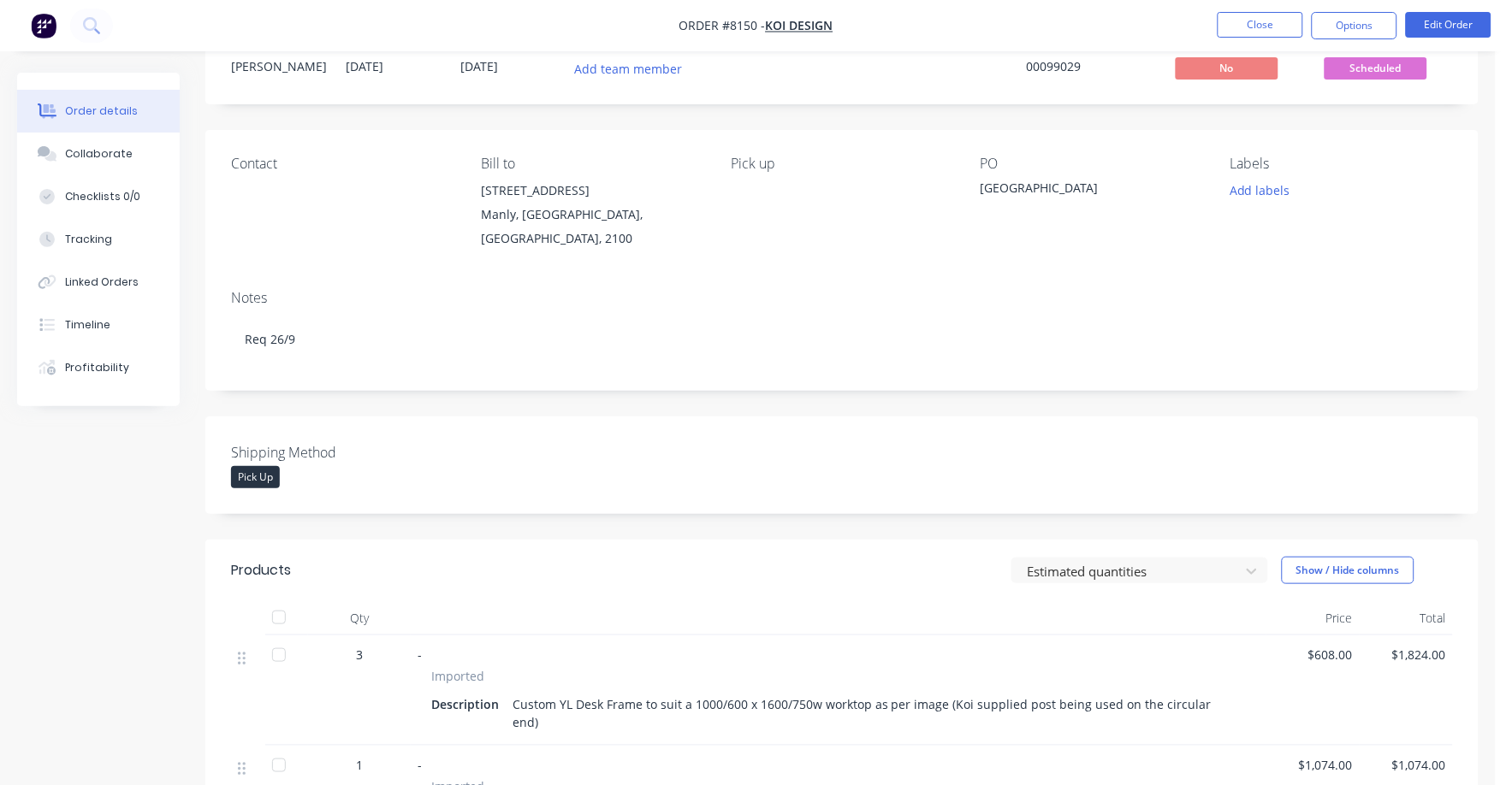
scroll to position [0, 0]
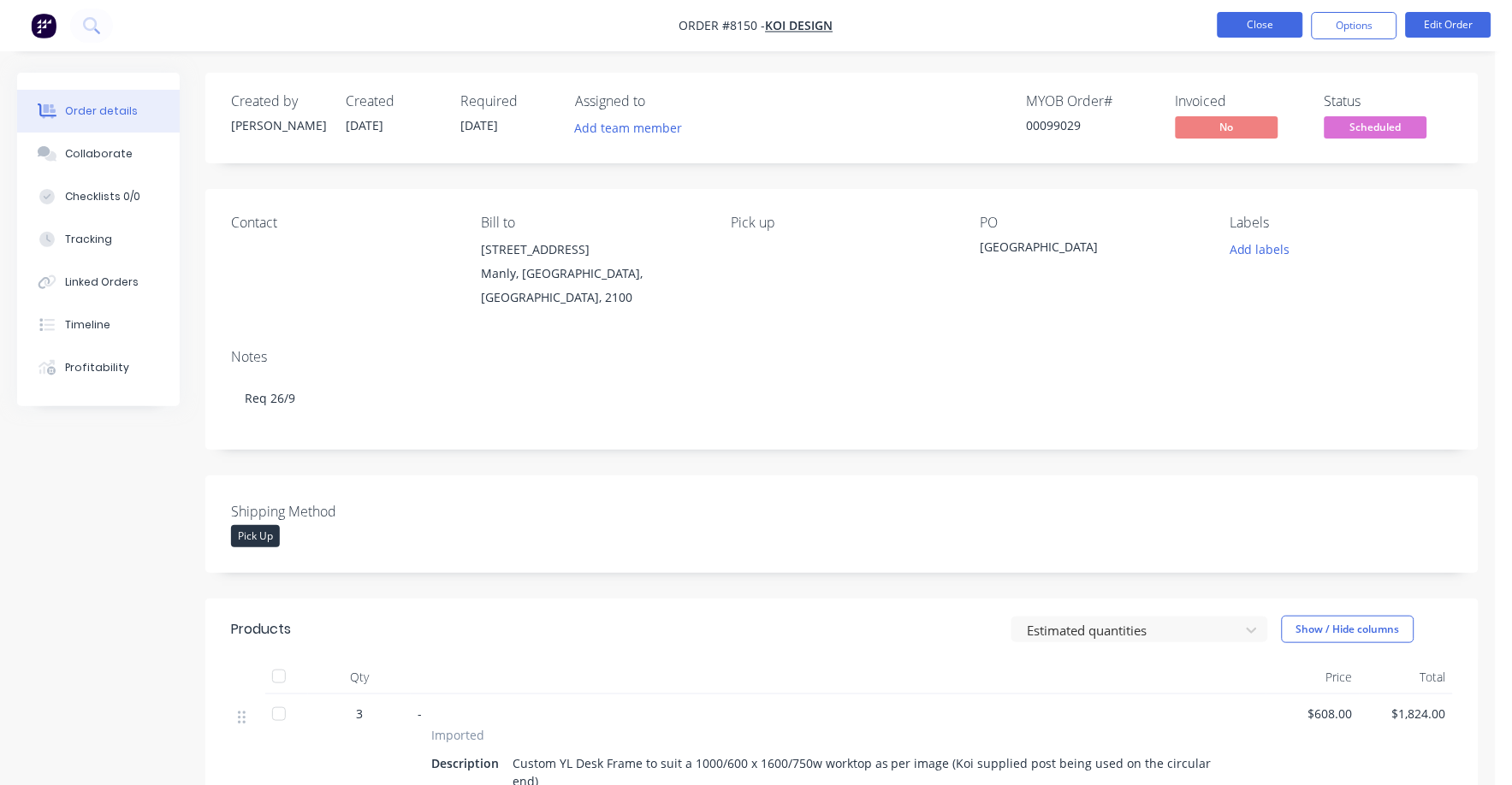
click at [1269, 24] on button "Close" at bounding box center [1260, 25] width 86 height 26
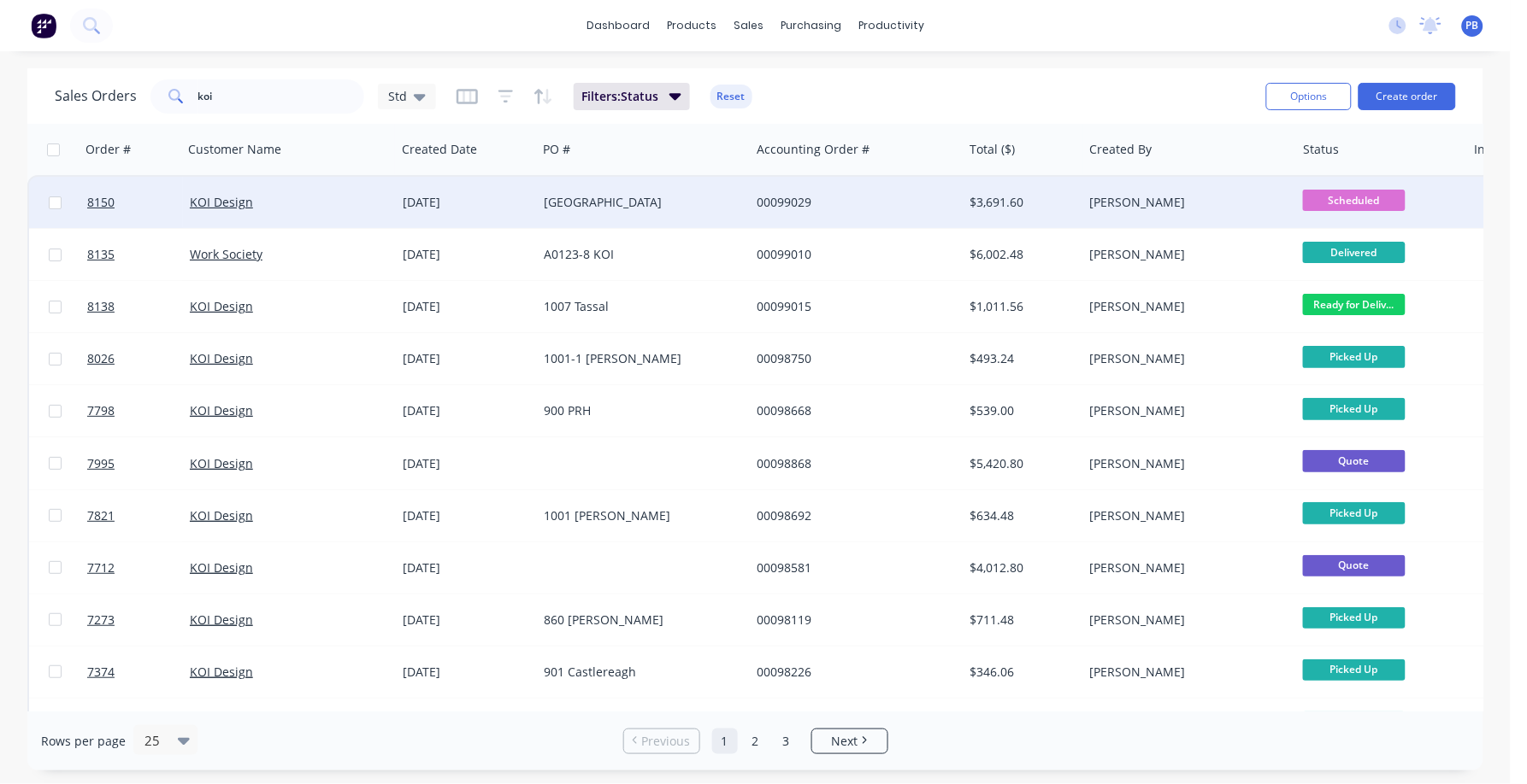
click at [220, 187] on div "KOI Design" at bounding box center [290, 202] width 213 height 51
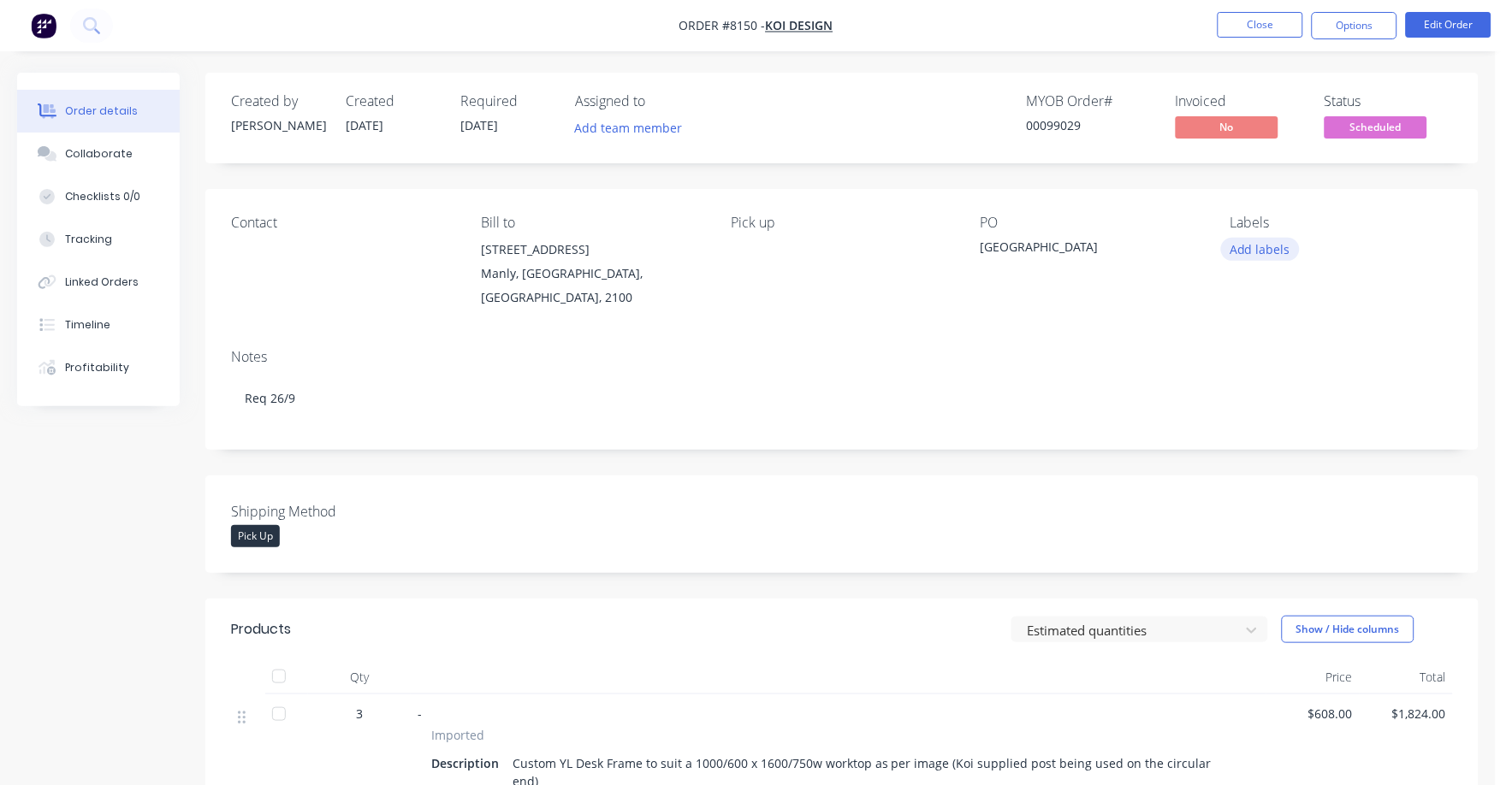
click at [1269, 246] on button "Add labels" at bounding box center [1260, 249] width 78 height 23
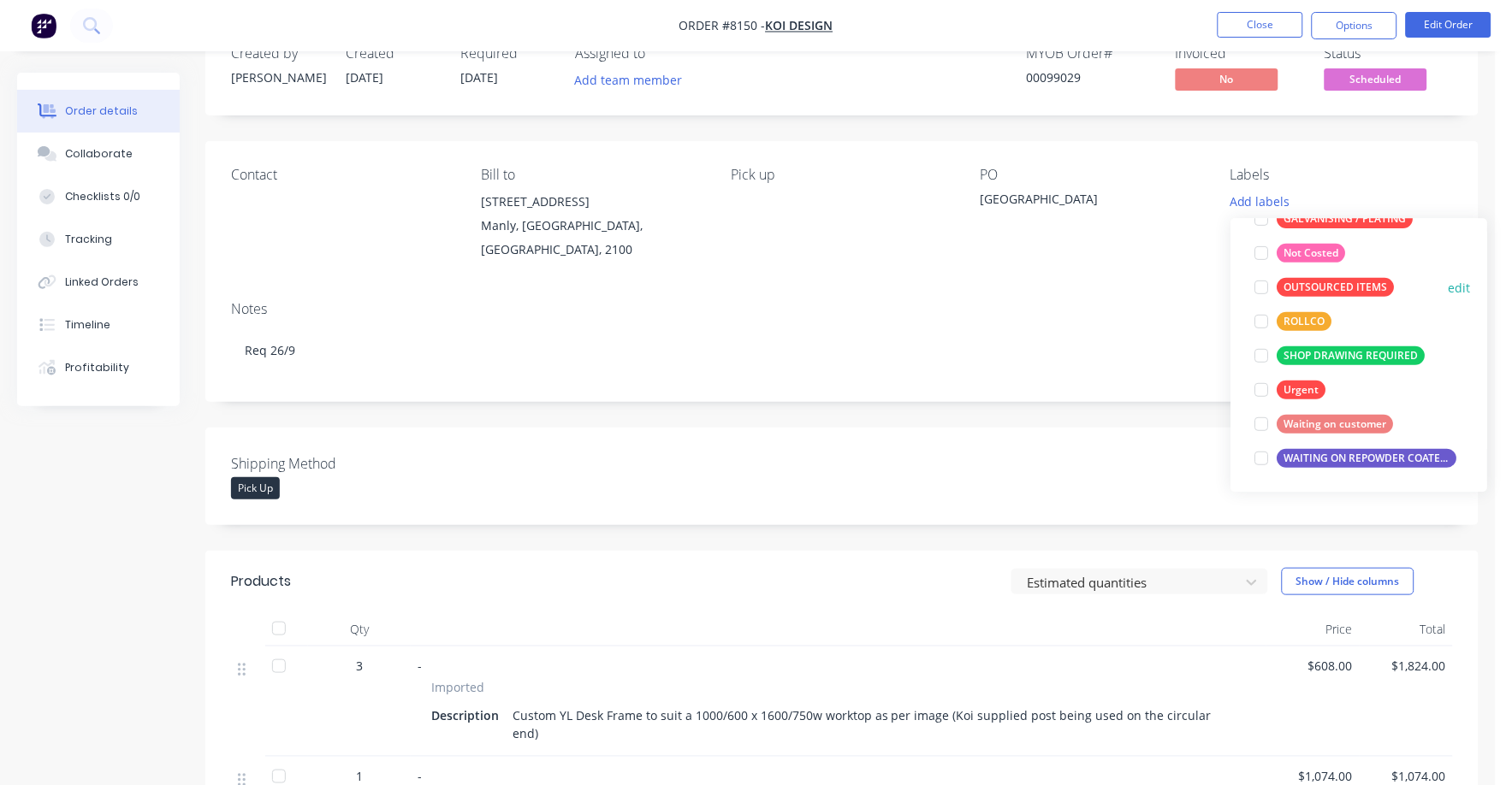
scroll to position [106, 0]
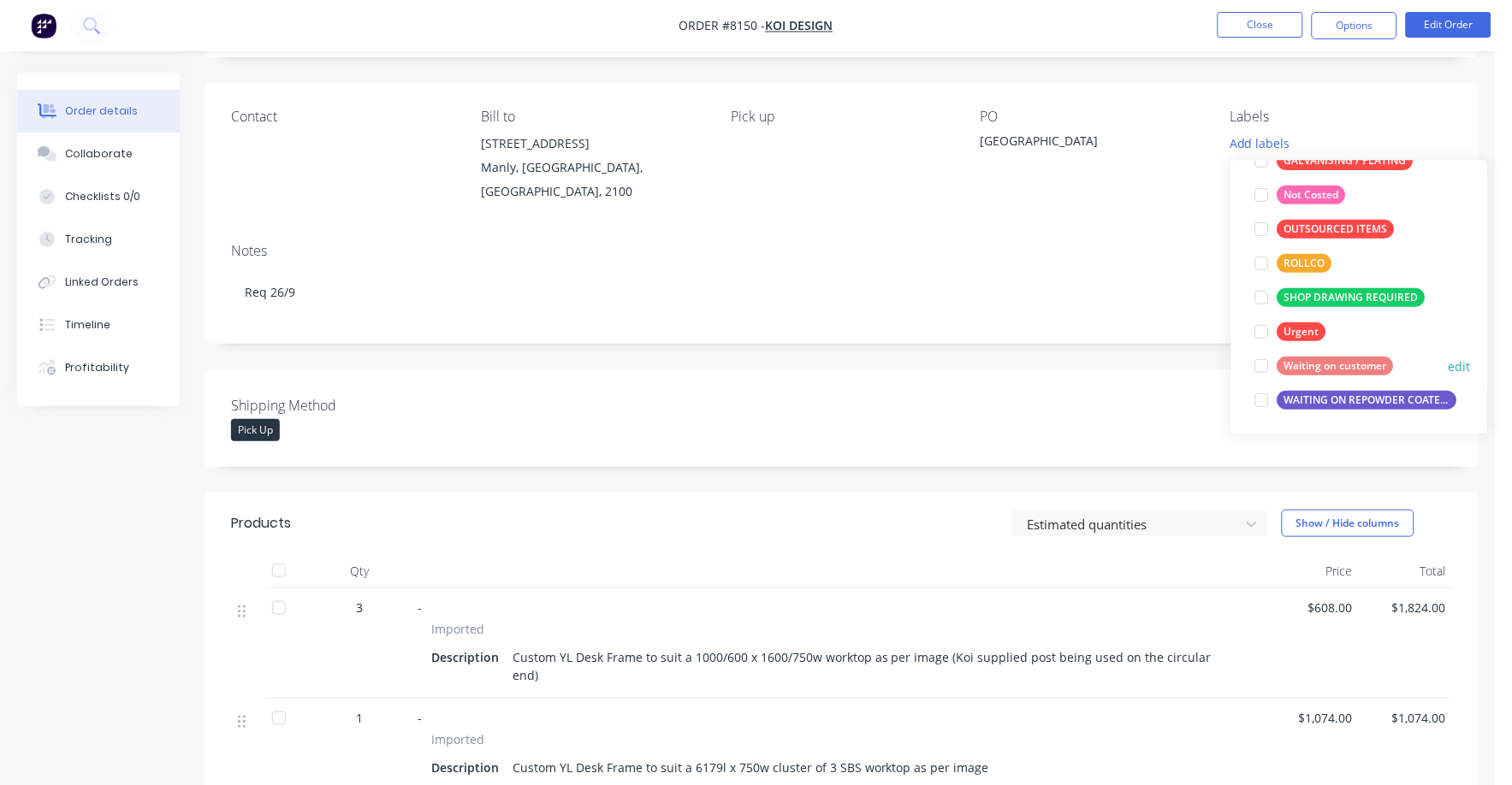
click at [1317, 364] on div "Waiting on customer" at bounding box center [1336, 366] width 117 height 19
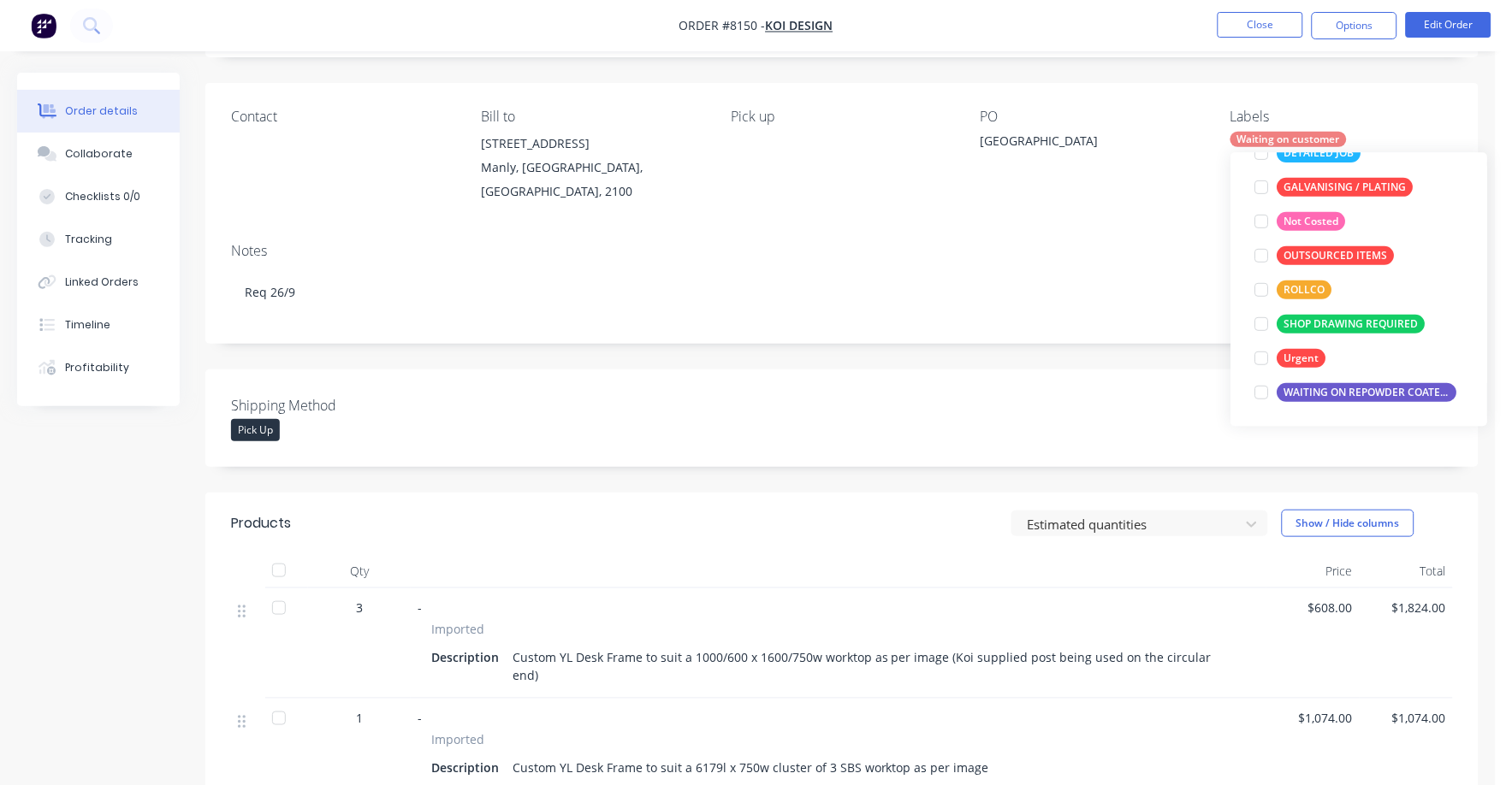
scroll to position [0, 0]
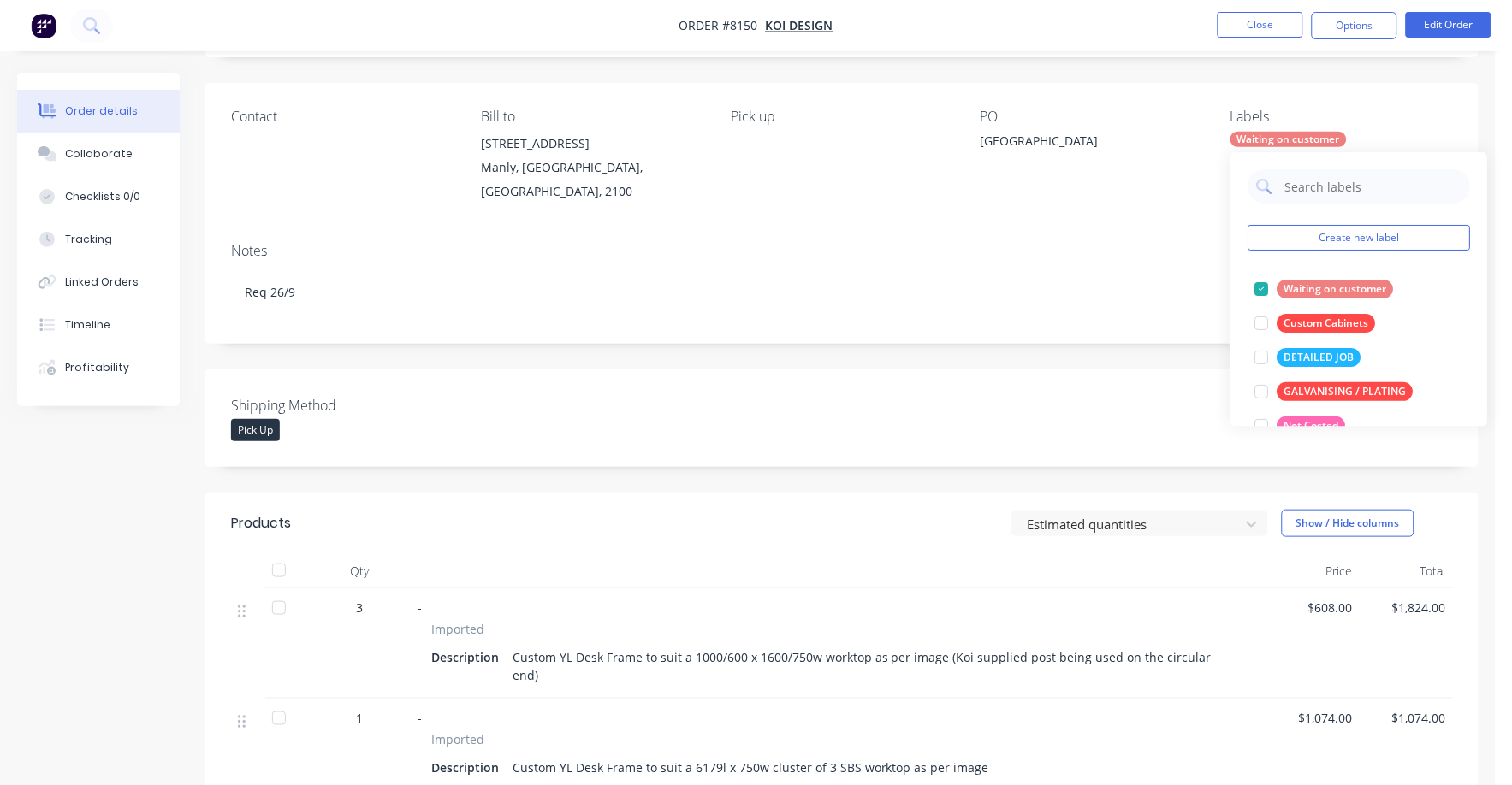
click at [1050, 254] on div "Notes" at bounding box center [842, 251] width 1222 height 16
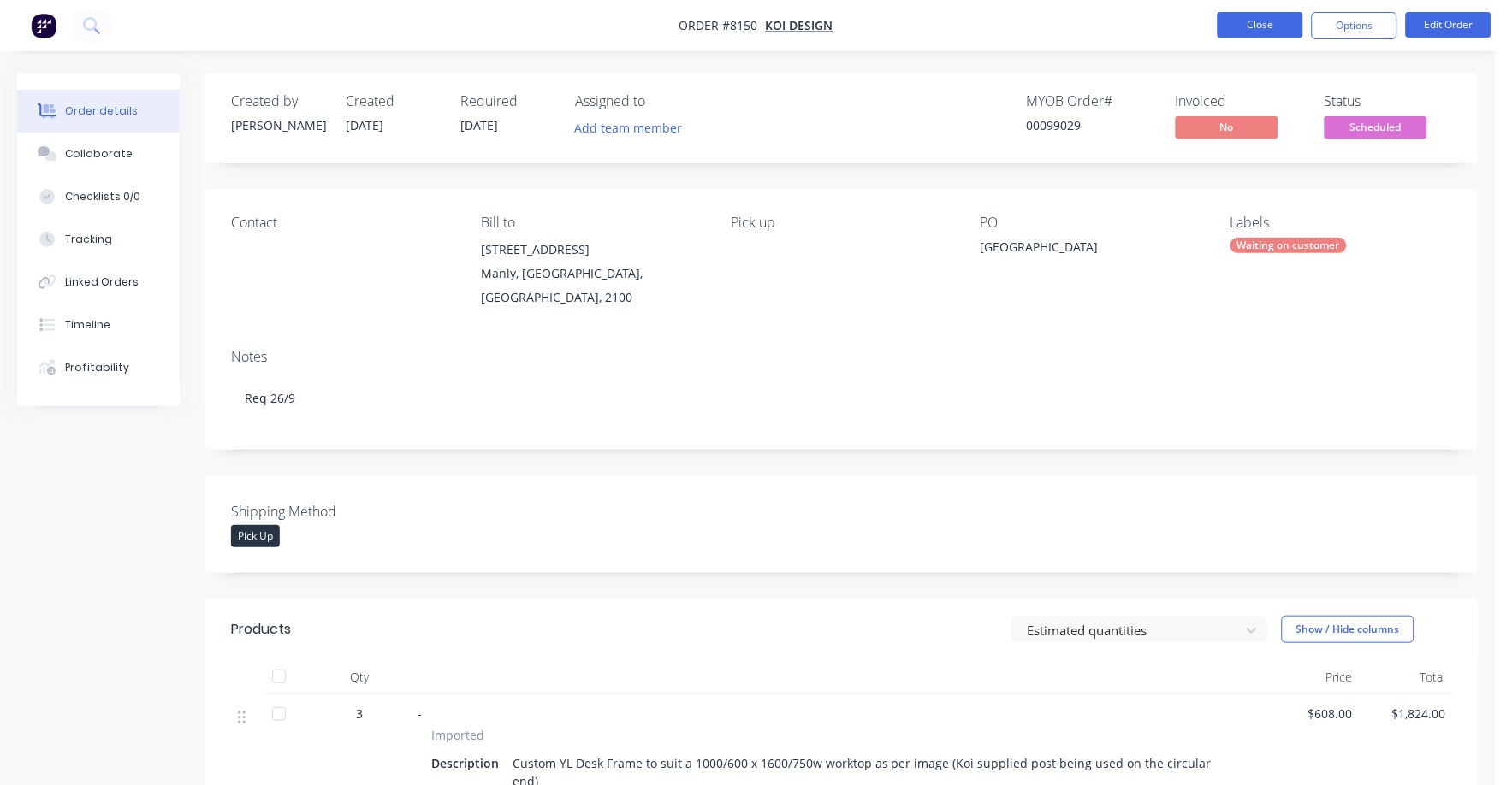
click at [1281, 21] on button "Close" at bounding box center [1260, 25] width 86 height 26
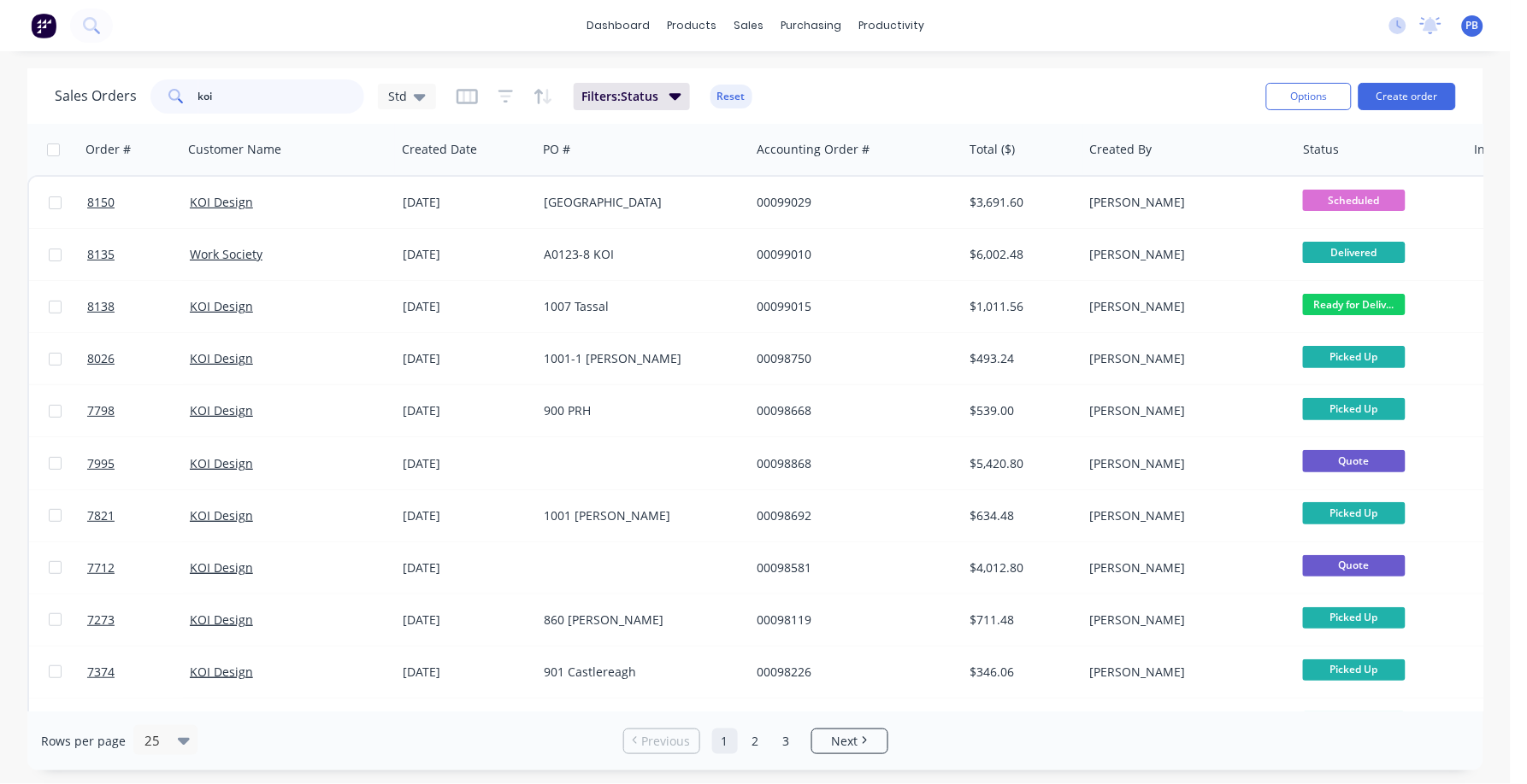
drag, startPoint x: 227, startPoint y: 104, endPoint x: 187, endPoint y: 96, distance: 40.8
click at [187, 96] on div "koi" at bounding box center [257, 97] width 214 height 35
type input "98665"
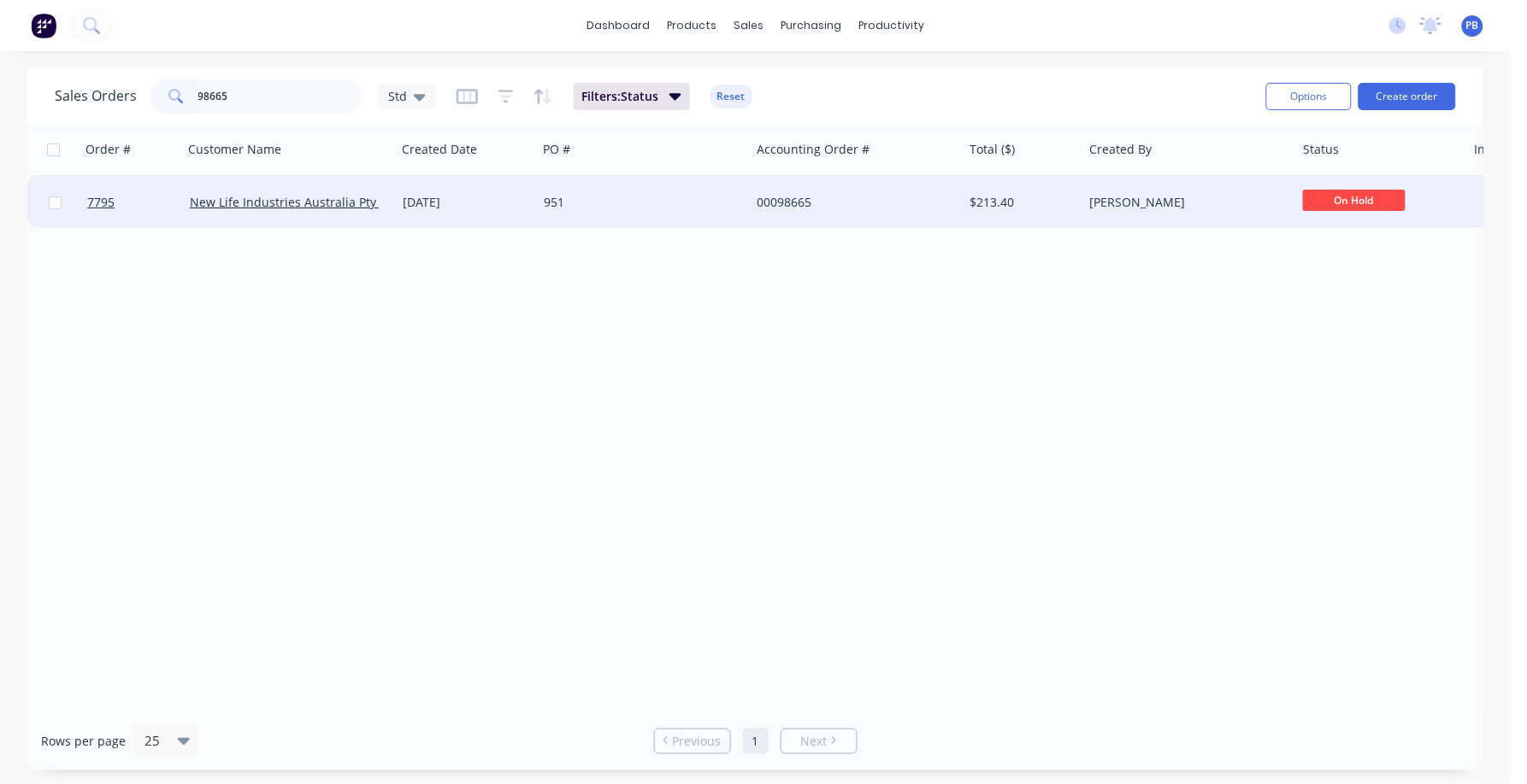
click at [808, 195] on div "00098665" at bounding box center [851, 202] width 190 height 17
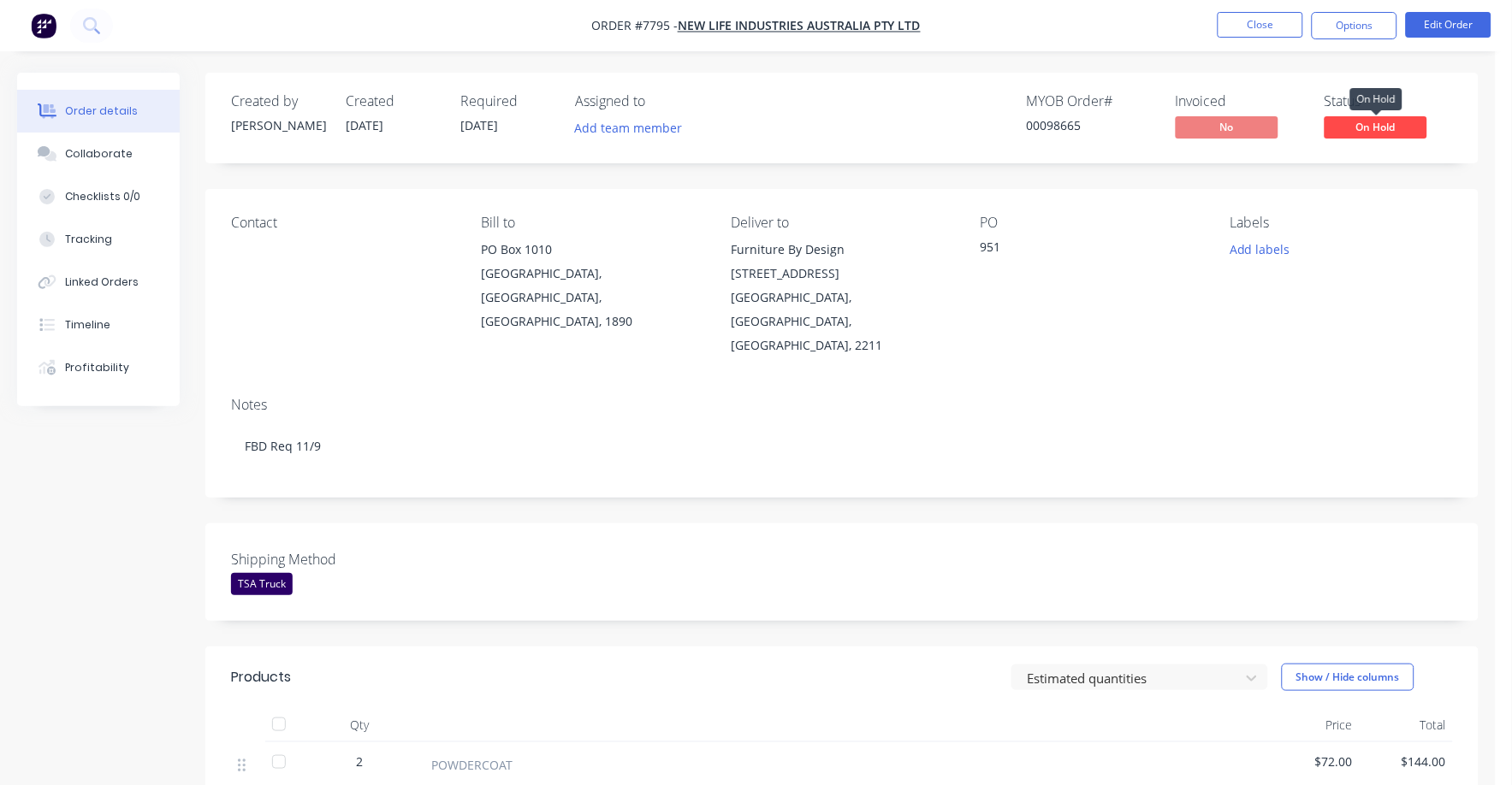
click at [1395, 126] on span "On Hold" at bounding box center [1375, 127] width 103 height 21
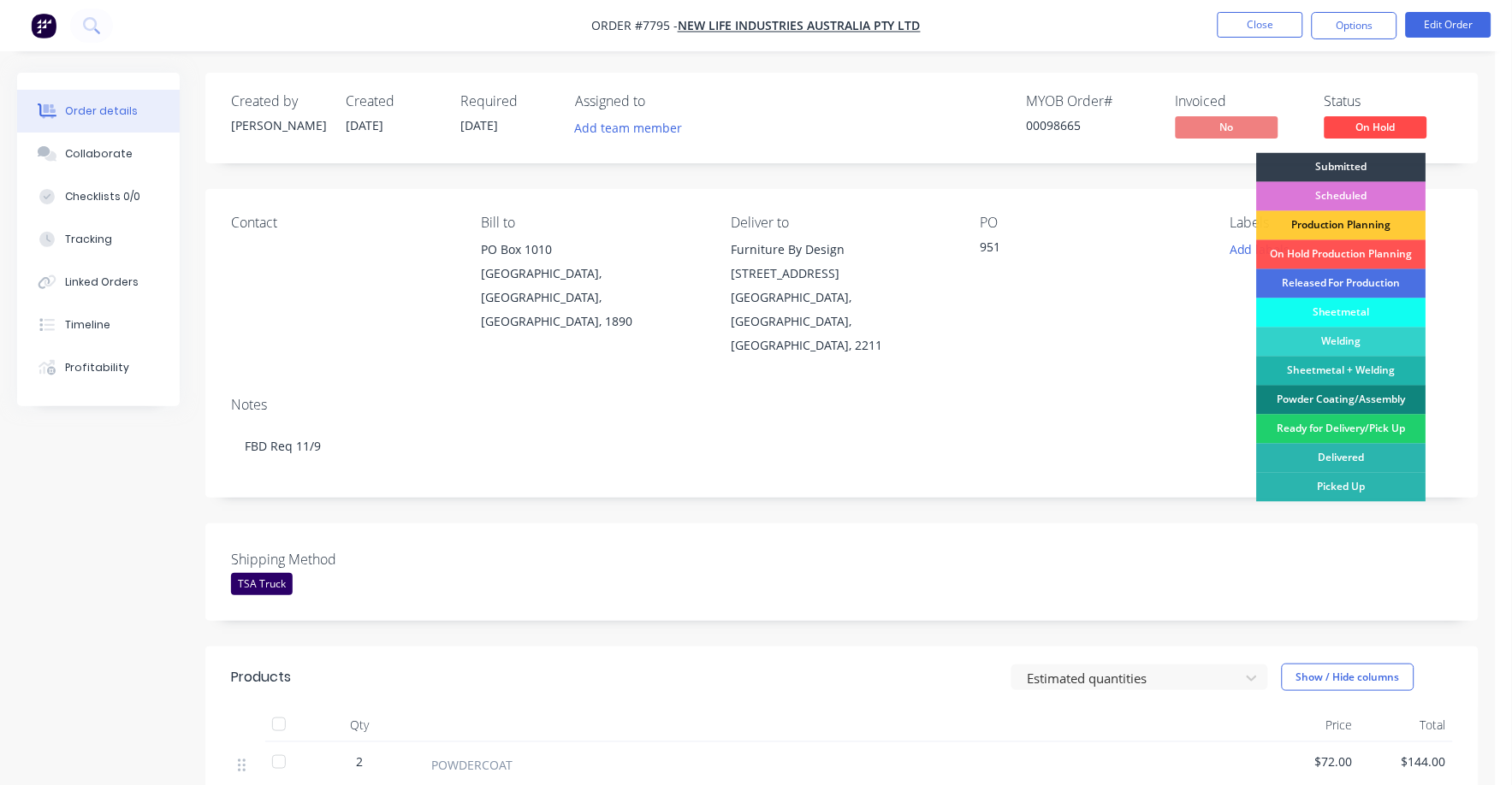
click at [1380, 399] on div "Powder Coating/Assembly" at bounding box center [1341, 400] width 170 height 29
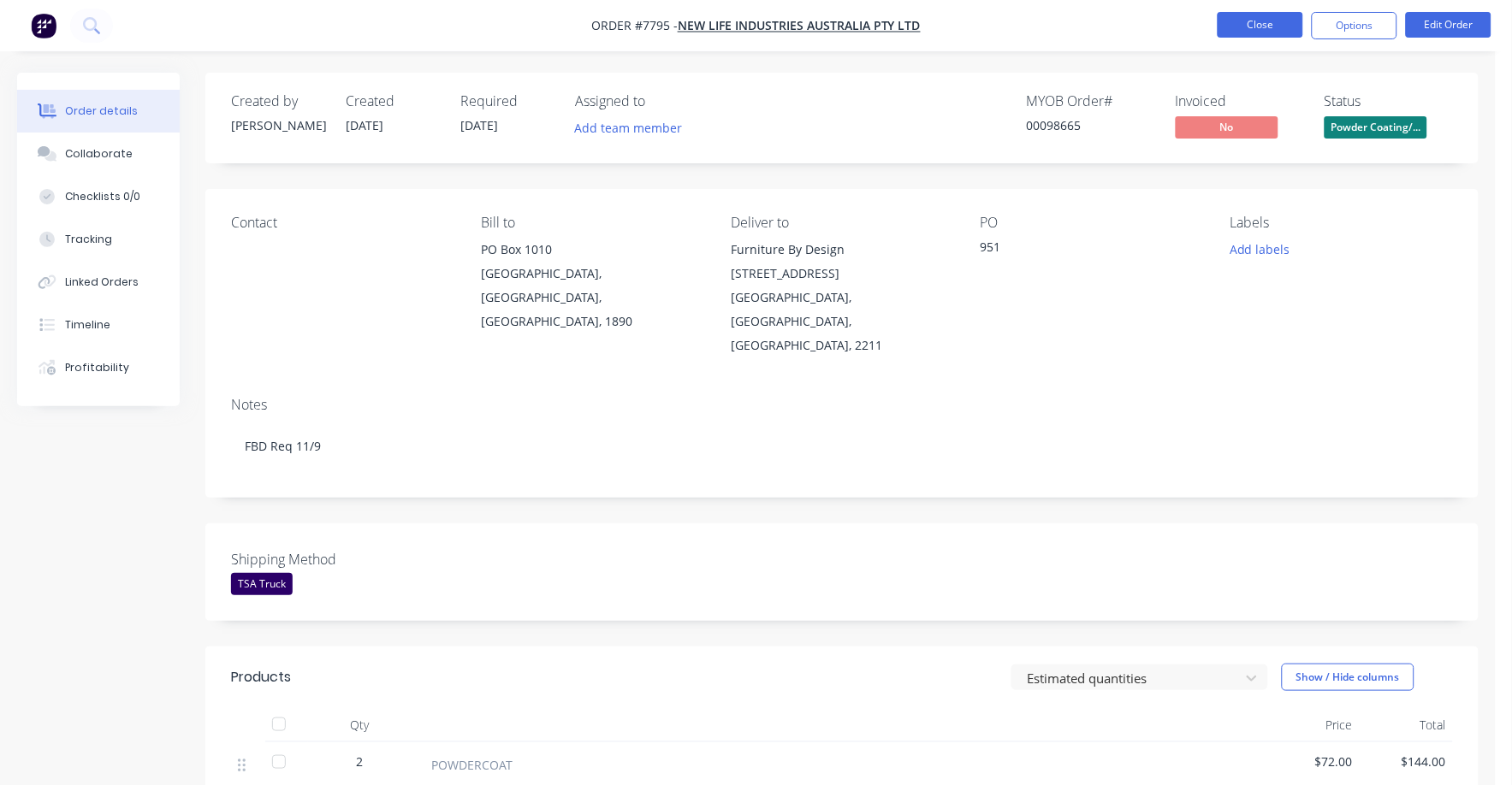
click at [1265, 18] on button "Close" at bounding box center [1260, 25] width 86 height 26
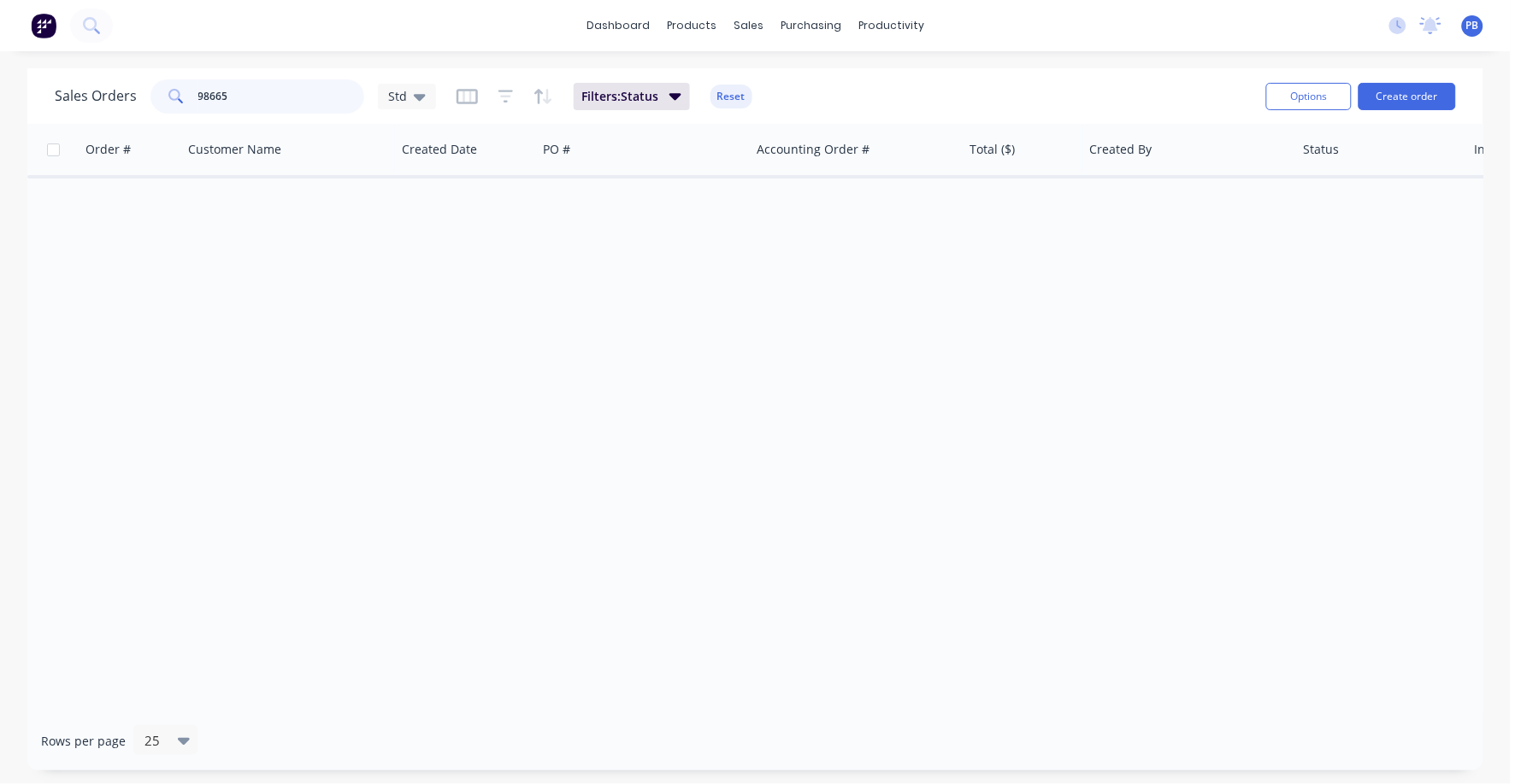
drag, startPoint x: 174, startPoint y: 87, endPoint x: 128, endPoint y: 77, distance: 47.1
click at [128, 79] on div "Sales Orders 98665 Std" at bounding box center [245, 97] width 381 height 35
click at [737, 101] on button "Reset" at bounding box center [732, 97] width 42 height 24
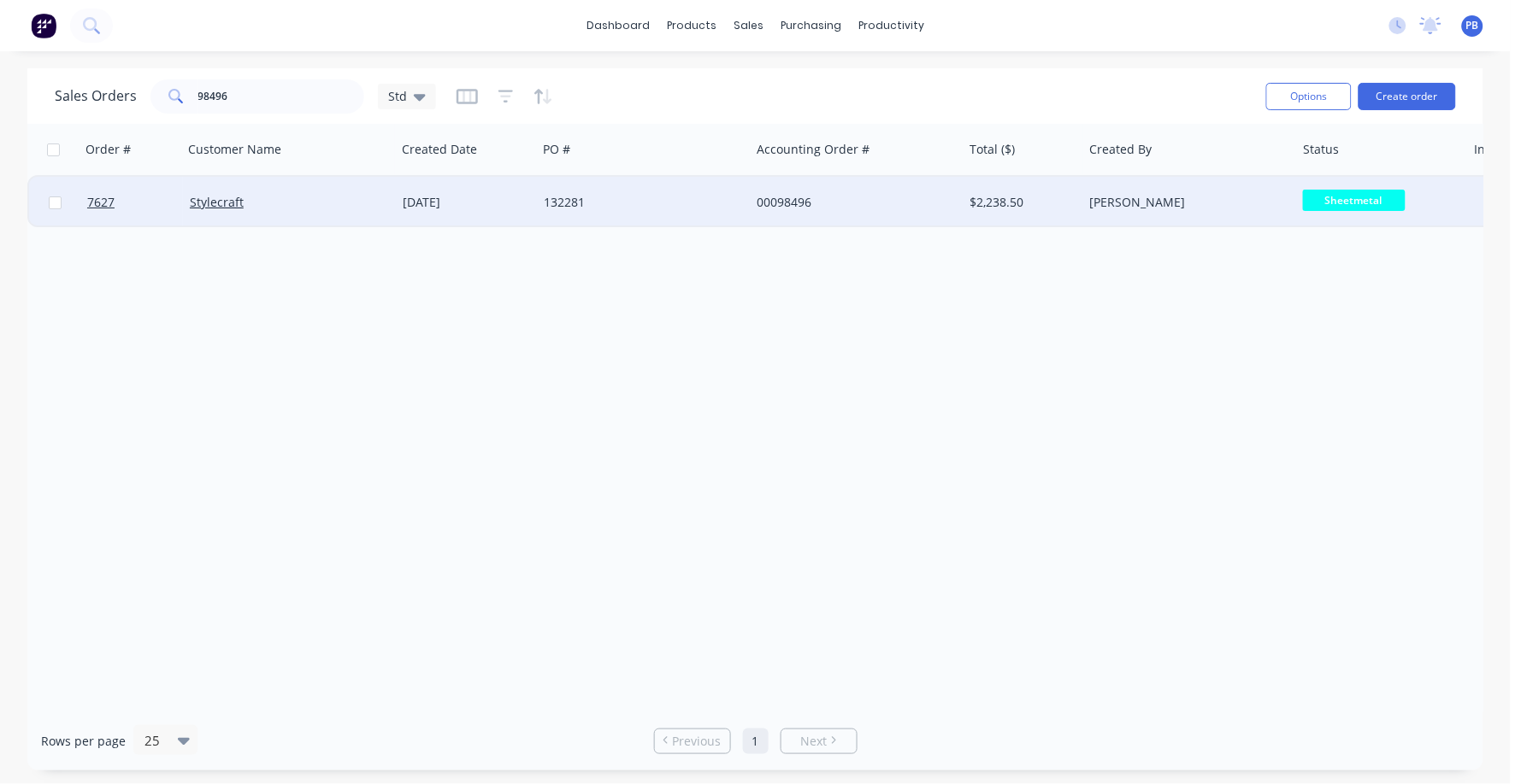
click at [1348, 199] on span "Sheetmetal" at bounding box center [1354, 199] width 103 height 21
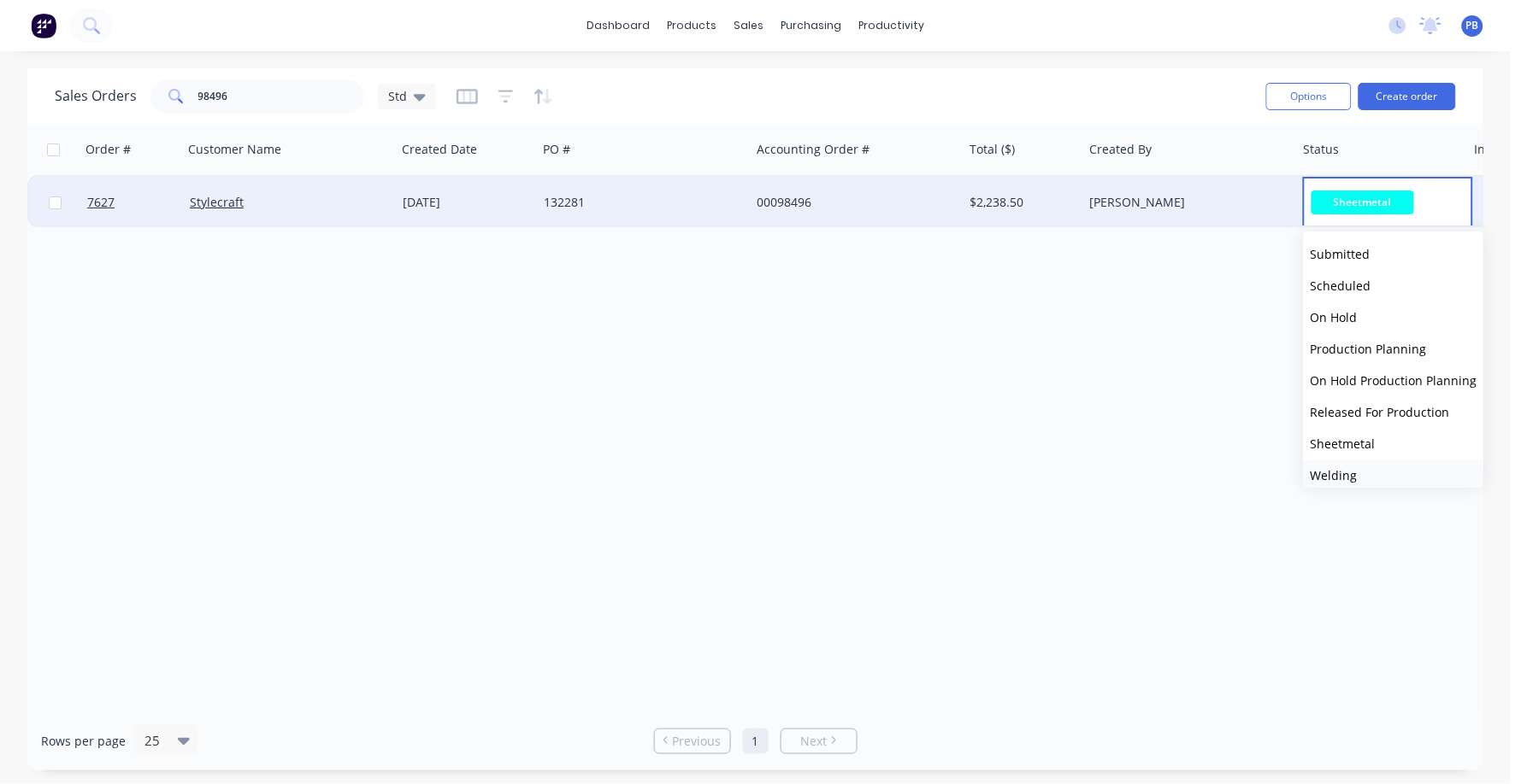
click at [1336, 473] on span "Welding" at bounding box center [1334, 475] width 47 height 16
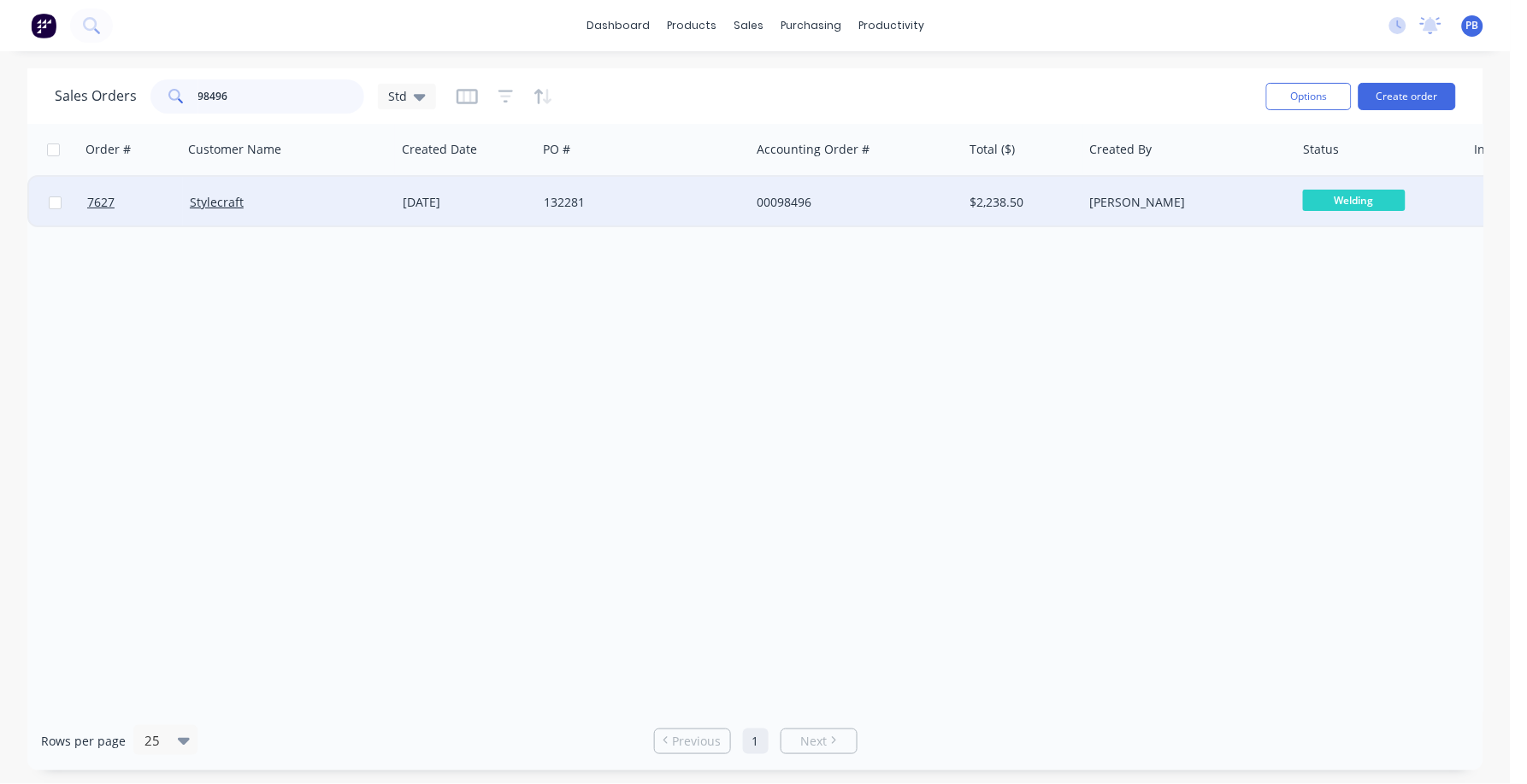
drag, startPoint x: 270, startPoint y: 95, endPoint x: 137, endPoint y: 87, distance: 133.2
click at [137, 87] on div "Sales Orders 98496 Std" at bounding box center [245, 97] width 381 height 35
click at [263, 98] on input "98496" at bounding box center [282, 97] width 167 height 35
click at [261, 98] on input "98496" at bounding box center [282, 97] width 167 height 35
click at [1373, 202] on span "Sheetmetal" at bounding box center [1354, 199] width 103 height 21
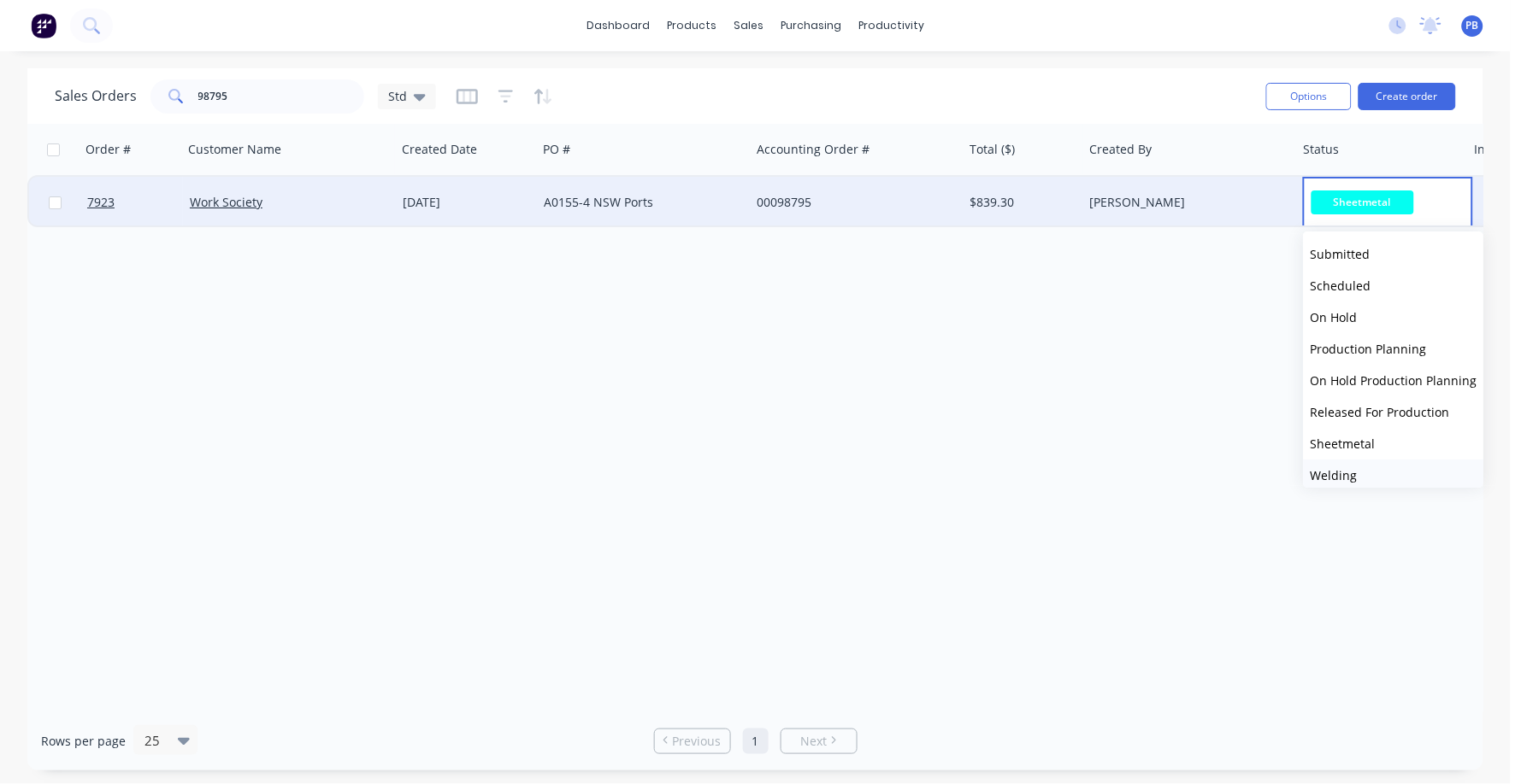
click at [1345, 473] on span "Welding" at bounding box center [1334, 475] width 47 height 16
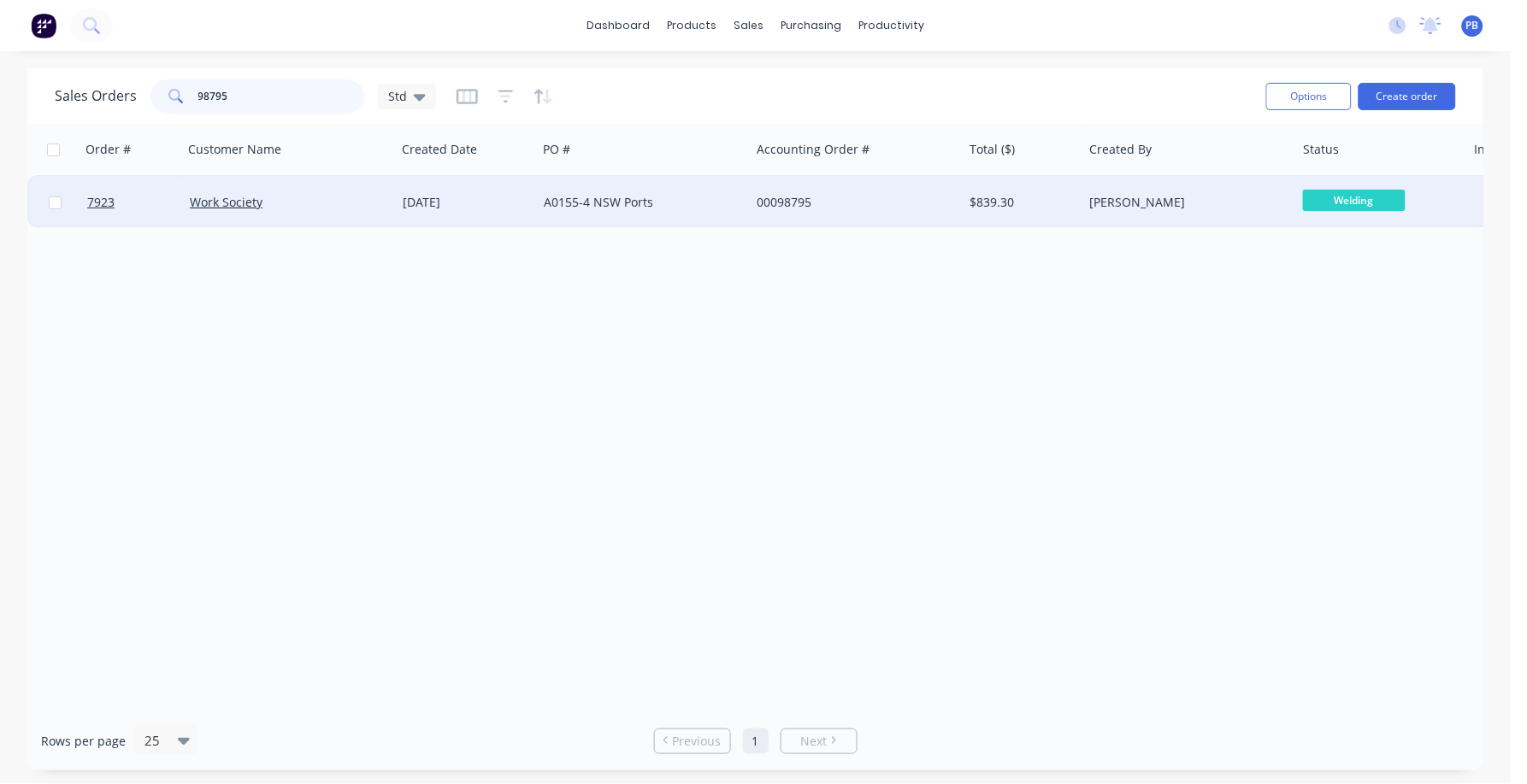
drag, startPoint x: 260, startPoint y: 109, endPoint x: 153, endPoint y: 94, distance: 108.0
click at [153, 94] on div "98795" at bounding box center [257, 97] width 214 height 35
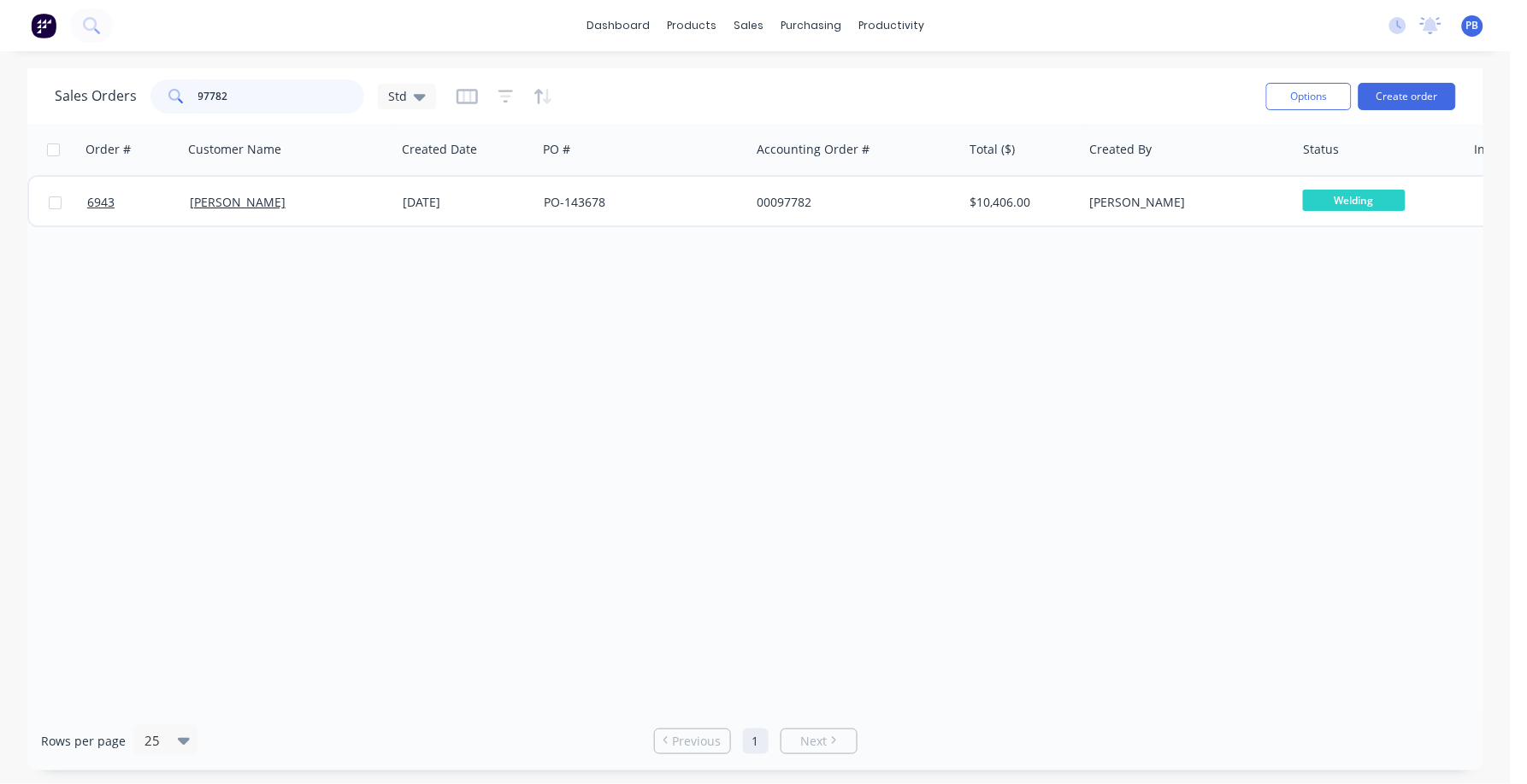
drag, startPoint x: 251, startPoint y: 97, endPoint x: 128, endPoint y: 71, distance: 125.7
click at [128, 71] on div "Sales Orders 97782 Std Options Create order" at bounding box center [755, 96] width 1456 height 56
click at [251, 95] on input "97782" at bounding box center [282, 97] width 167 height 35
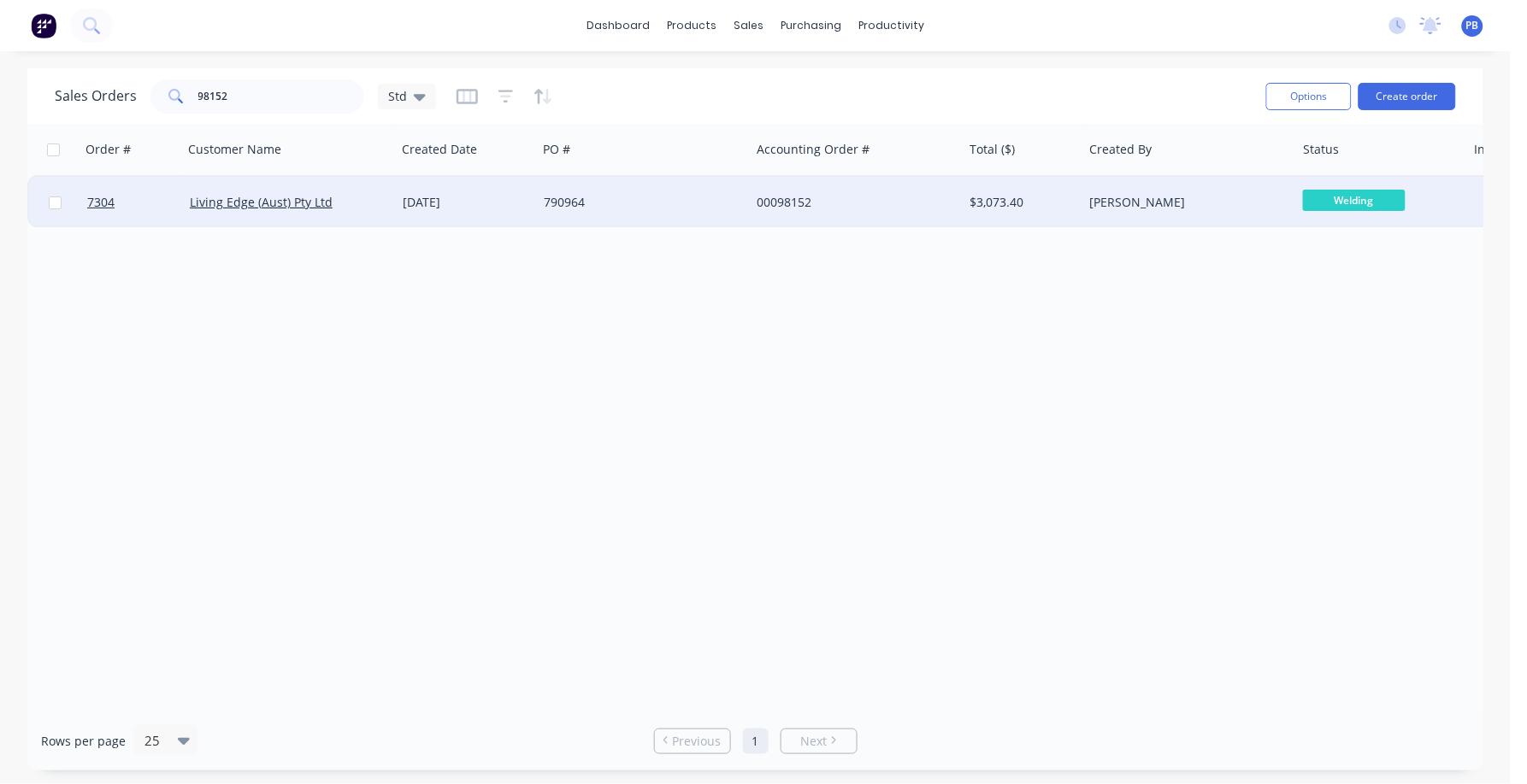
click at [1349, 201] on span "Welding" at bounding box center [1354, 199] width 103 height 21
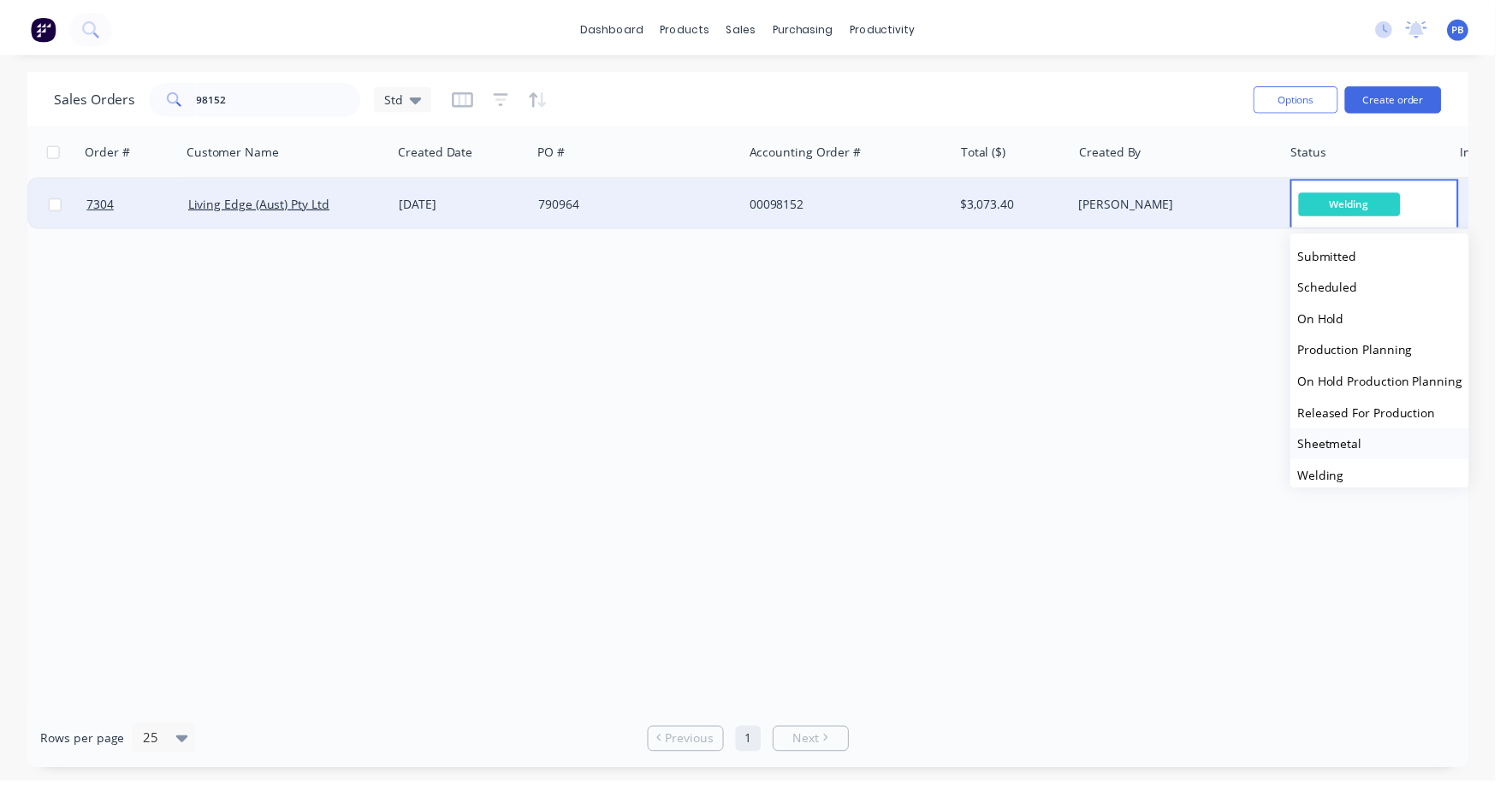
scroll to position [106, 0]
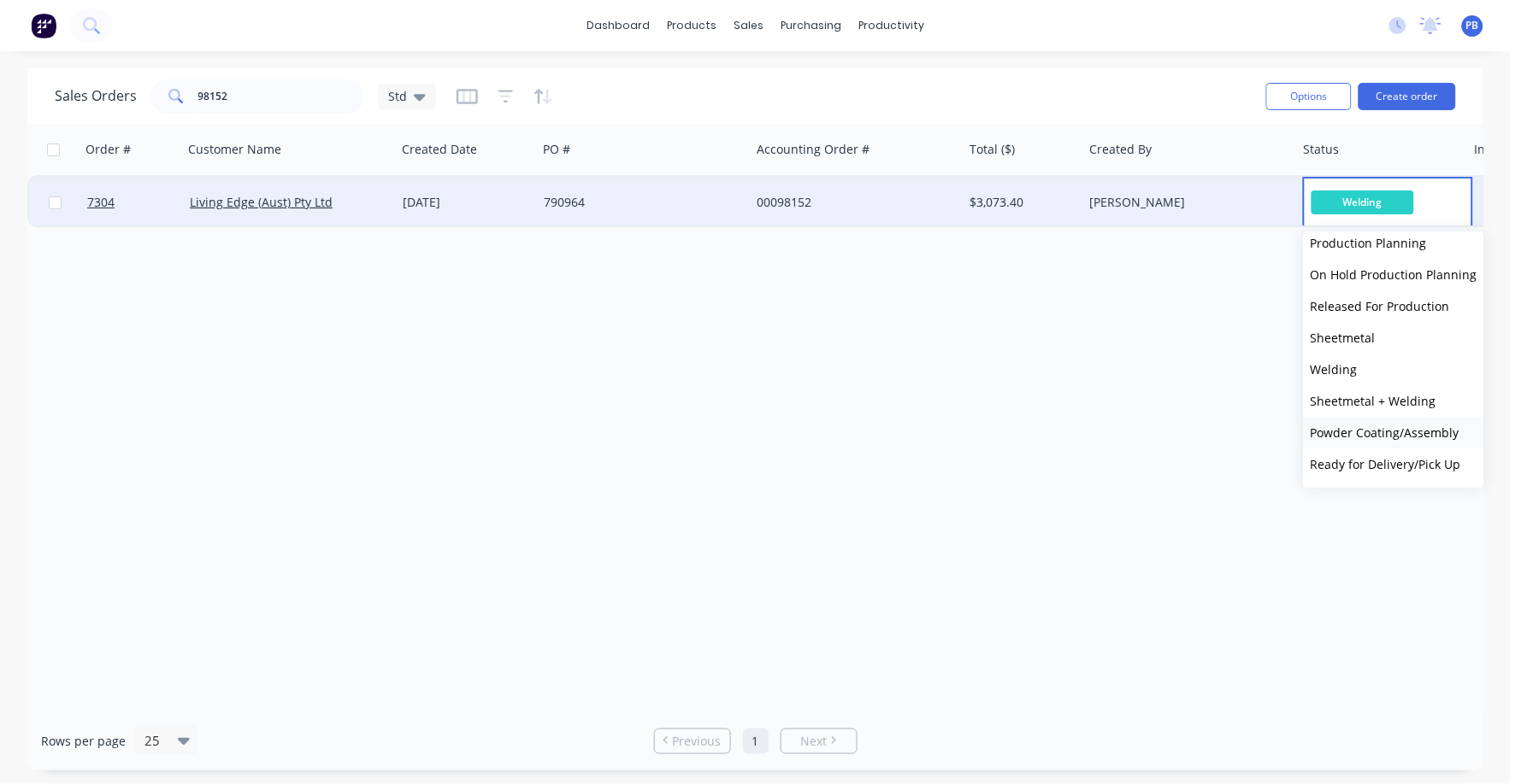
click at [1371, 425] on span "Powder Coating/Assembly" at bounding box center [1384, 433] width 149 height 16
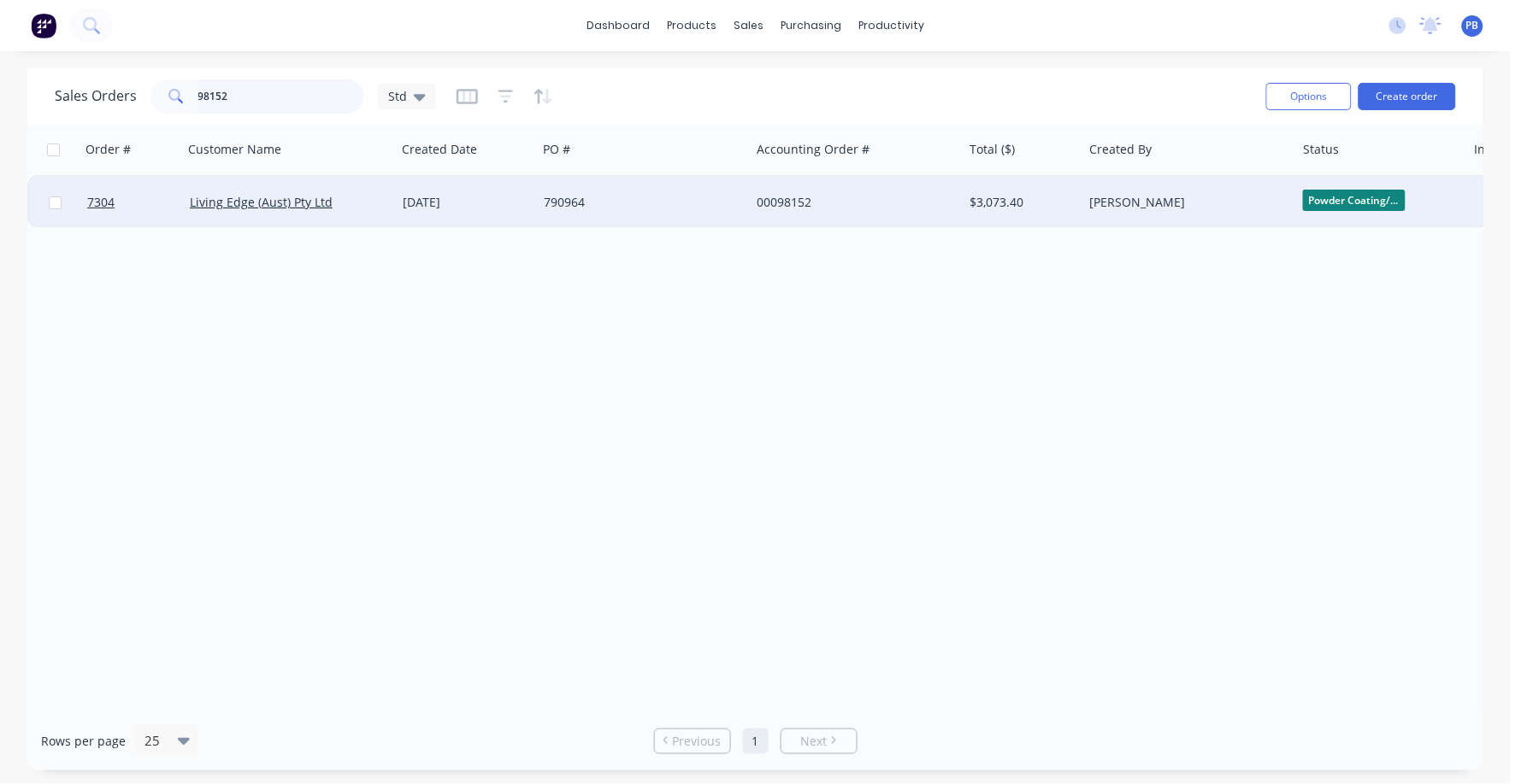
click at [284, 94] on input "98152" at bounding box center [282, 97] width 167 height 35
type input "98088"
click at [787, 205] on div "00098088" at bounding box center [851, 202] width 190 height 17
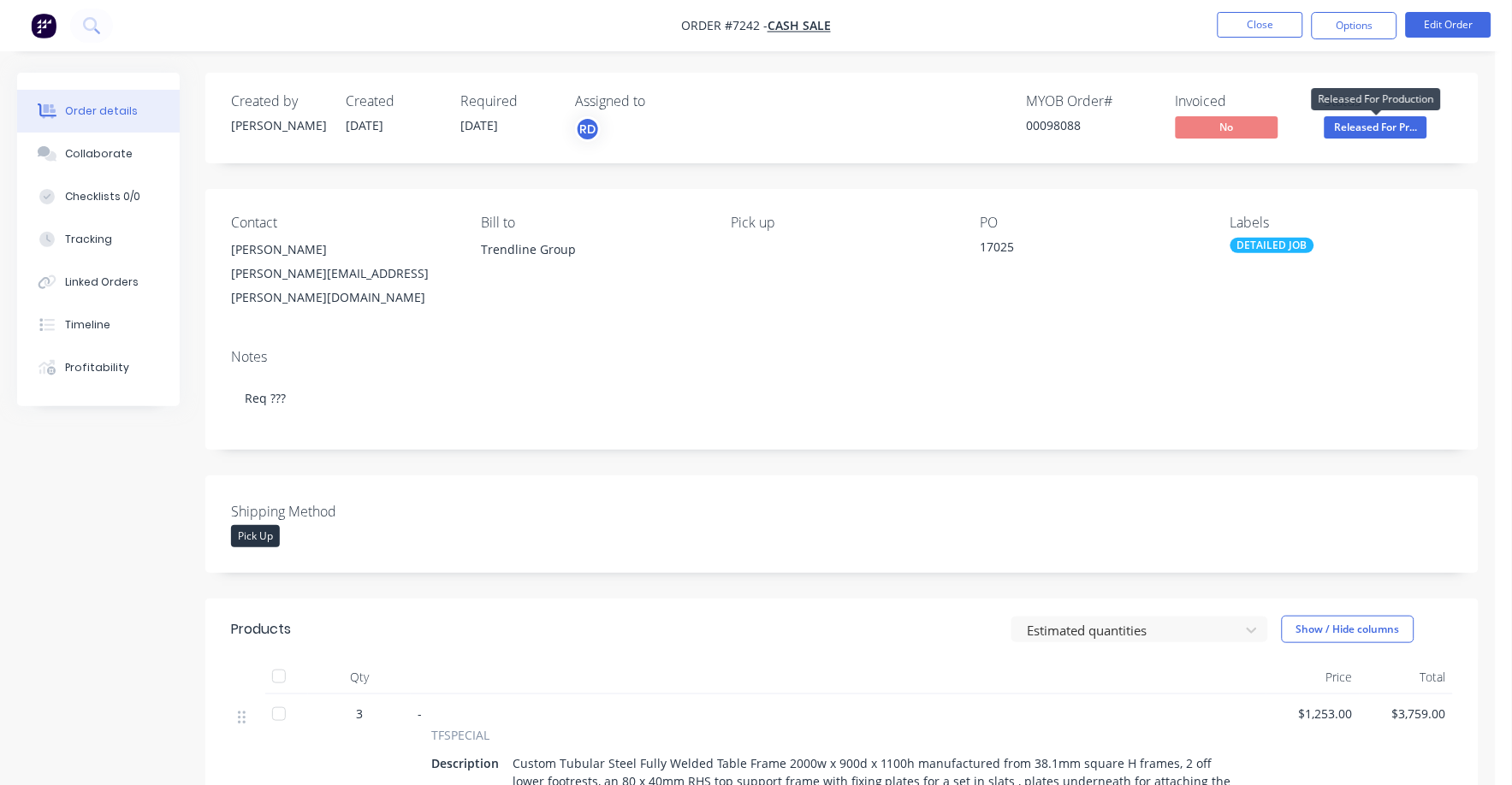
click at [1383, 127] on span "Released For Pr..." at bounding box center [1375, 127] width 103 height 21
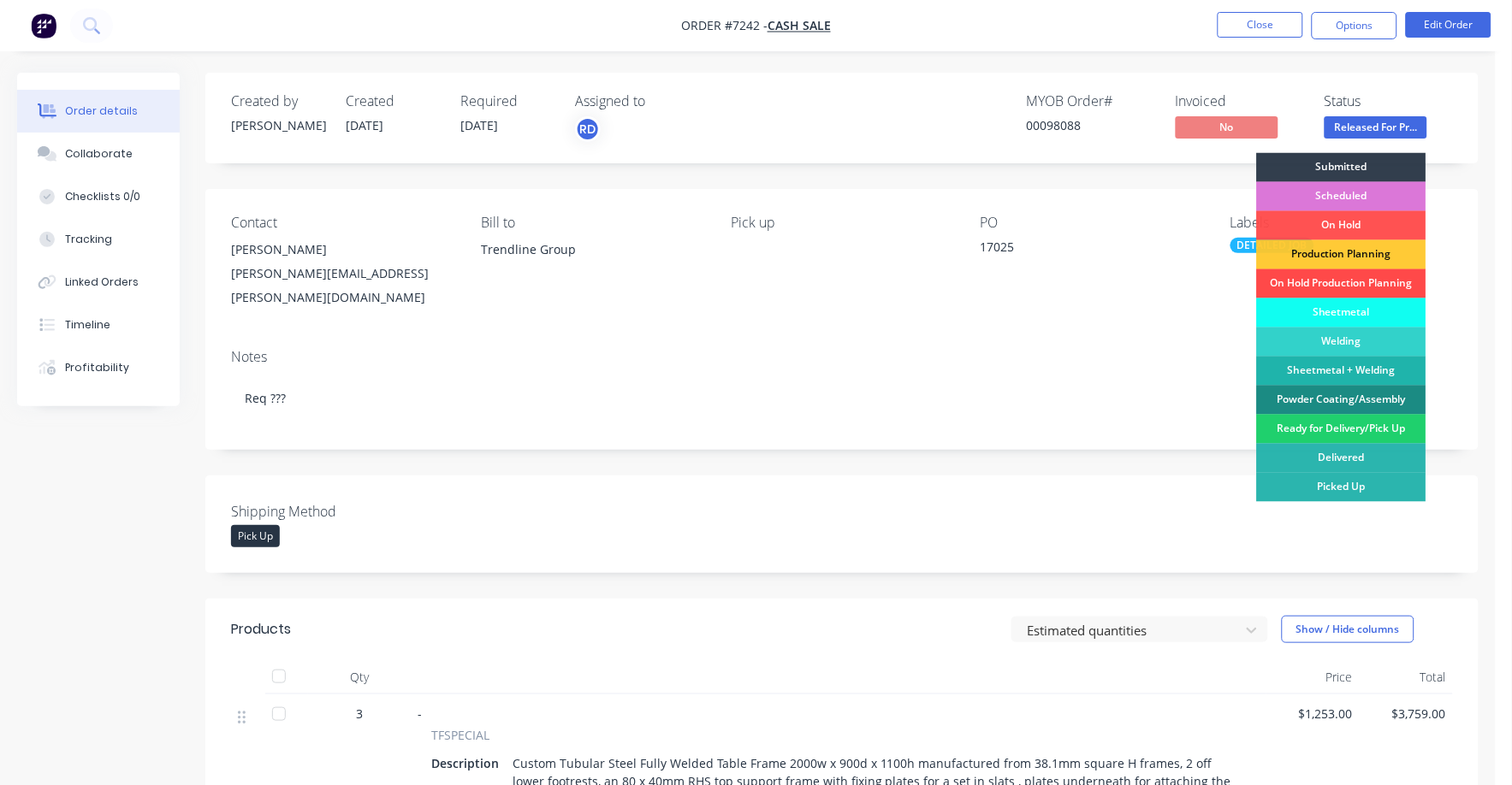
click at [1372, 284] on div "On Hold Production Planning" at bounding box center [1341, 284] width 170 height 29
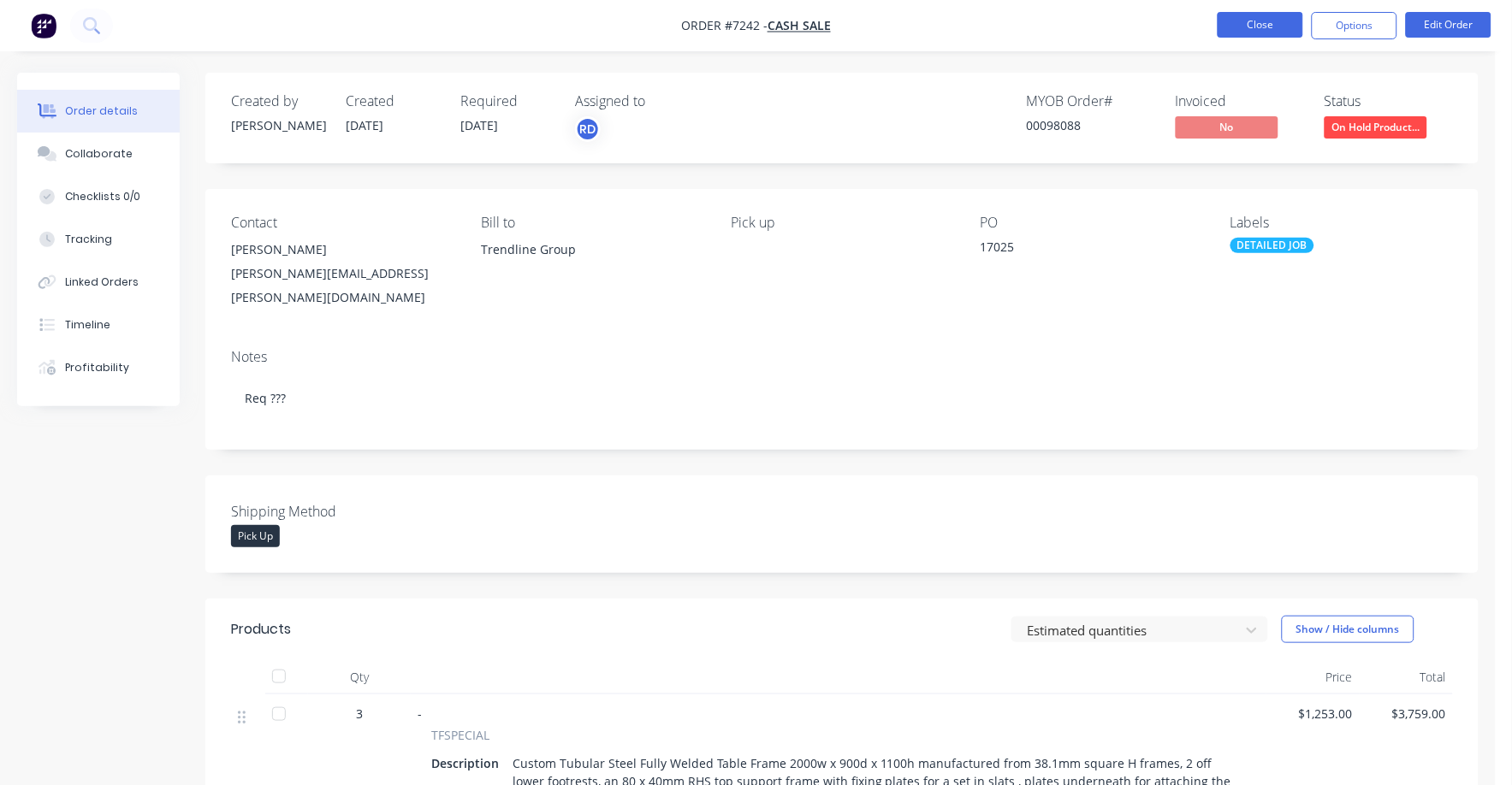
click at [1269, 26] on button "Close" at bounding box center [1260, 25] width 86 height 26
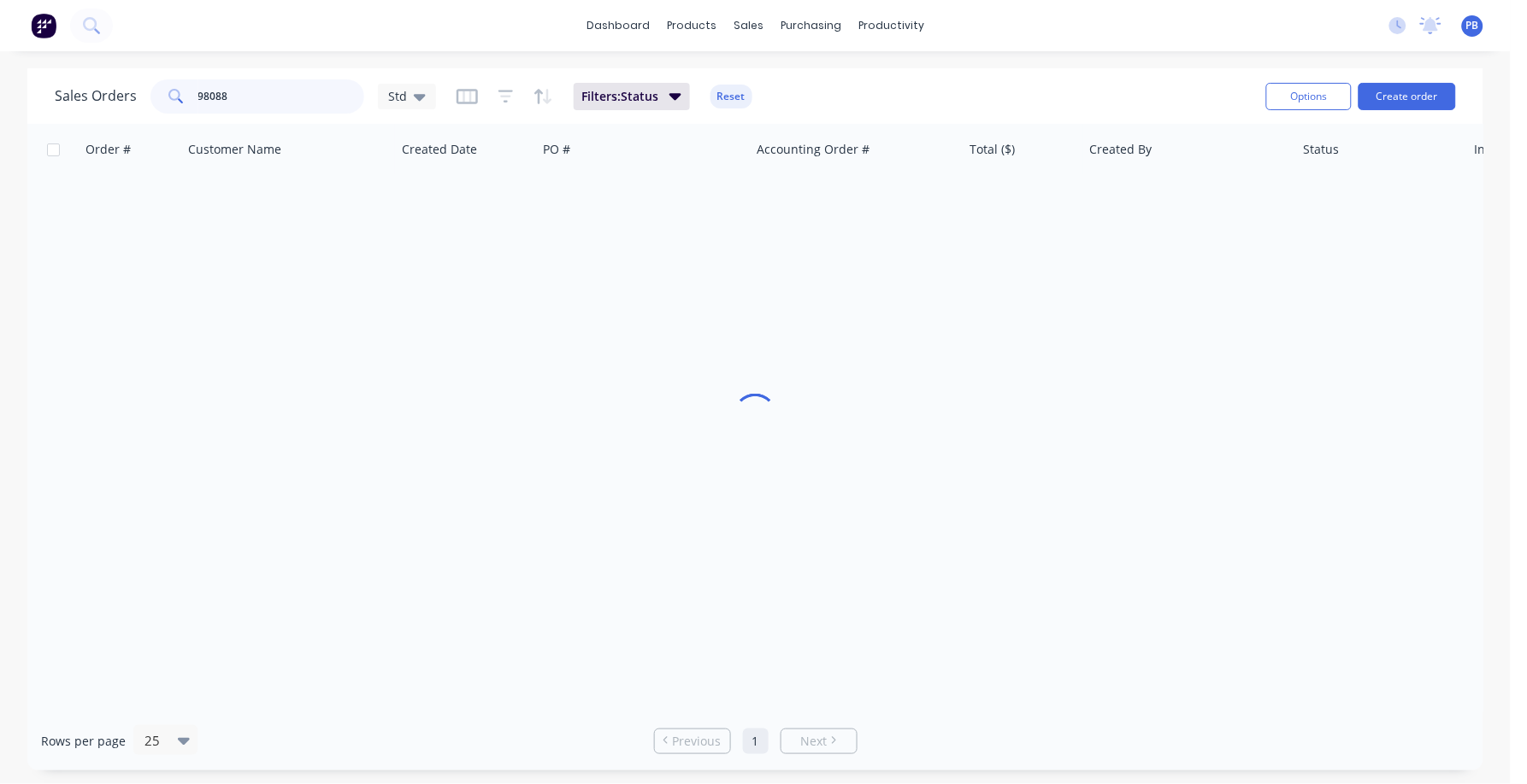
drag, startPoint x: 270, startPoint y: 92, endPoint x: 190, endPoint y: 91, distance: 80.0
click at [190, 91] on div "98088" at bounding box center [257, 97] width 214 height 35
type input "98871"
click at [725, 98] on button "Reset" at bounding box center [732, 97] width 42 height 24
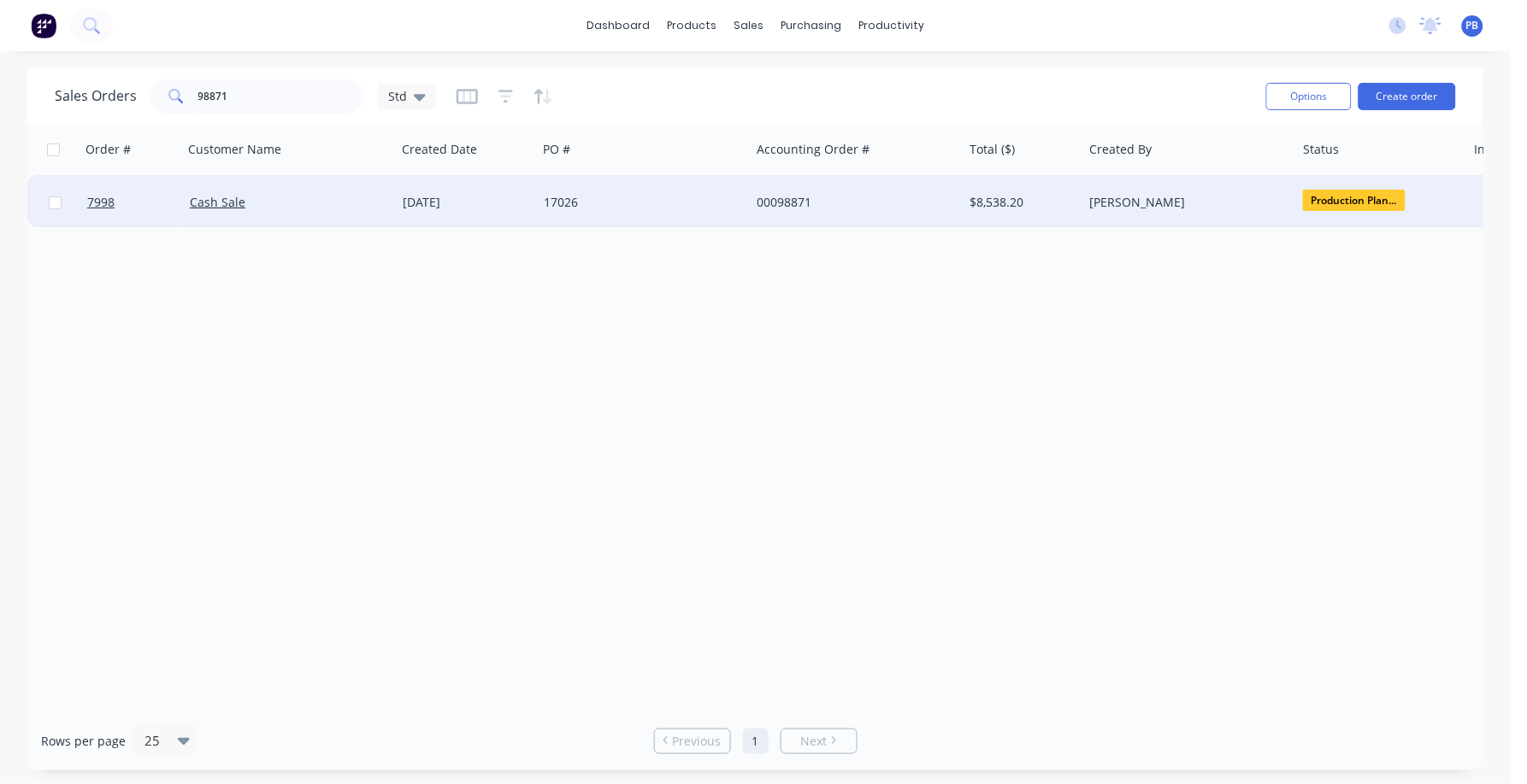
click at [993, 199] on div "$8,538.20" at bounding box center [1020, 202] width 100 height 17
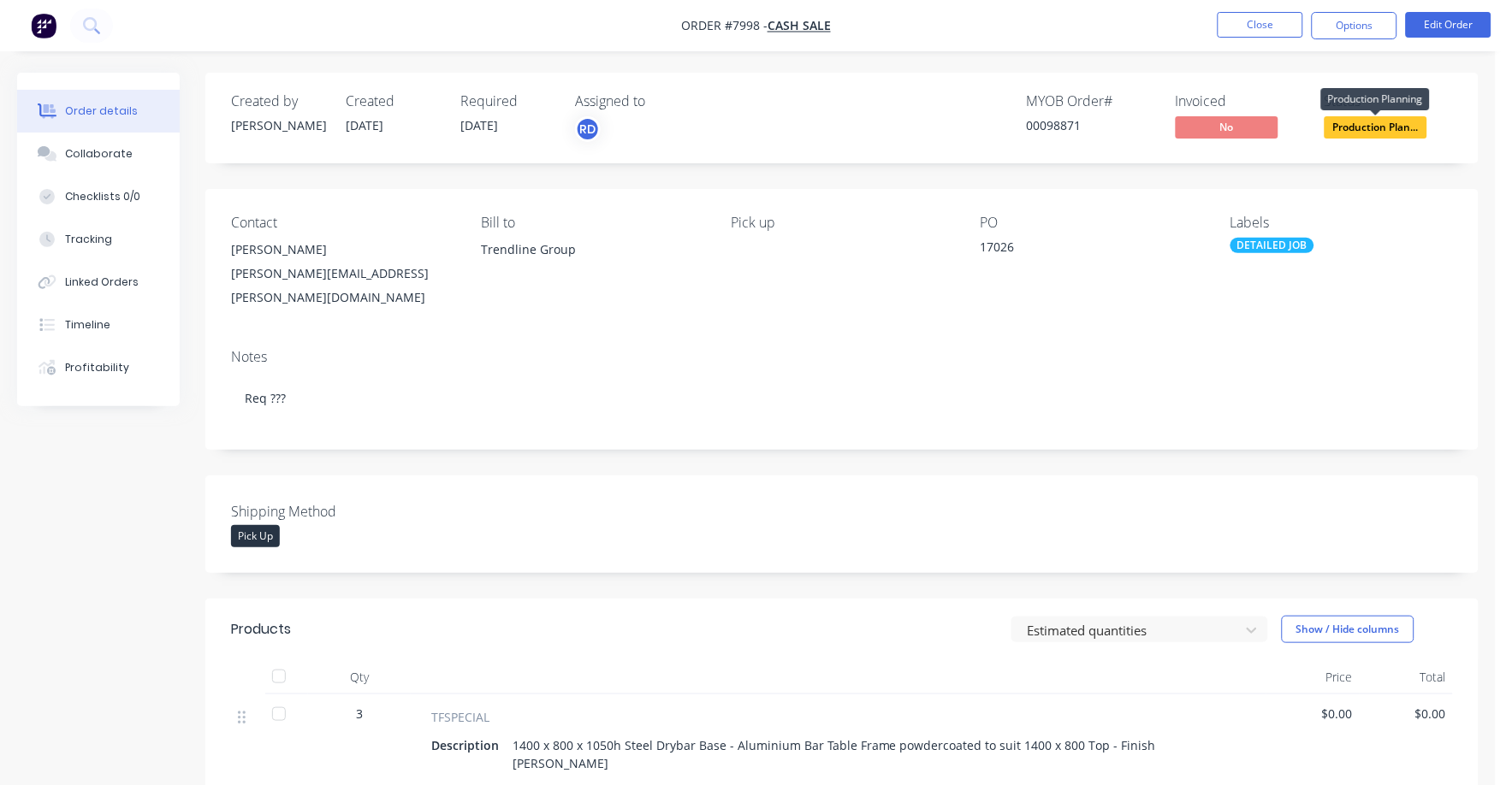
click at [1358, 119] on span "Production Plan..." at bounding box center [1375, 127] width 103 height 21
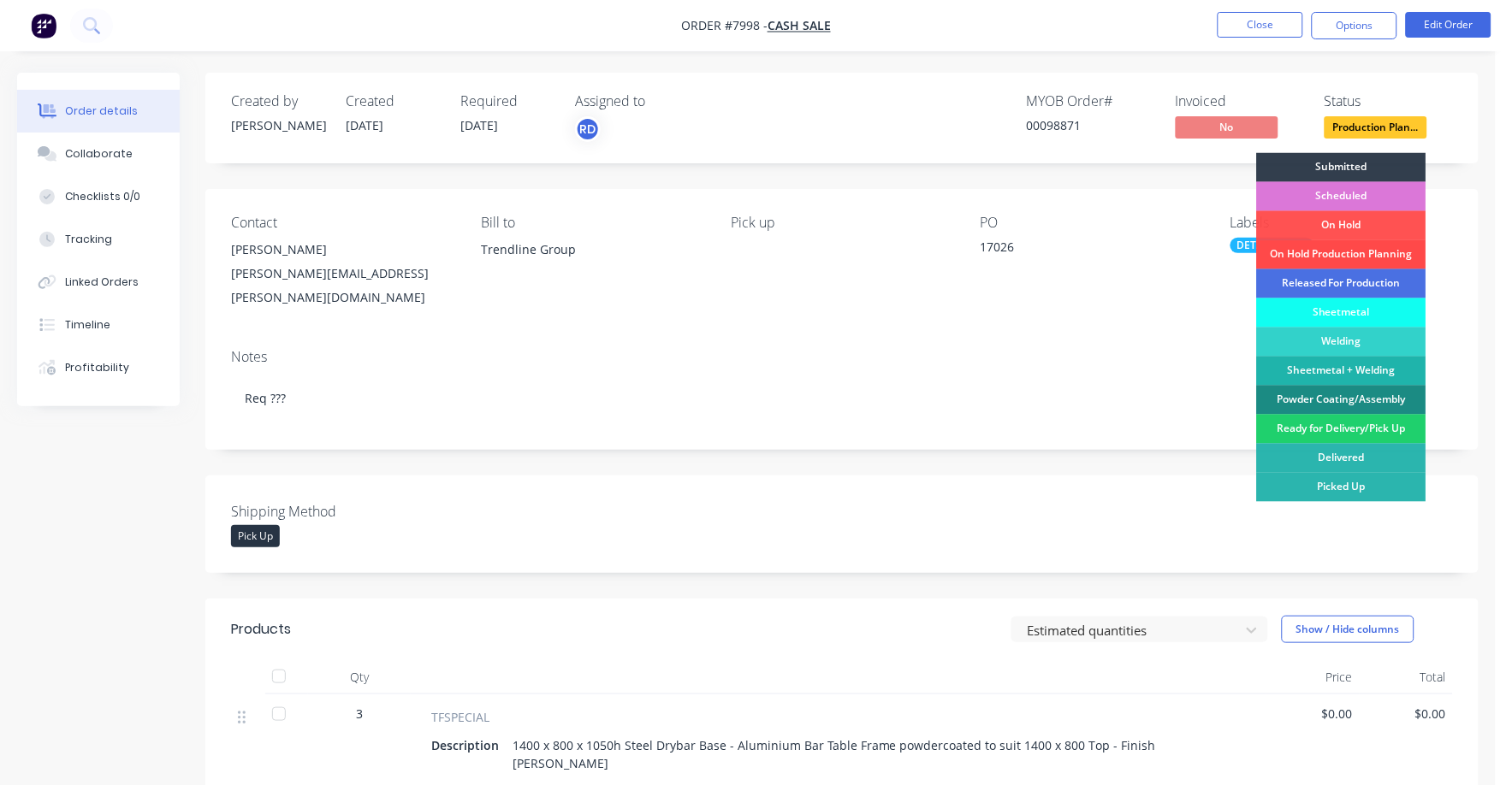
click at [1362, 250] on div "On Hold Production Planning" at bounding box center [1341, 255] width 170 height 29
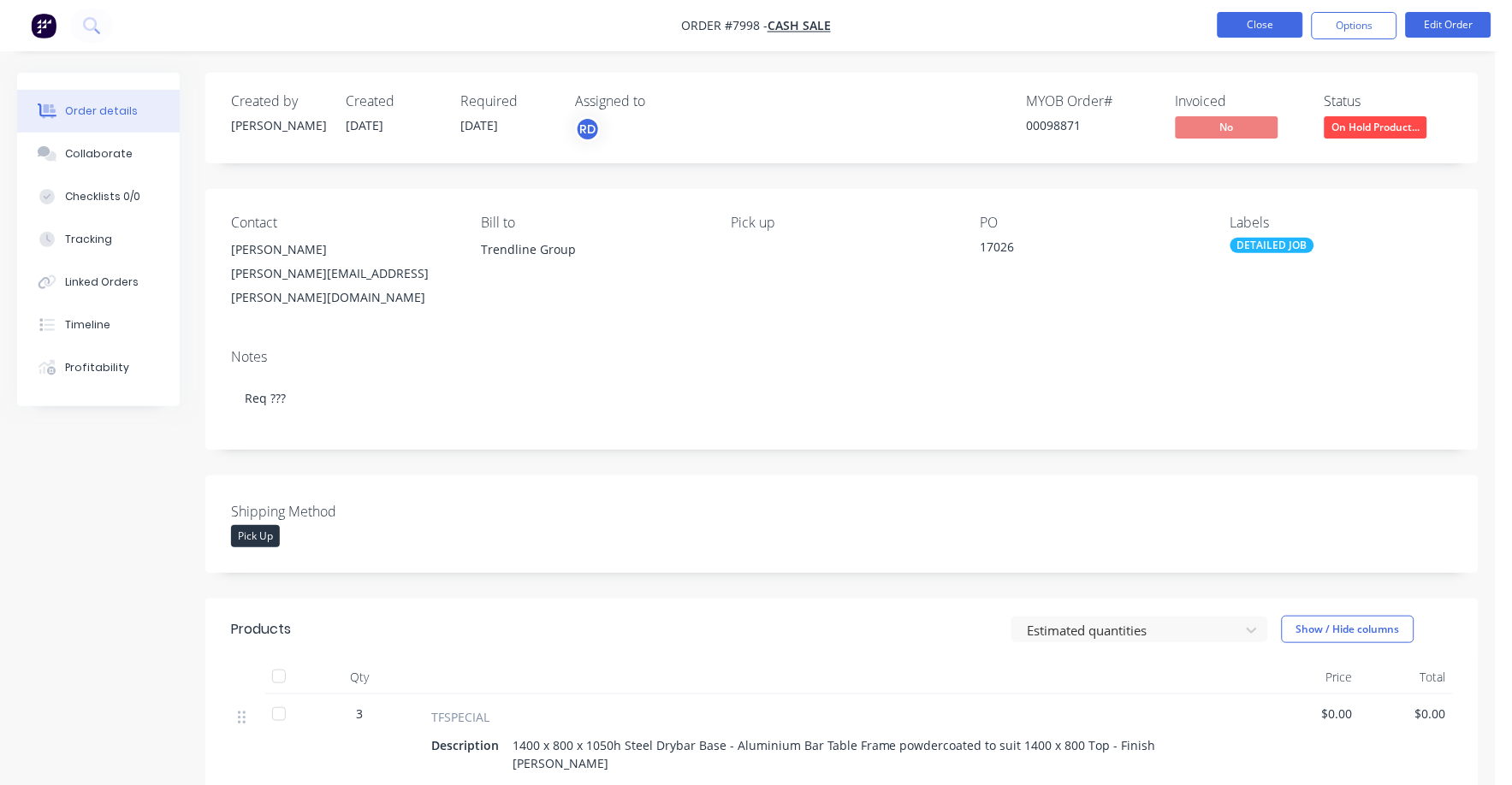
click at [1264, 28] on button "Close" at bounding box center [1260, 25] width 86 height 26
